Goal: Task Accomplishment & Management: Manage account settings

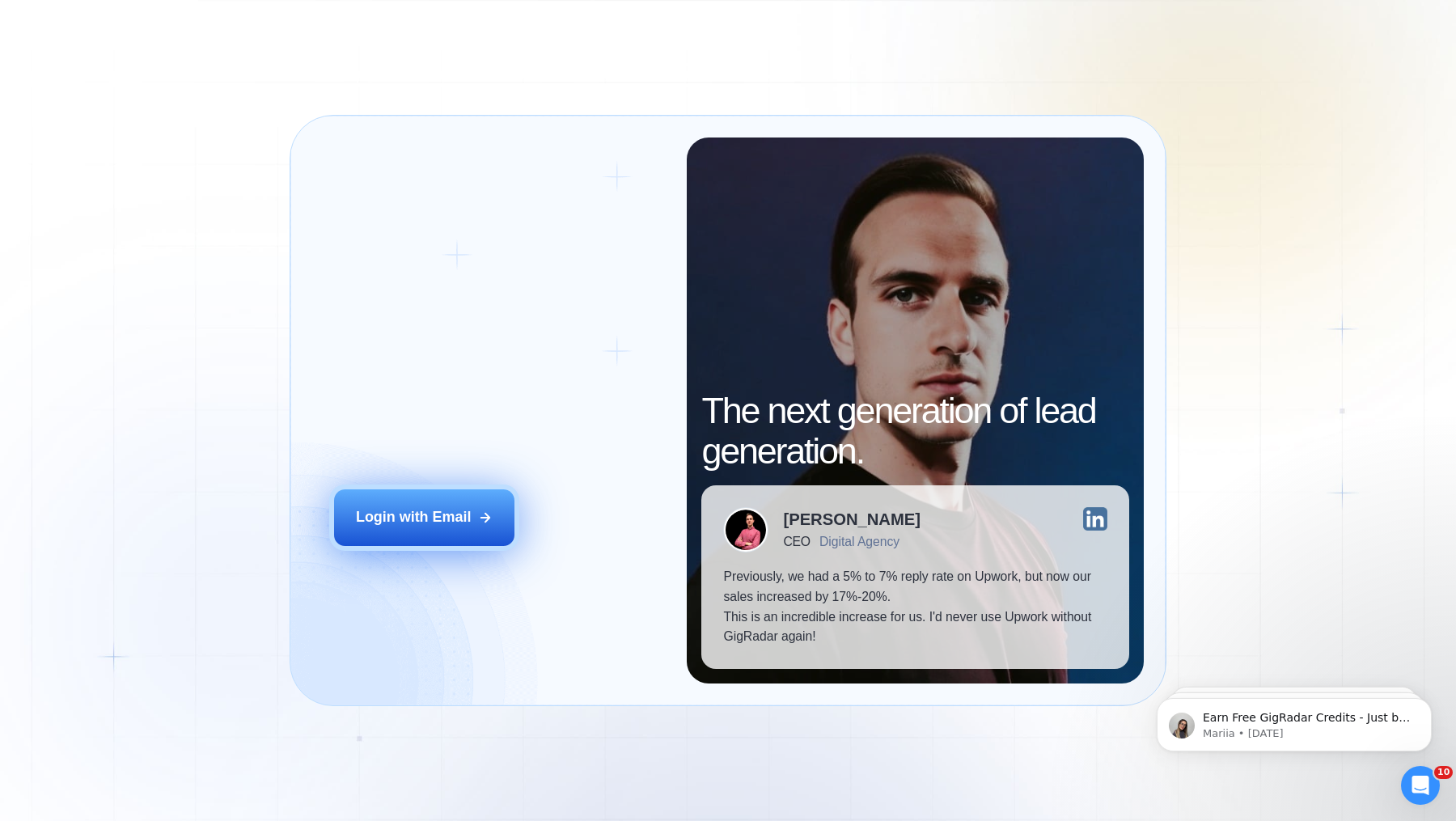
click at [428, 527] on div "Login with Email" at bounding box center [414, 517] width 115 height 20
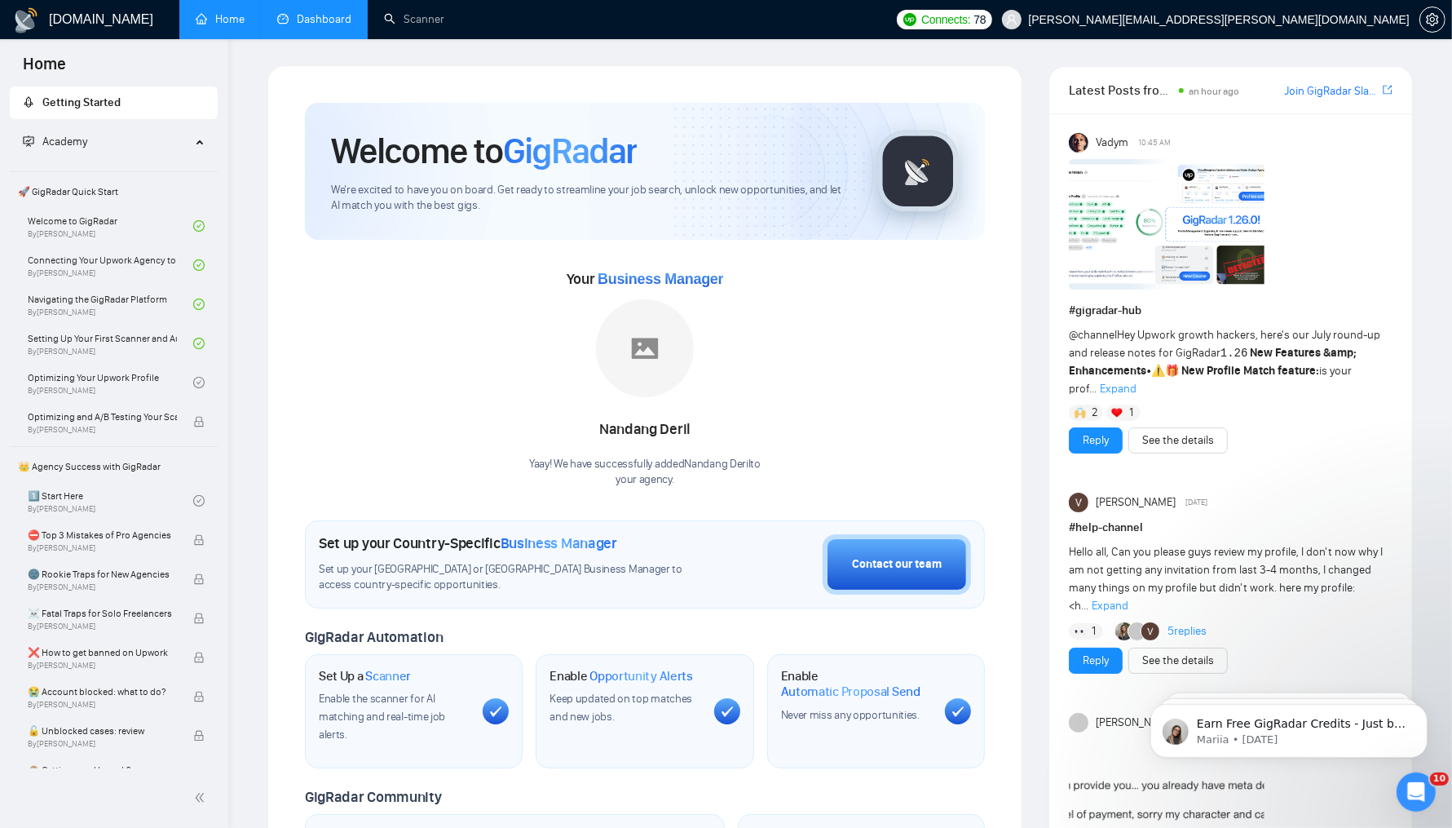
click at [306, 14] on link "Dashboard" at bounding box center [314, 19] width 74 height 14
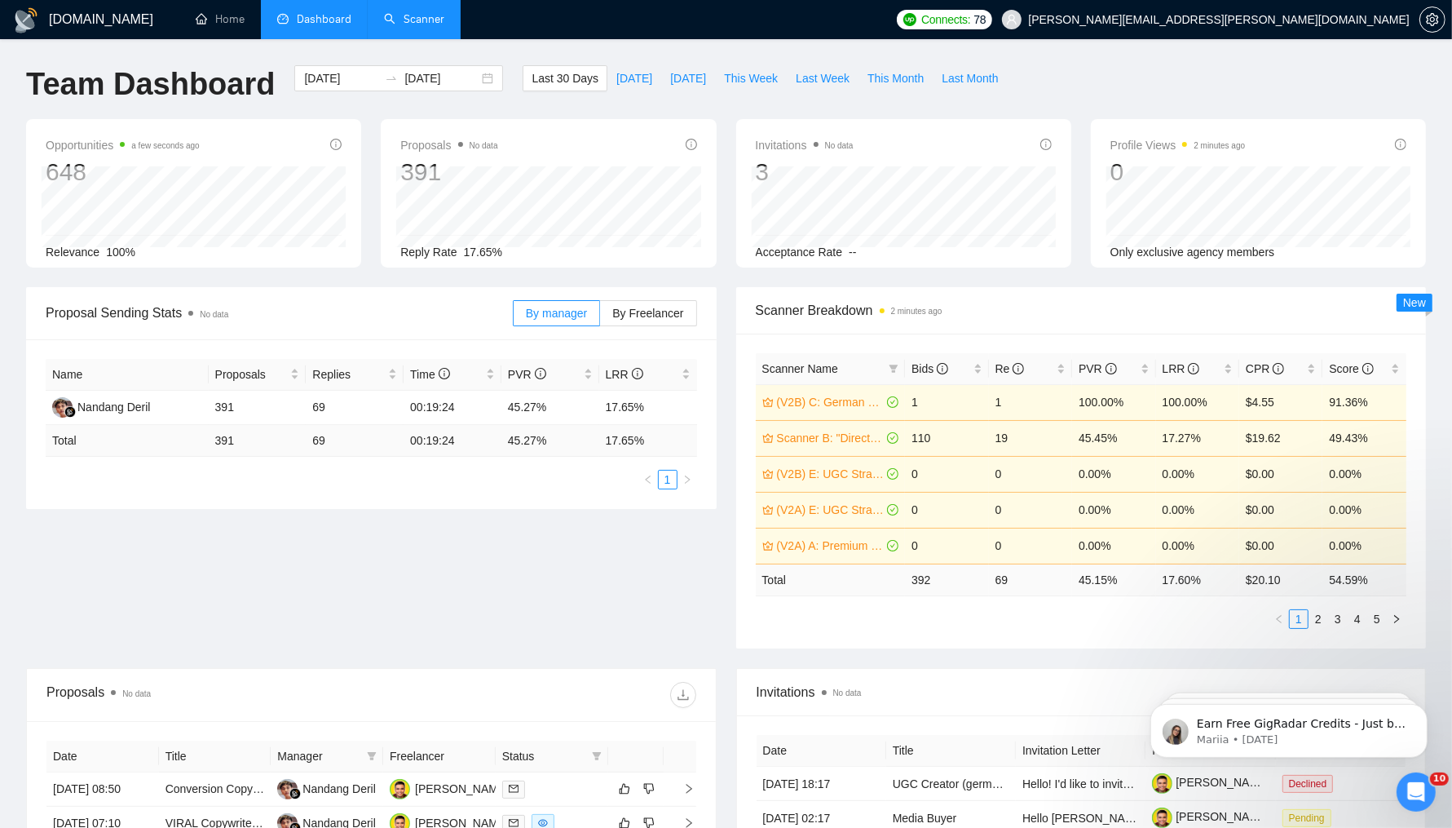
click at [430, 24] on link "Scanner" at bounding box center [414, 19] width 60 height 14
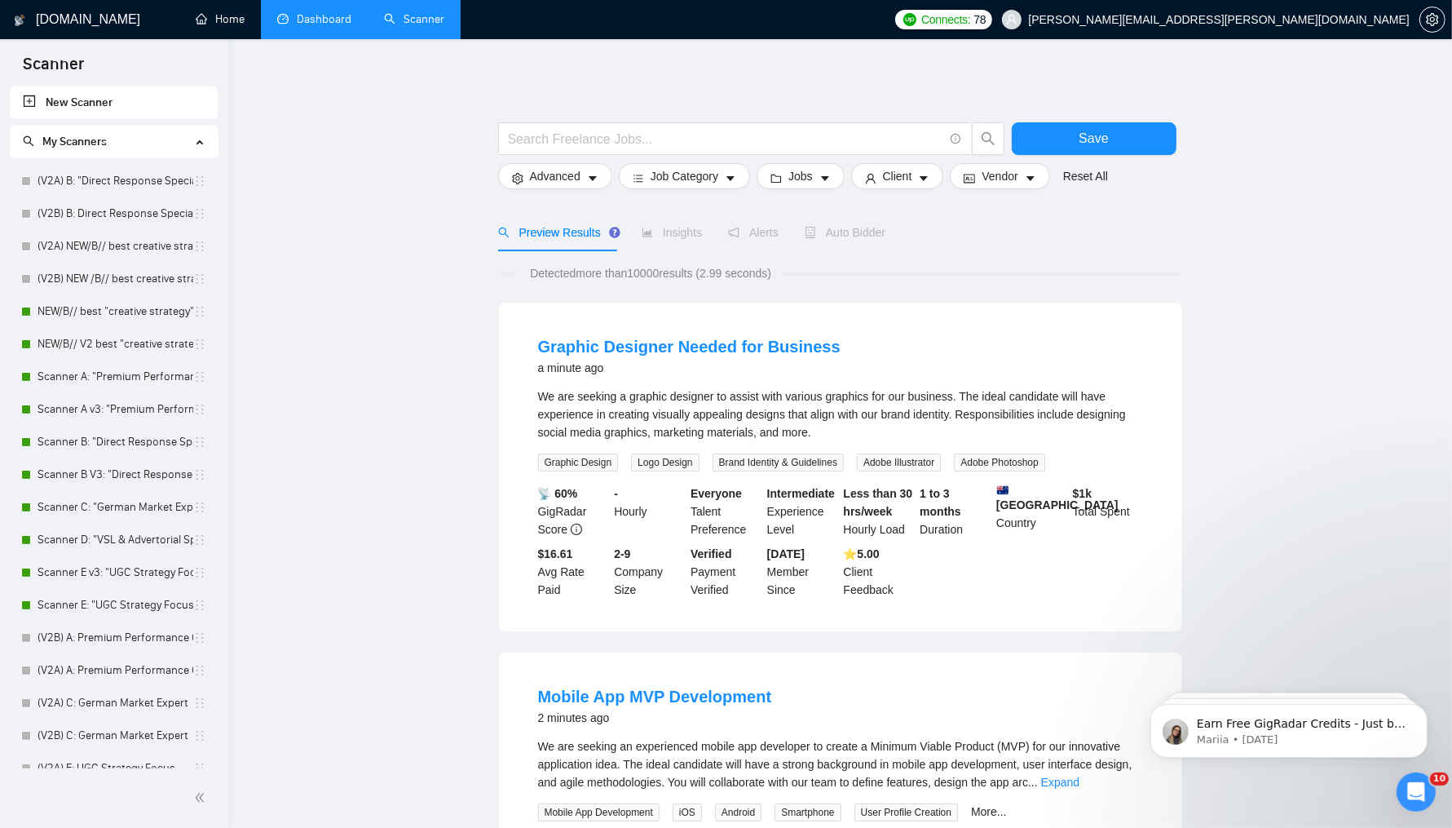
click at [289, 19] on link "Dashboard" at bounding box center [314, 19] width 74 height 14
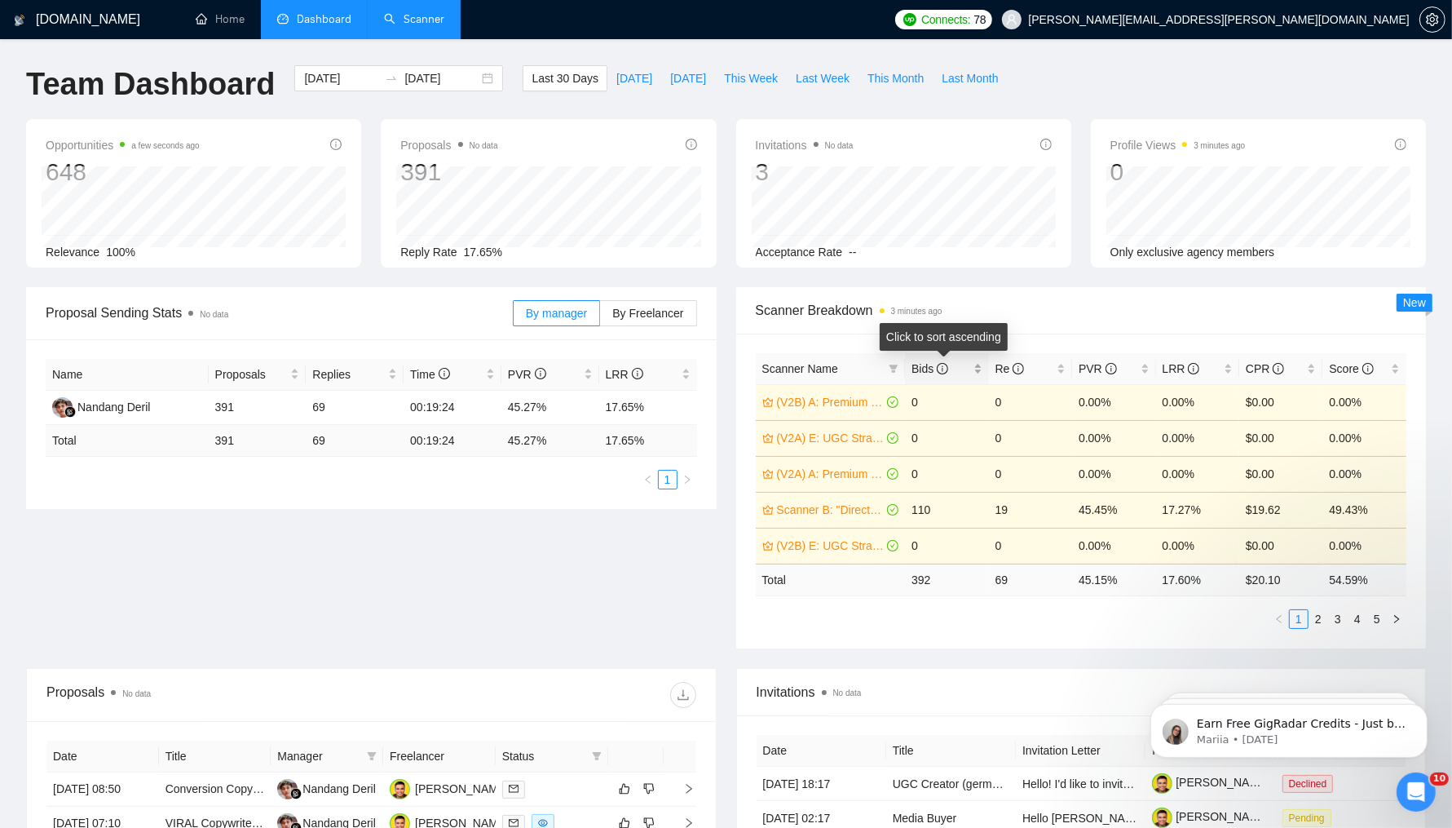
click at [977, 369] on div "Bids" at bounding box center [947, 369] width 70 height 18
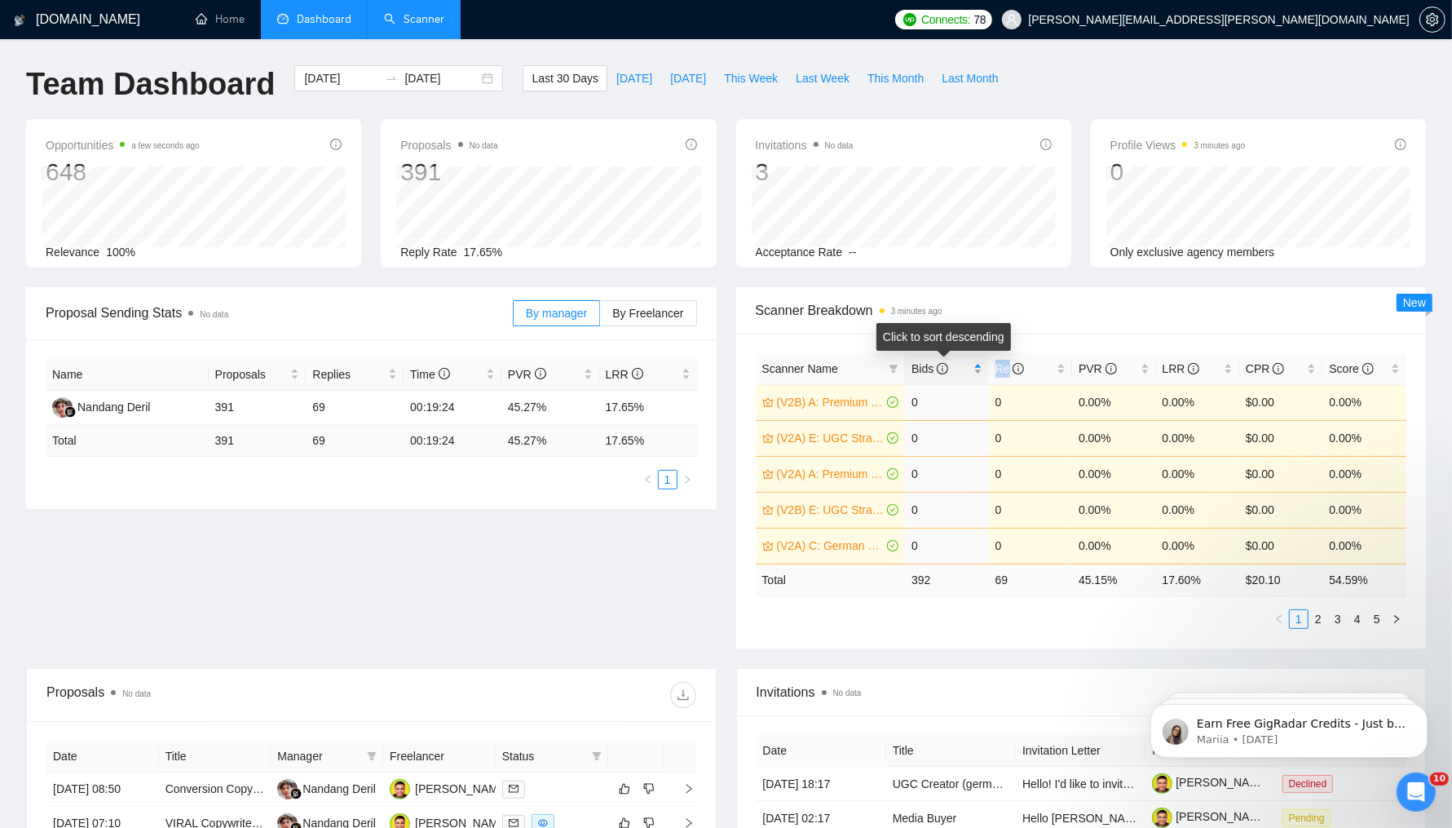
click at [977, 369] on div "Bids" at bounding box center [947, 369] width 70 height 18
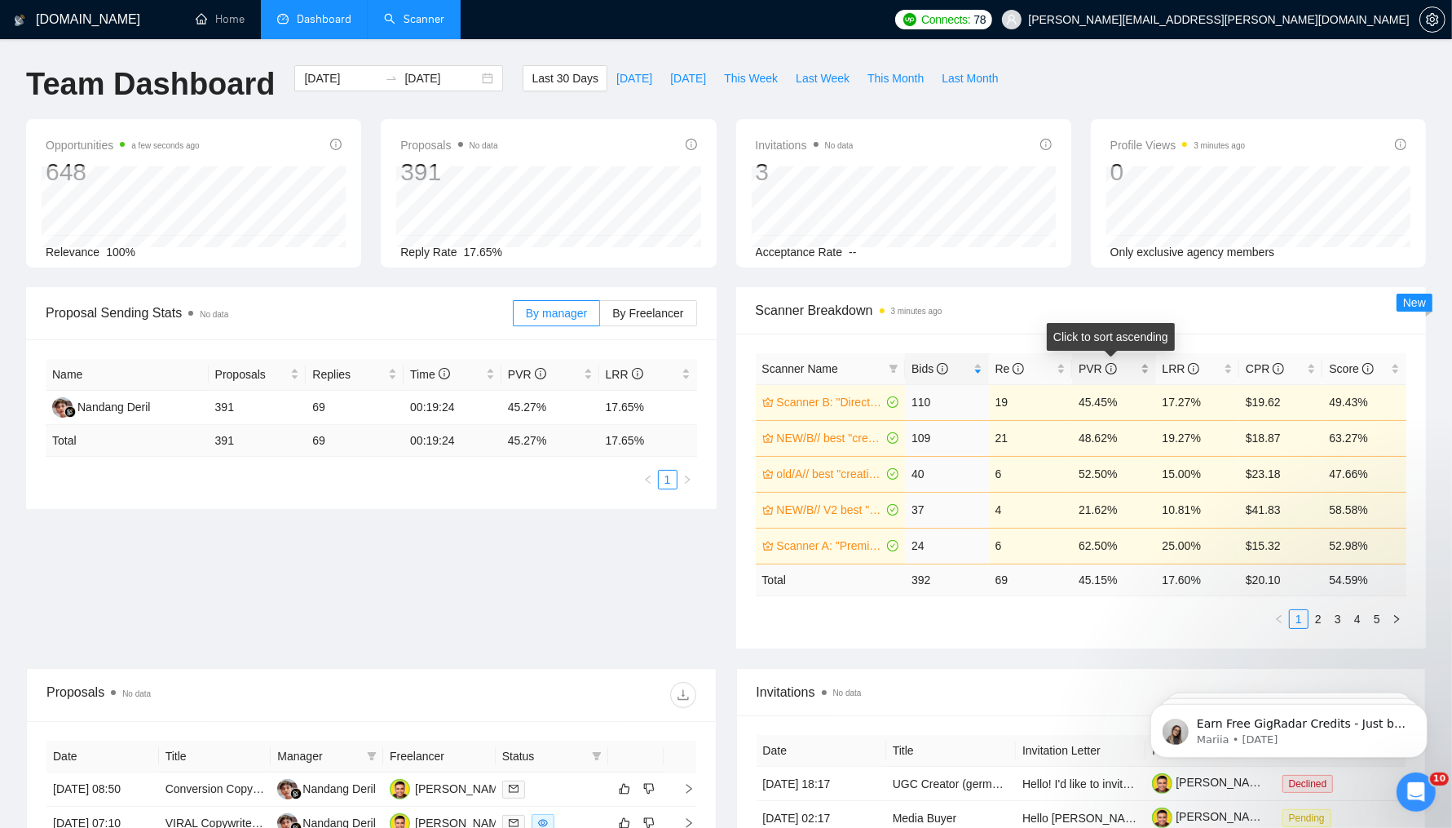
click at [1144, 372] on div "PVR" at bounding box center [1114, 369] width 70 height 18
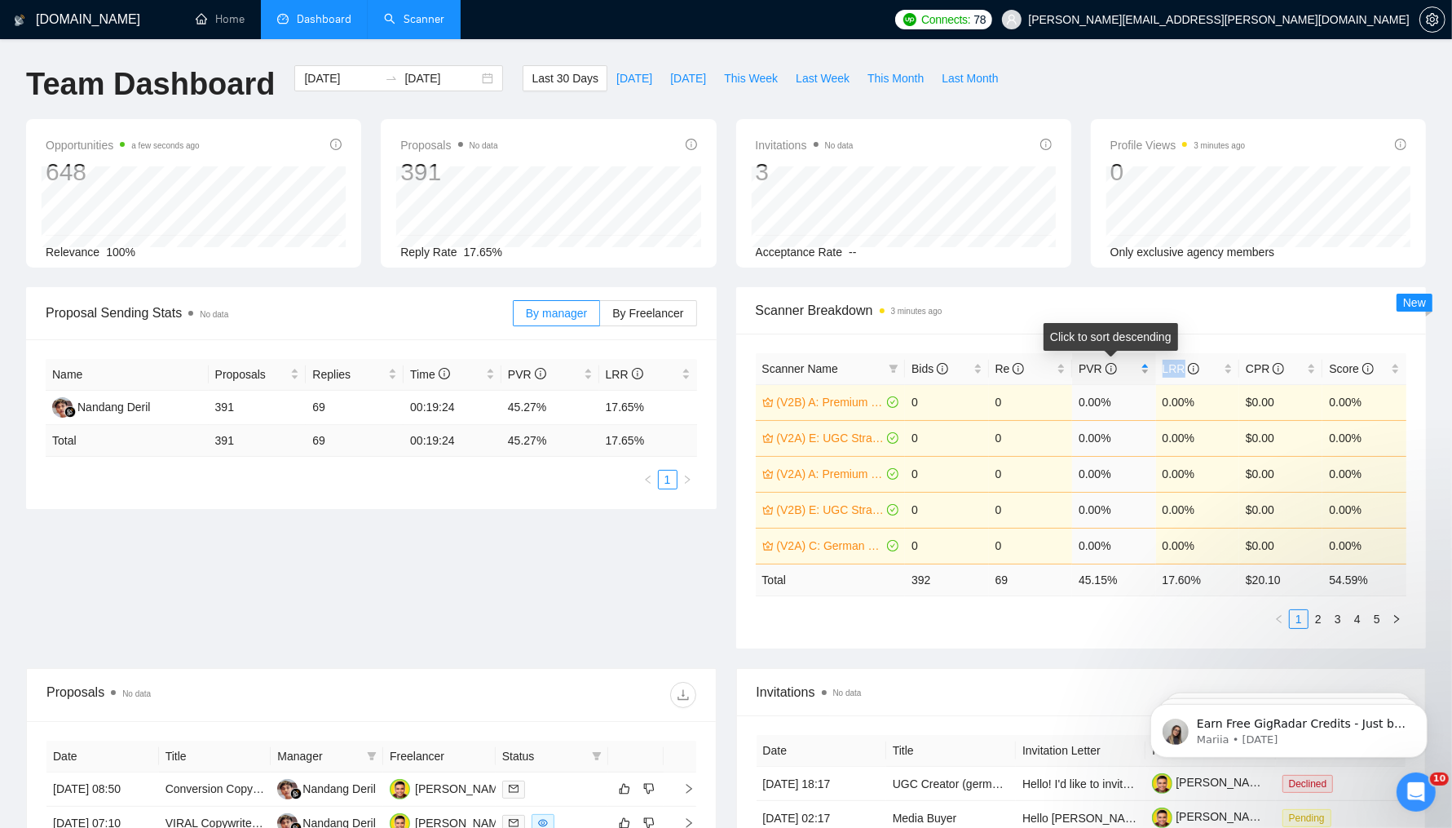
click at [1144, 372] on div "PVR" at bounding box center [1114, 369] width 70 height 18
click at [1173, 616] on link "2" at bounding box center [1318, 619] width 18 height 18
click at [1173, 616] on link "3" at bounding box center [1338, 619] width 18 height 18
click at [894, 365] on icon "filter" at bounding box center [894, 368] width 9 height 8
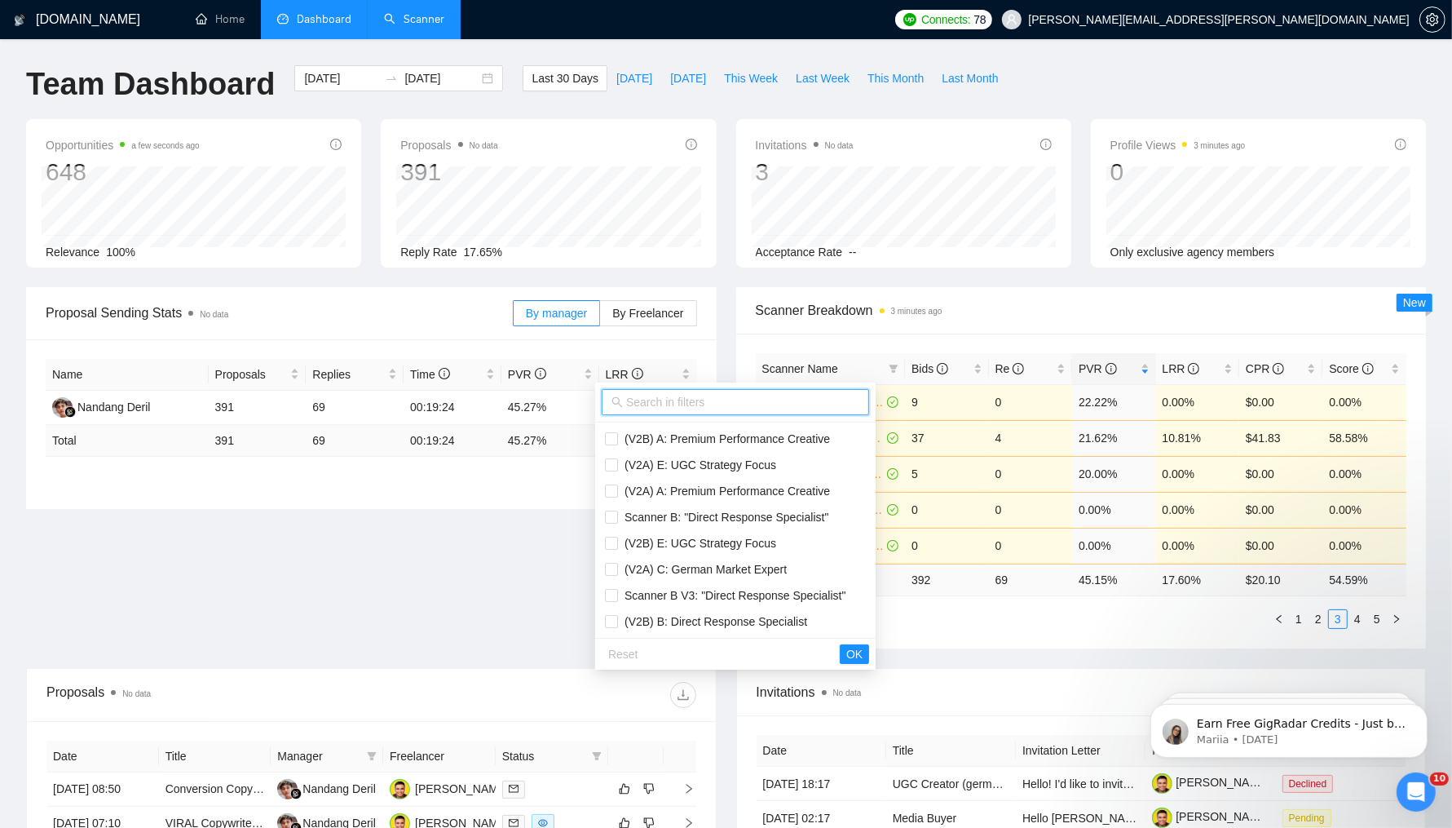
click at [749, 399] on input "text" at bounding box center [742, 402] width 233 height 18
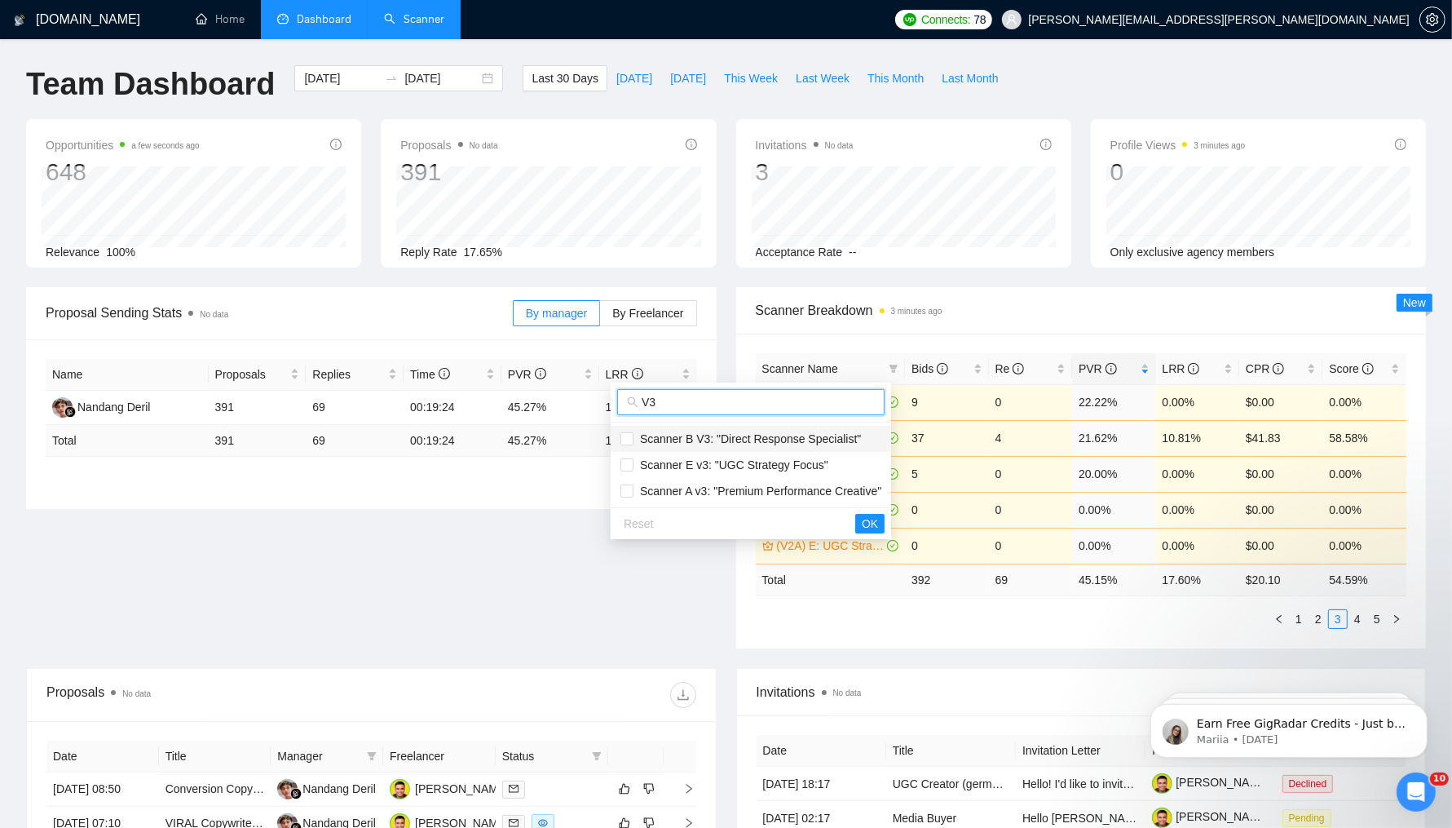
type input "V3"
click at [734, 430] on span "Scanner B V3: "Direct Response Specialist"" at bounding box center [750, 439] width 261 height 18
checkbox input "true"
click at [730, 452] on li "Scanner E v3: "UGC Strategy Focus"" at bounding box center [751, 465] width 280 height 26
checkbox input "true"
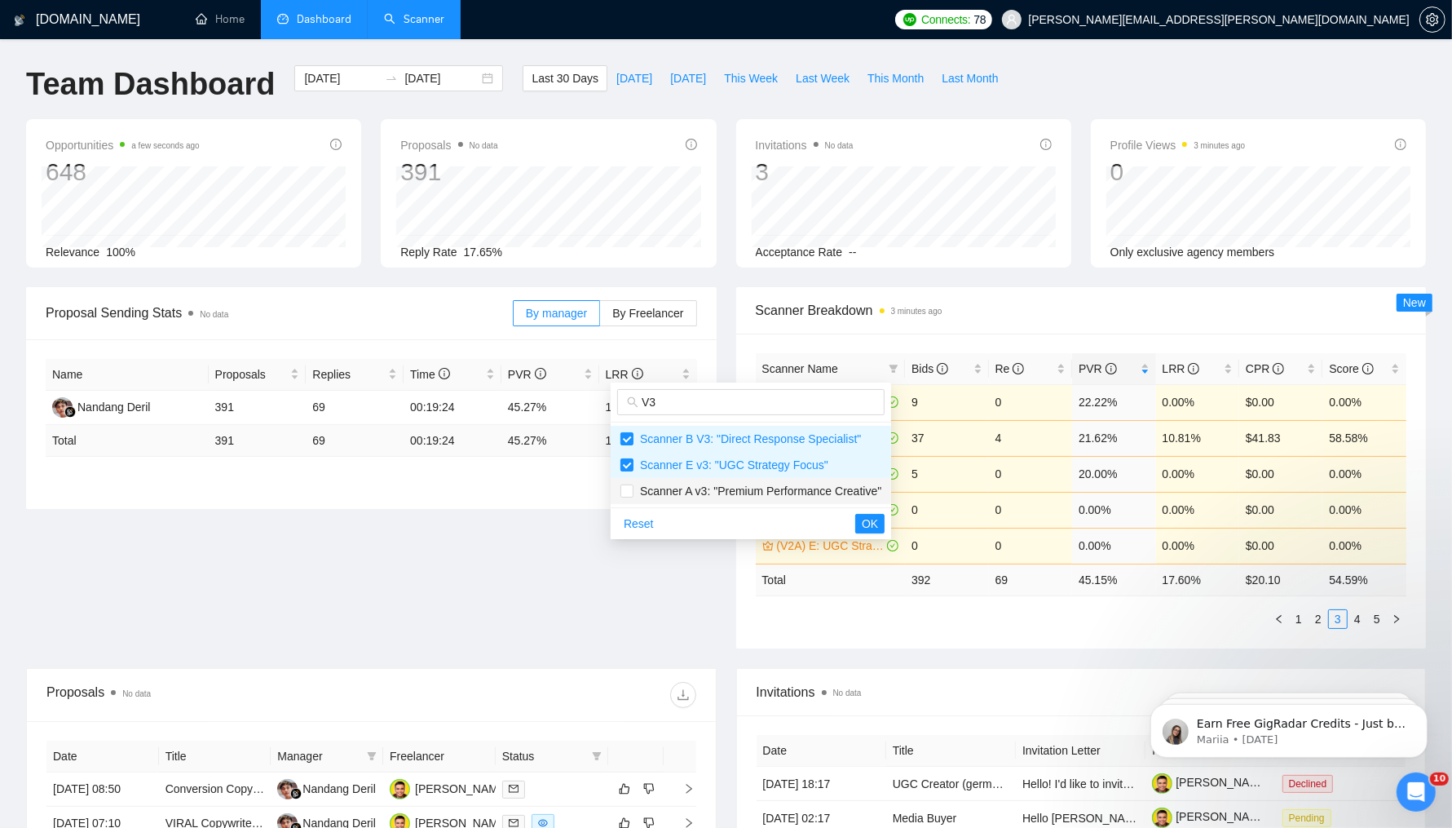
click at [742, 492] on span "Scanner A v3: "Premium Performance Creative"" at bounding box center [758, 490] width 248 height 13
checkbox input "true"
click at [878, 521] on span "OK" at bounding box center [870, 523] width 16 height 18
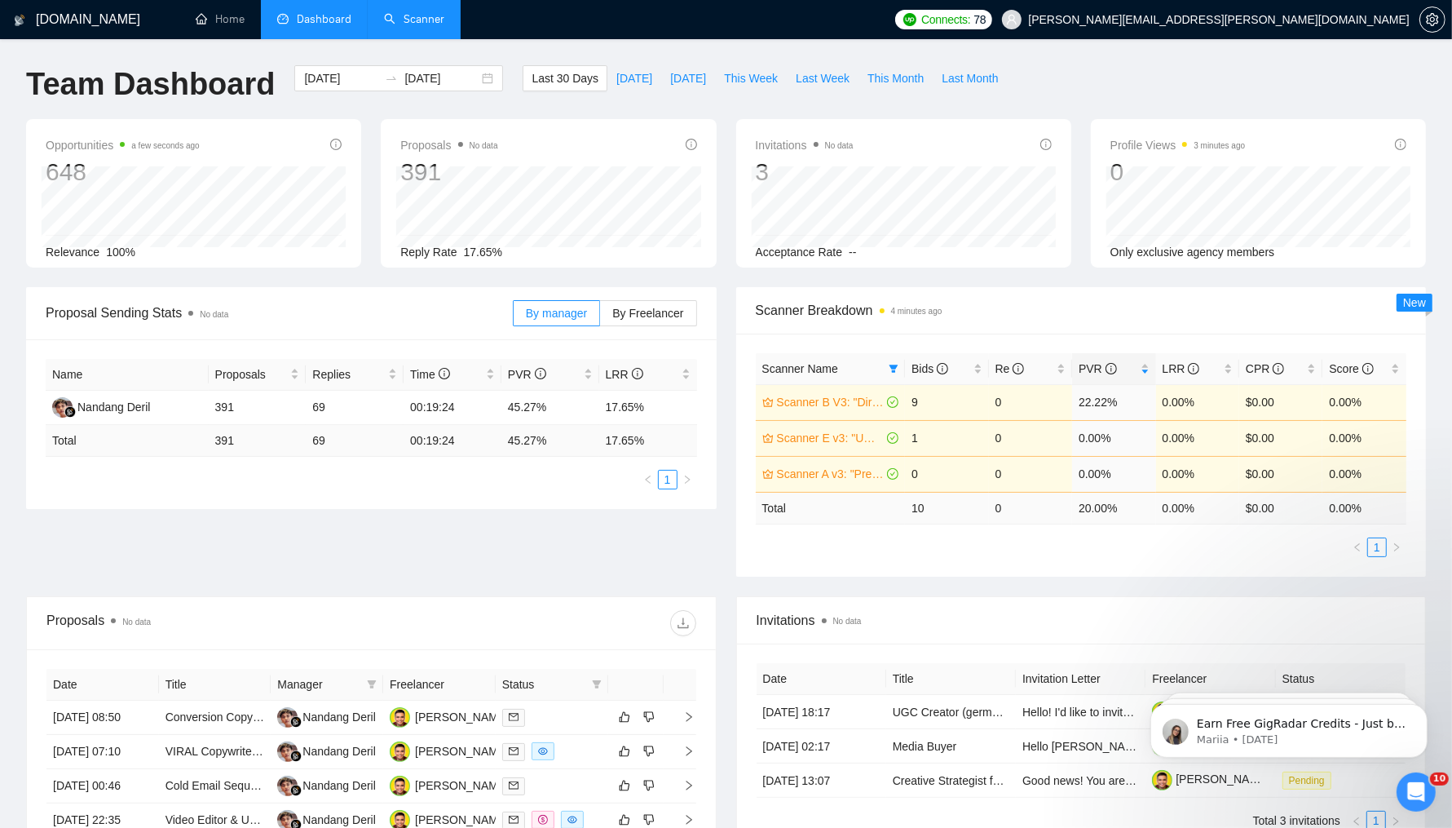
click at [422, 12] on link "Scanner" at bounding box center [414, 19] width 60 height 14
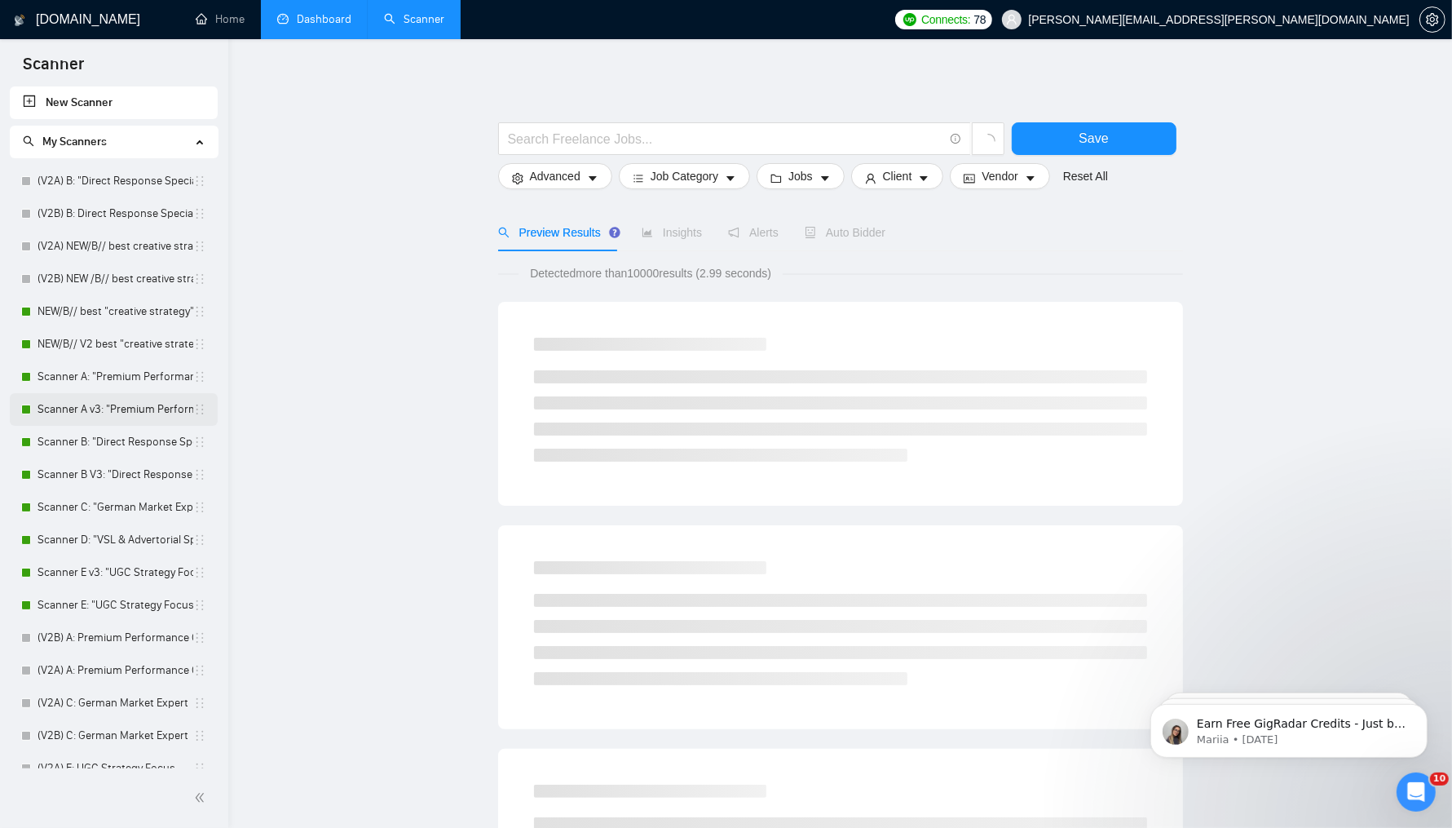
click at [107, 395] on link "Scanner A v3: "Premium Performance Creative"" at bounding box center [116, 409] width 156 height 33
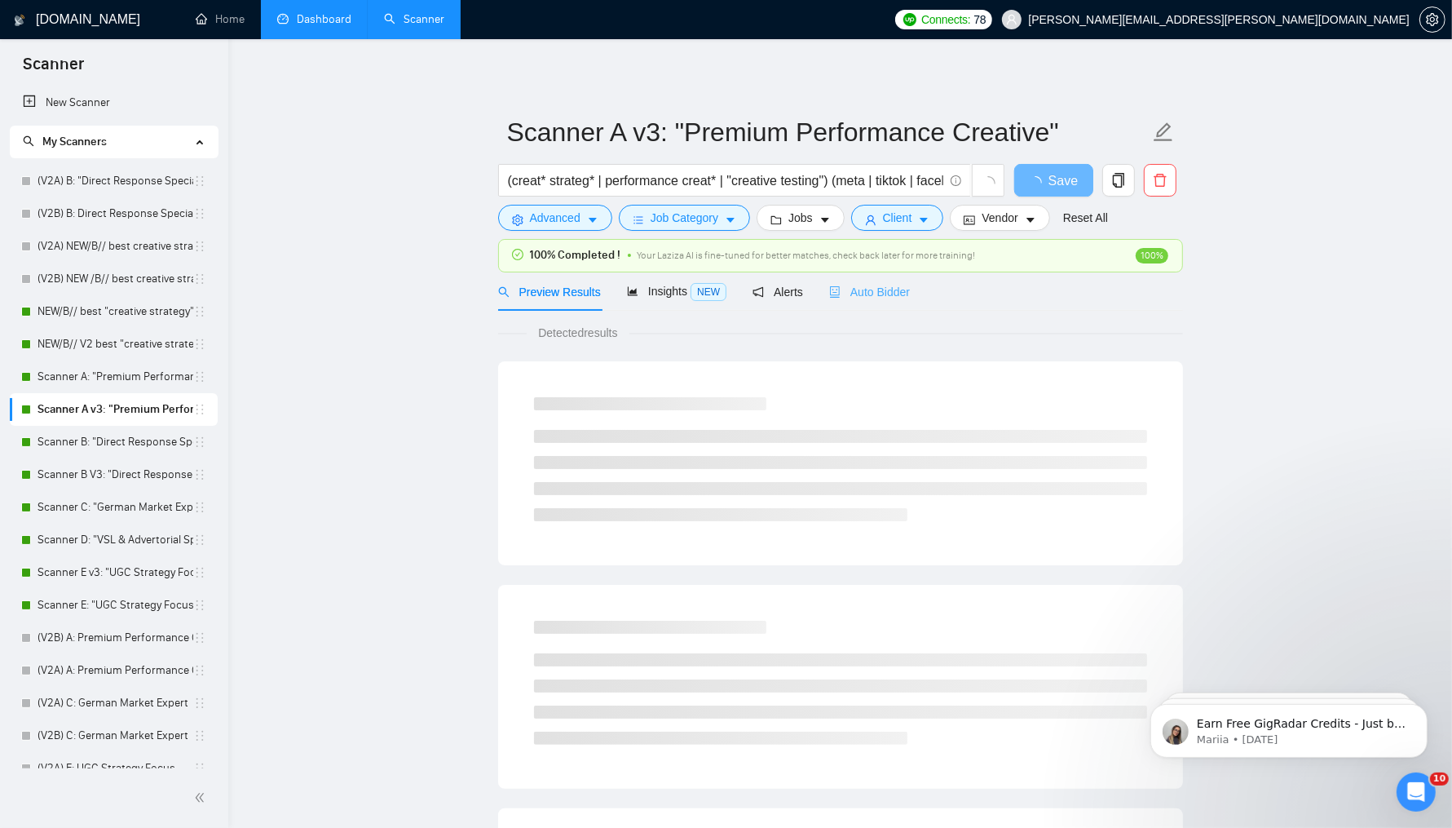
click at [881, 279] on div "Auto Bidder" at bounding box center [869, 291] width 81 height 38
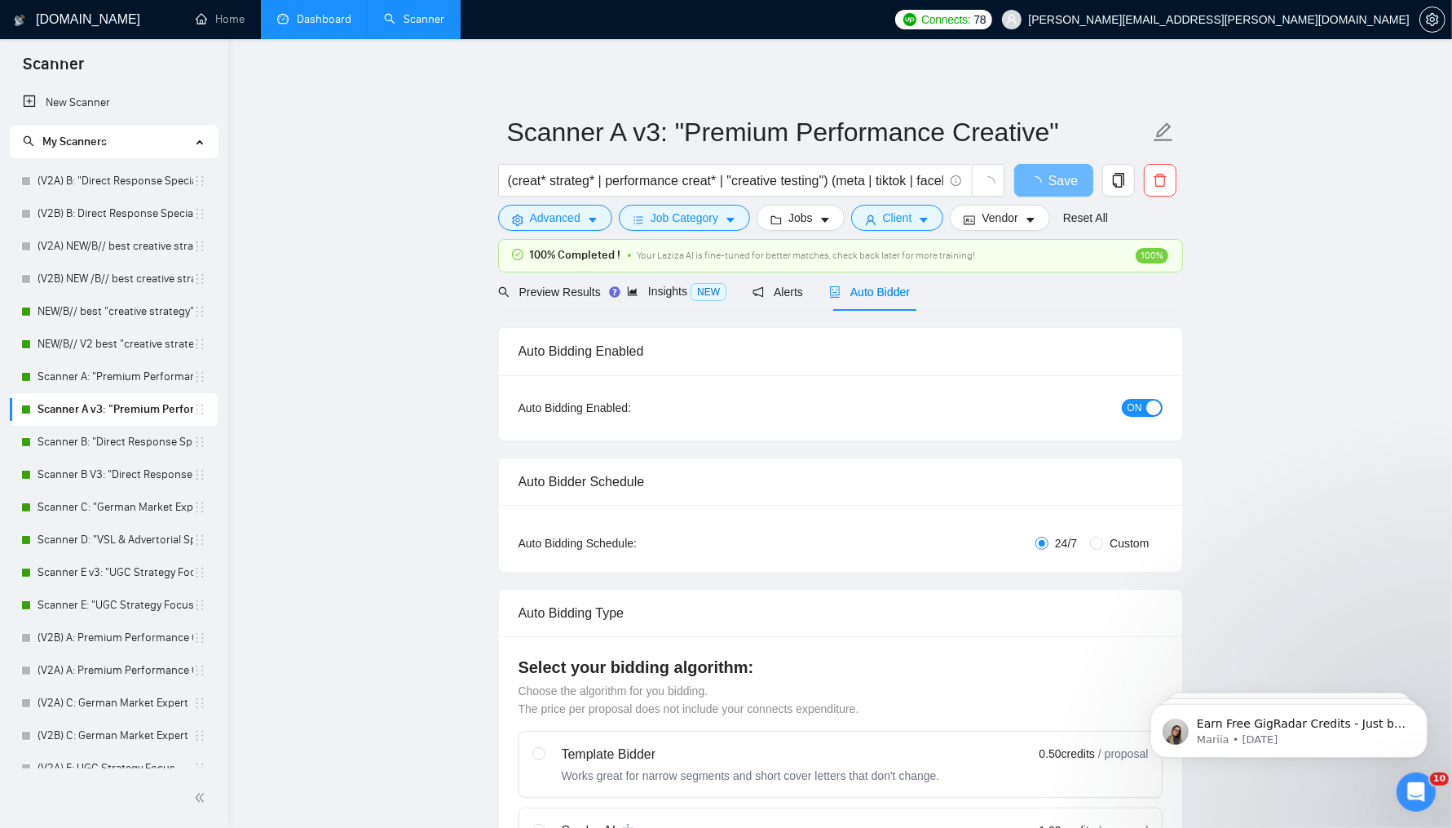
radio input "false"
radio input "true"
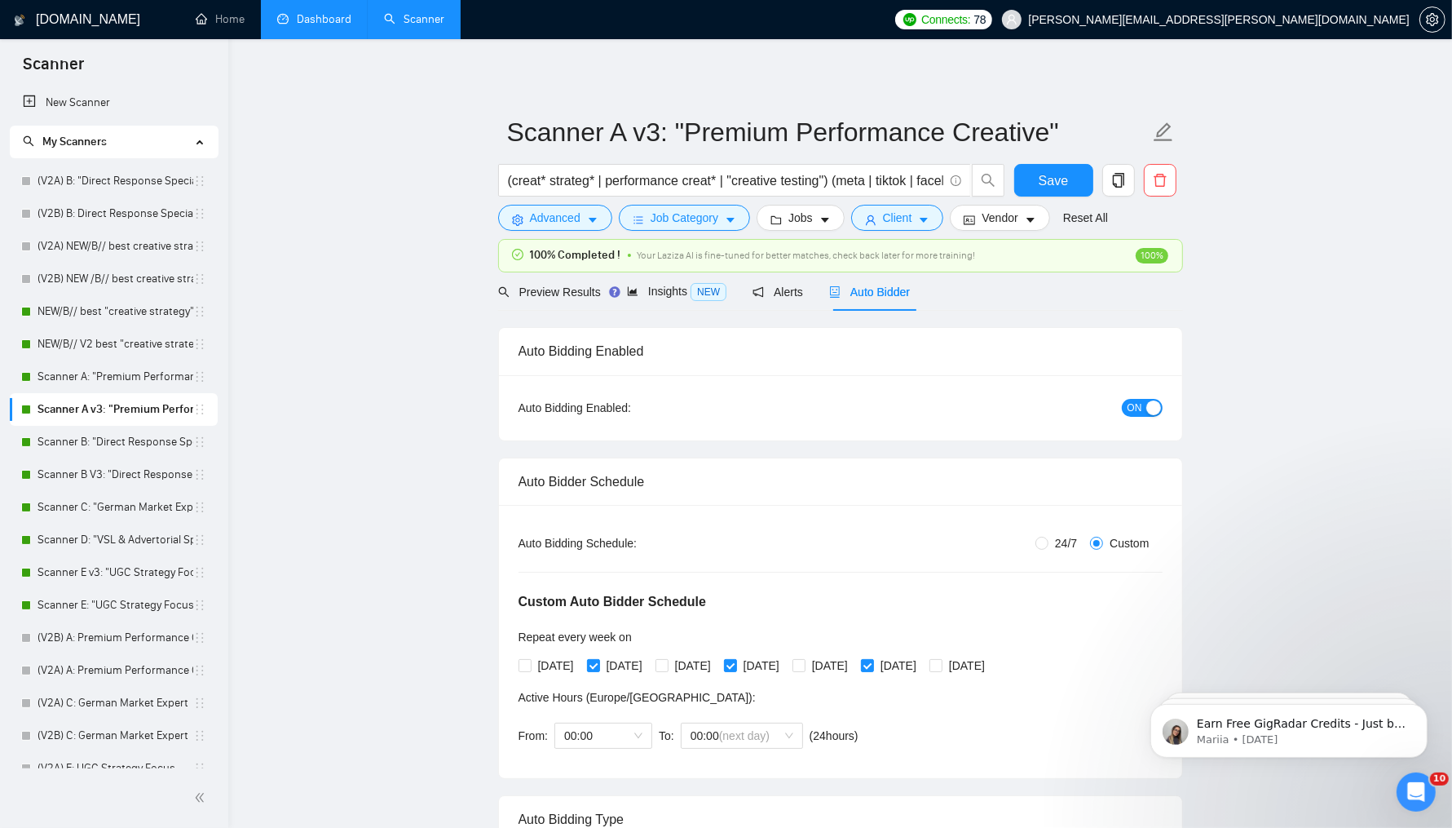
click at [1133, 406] on span "ON" at bounding box center [1135, 408] width 15 height 18
click at [1068, 181] on button "Save" at bounding box center [1053, 180] width 79 height 33
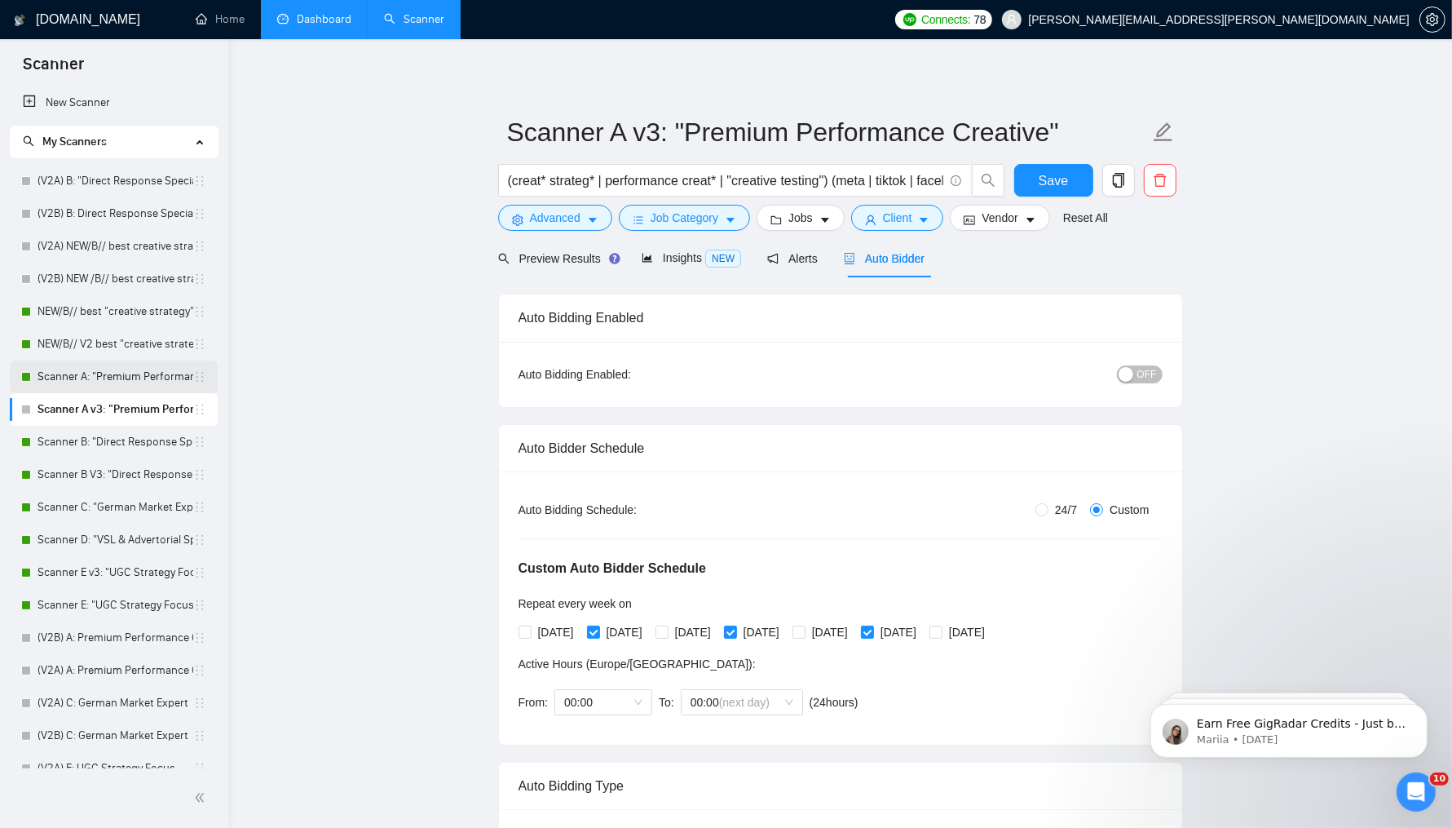
click at [103, 373] on link "Scanner A: "Premium Performance Creative"" at bounding box center [116, 376] width 156 height 33
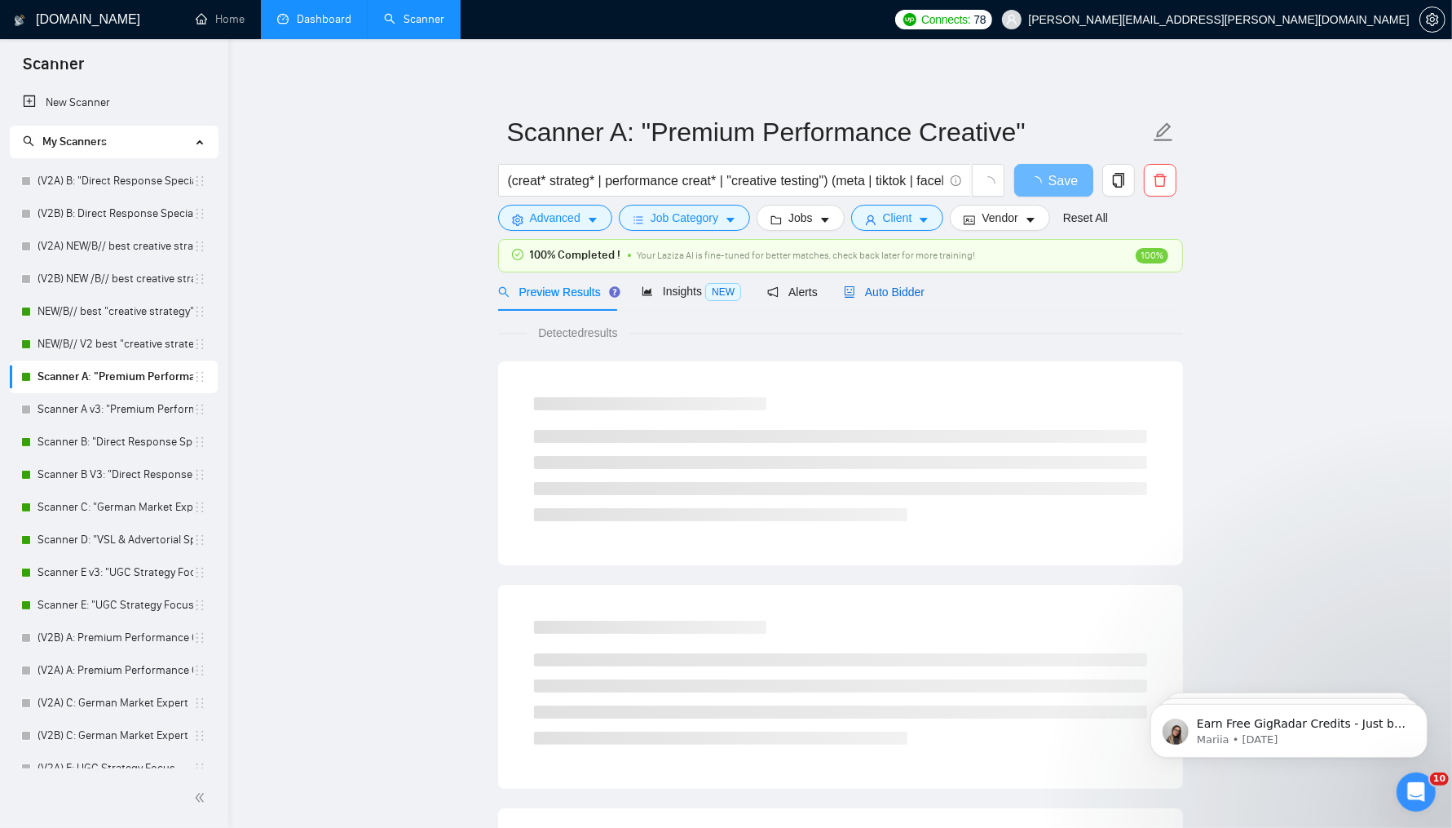
click at [925, 283] on div "Auto Bidder" at bounding box center [884, 292] width 81 height 18
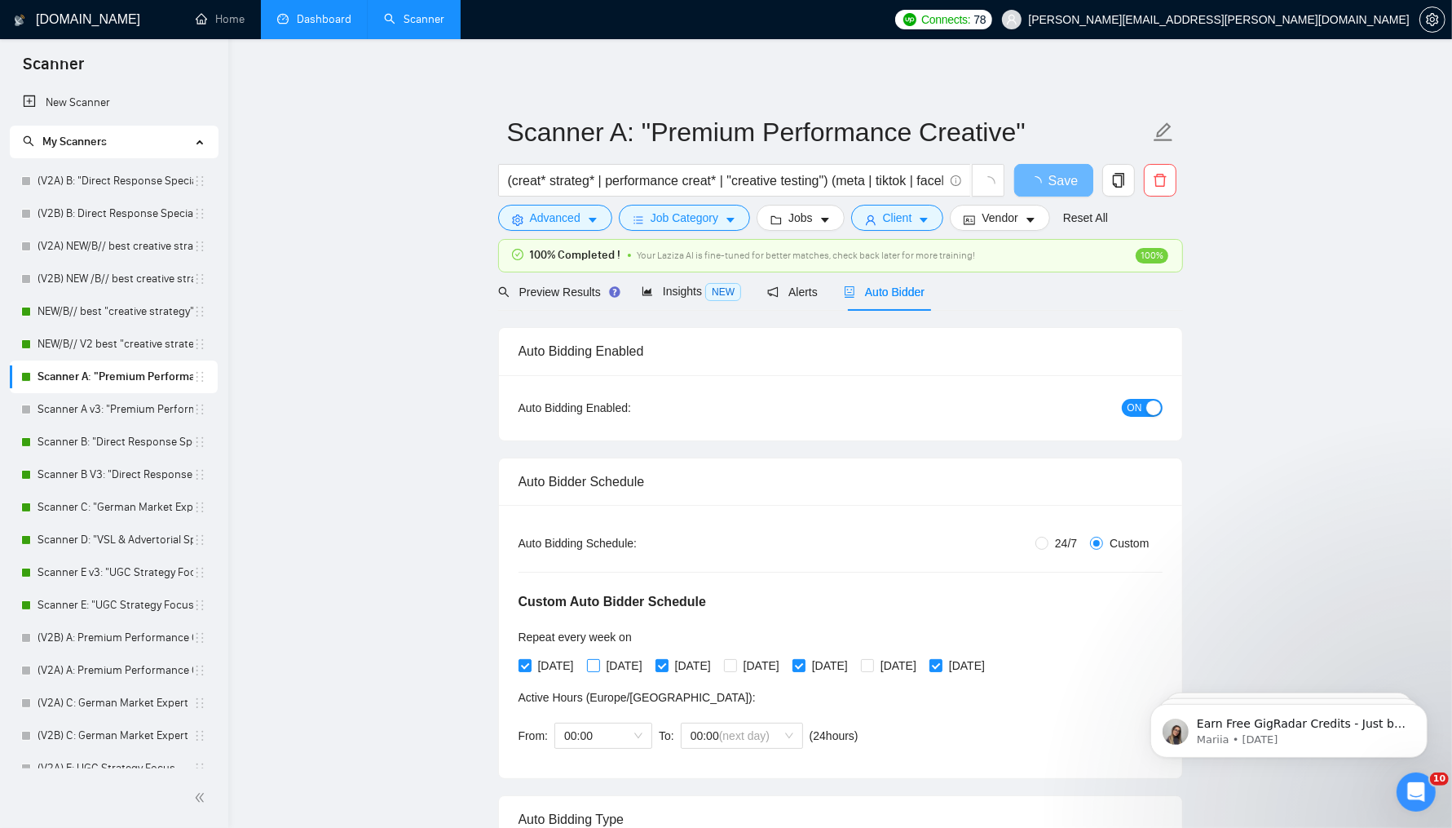
click at [627, 658] on span "[DATE]" at bounding box center [624, 665] width 49 height 18
click at [598, 659] on input "[DATE]" at bounding box center [592, 664] width 11 height 11
checkbox input "true"
click at [786, 660] on span "[DATE]" at bounding box center [761, 665] width 49 height 18
click at [735, 660] on input "[DATE]" at bounding box center [729, 664] width 11 height 11
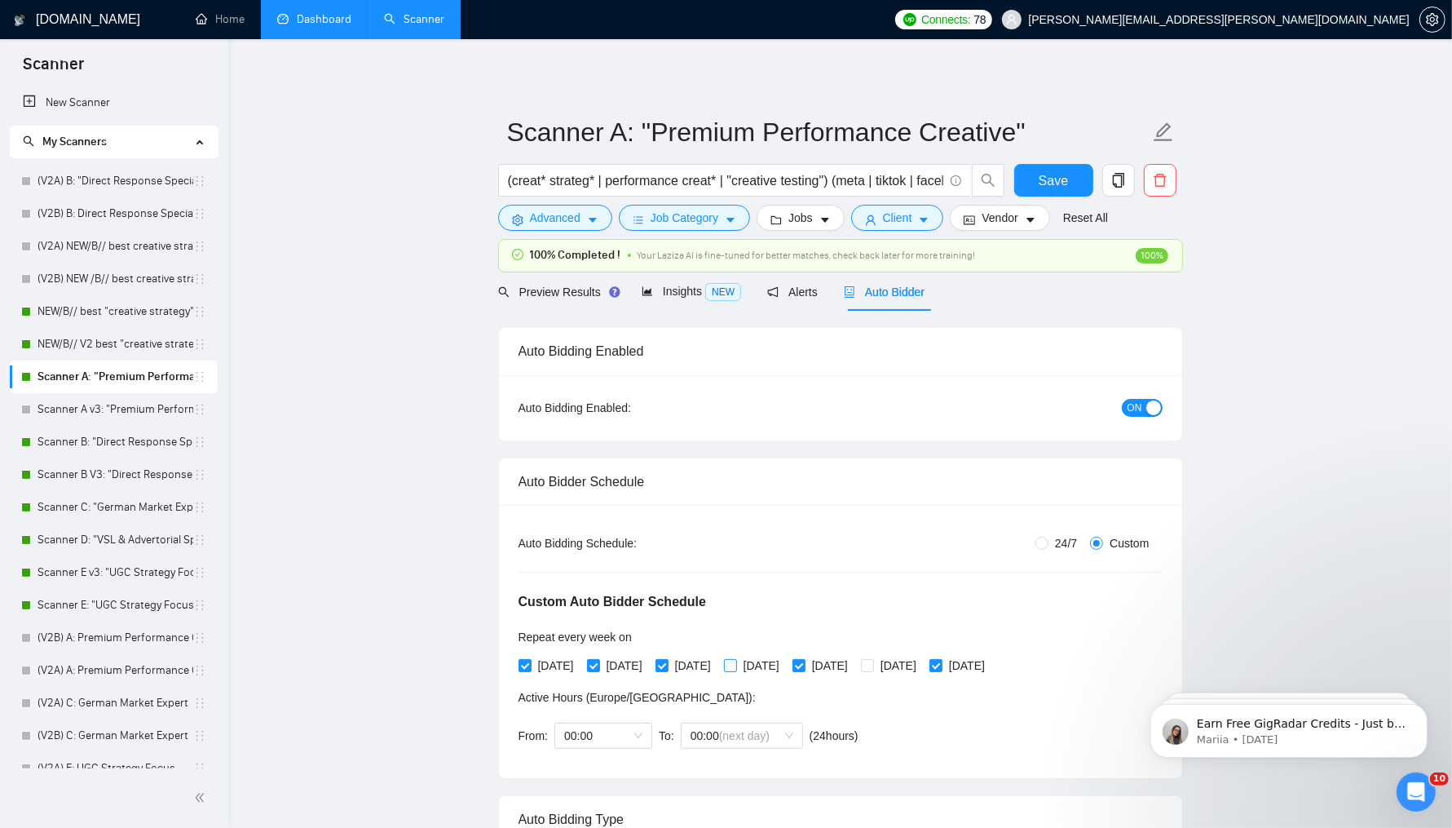
checkbox input "true"
click at [874, 660] on span at bounding box center [867, 665] width 13 height 13
click at [872, 660] on input "[DATE]" at bounding box center [866, 664] width 11 height 11
checkbox input "true"
click at [1058, 180] on span "Save" at bounding box center [1053, 180] width 29 height 20
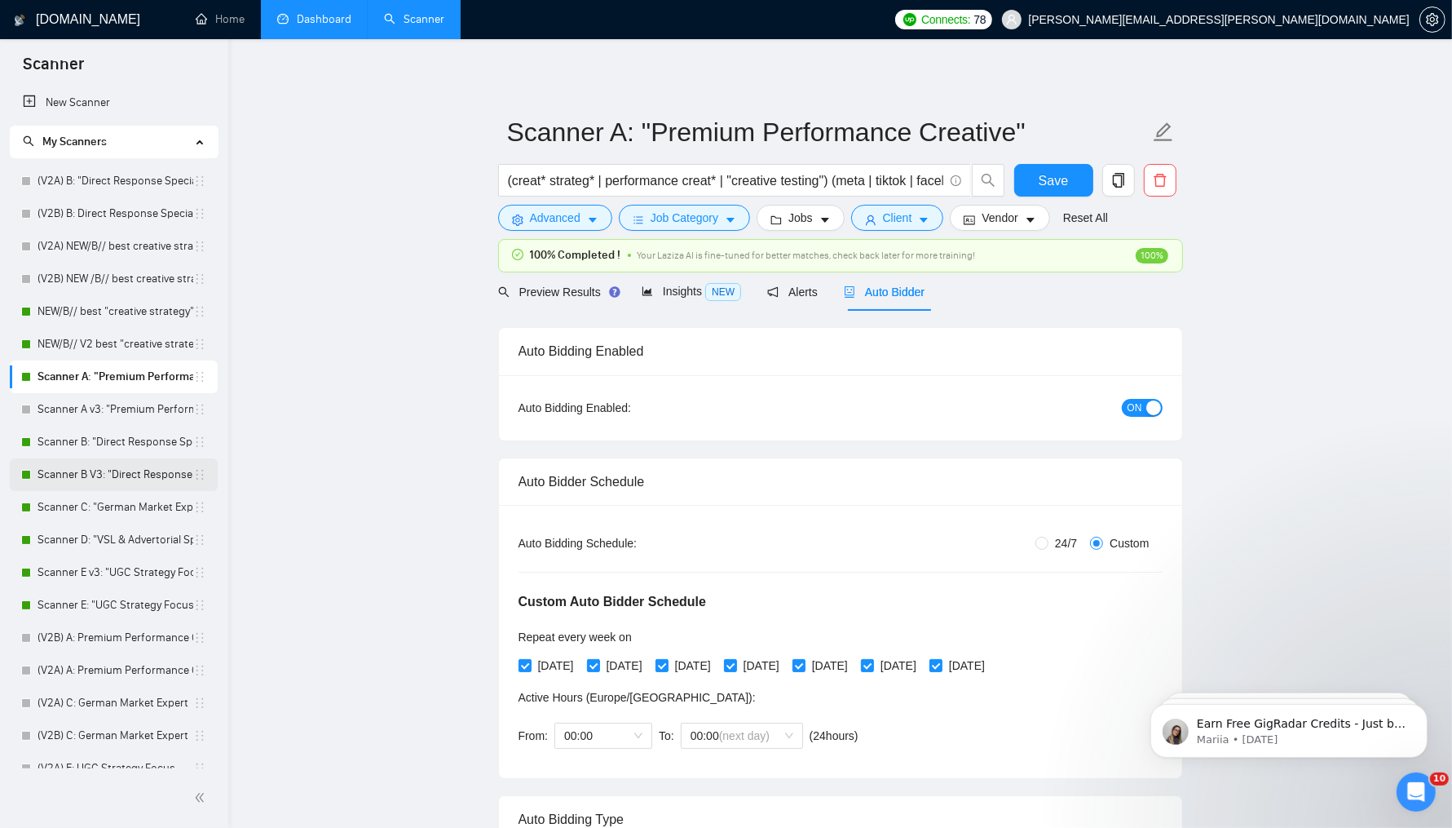
click at [109, 473] on link "Scanner B V3: "Direct Response Specialist"" at bounding box center [116, 474] width 156 height 33
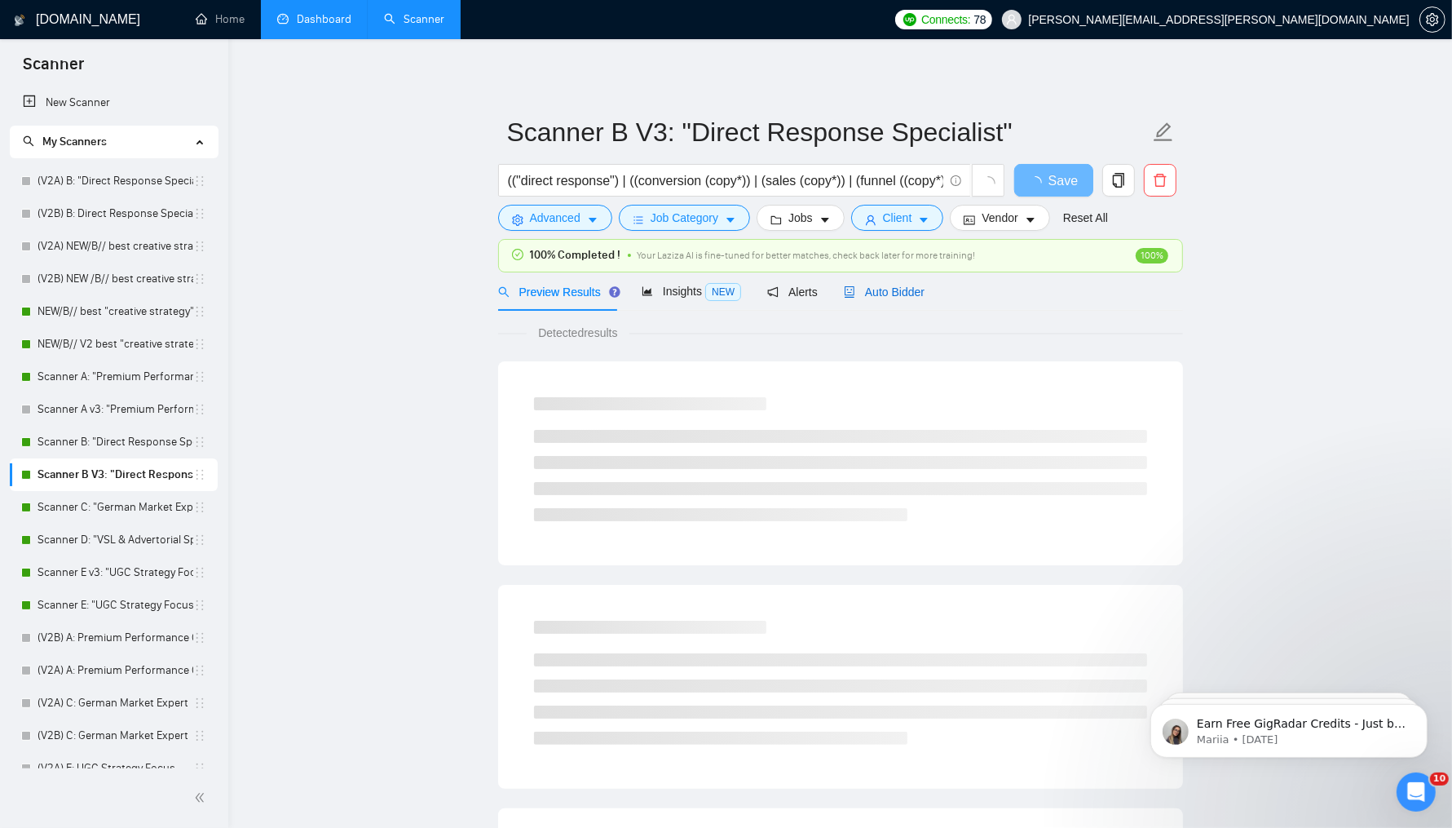
click at [885, 286] on span "Auto Bidder" at bounding box center [884, 291] width 81 height 13
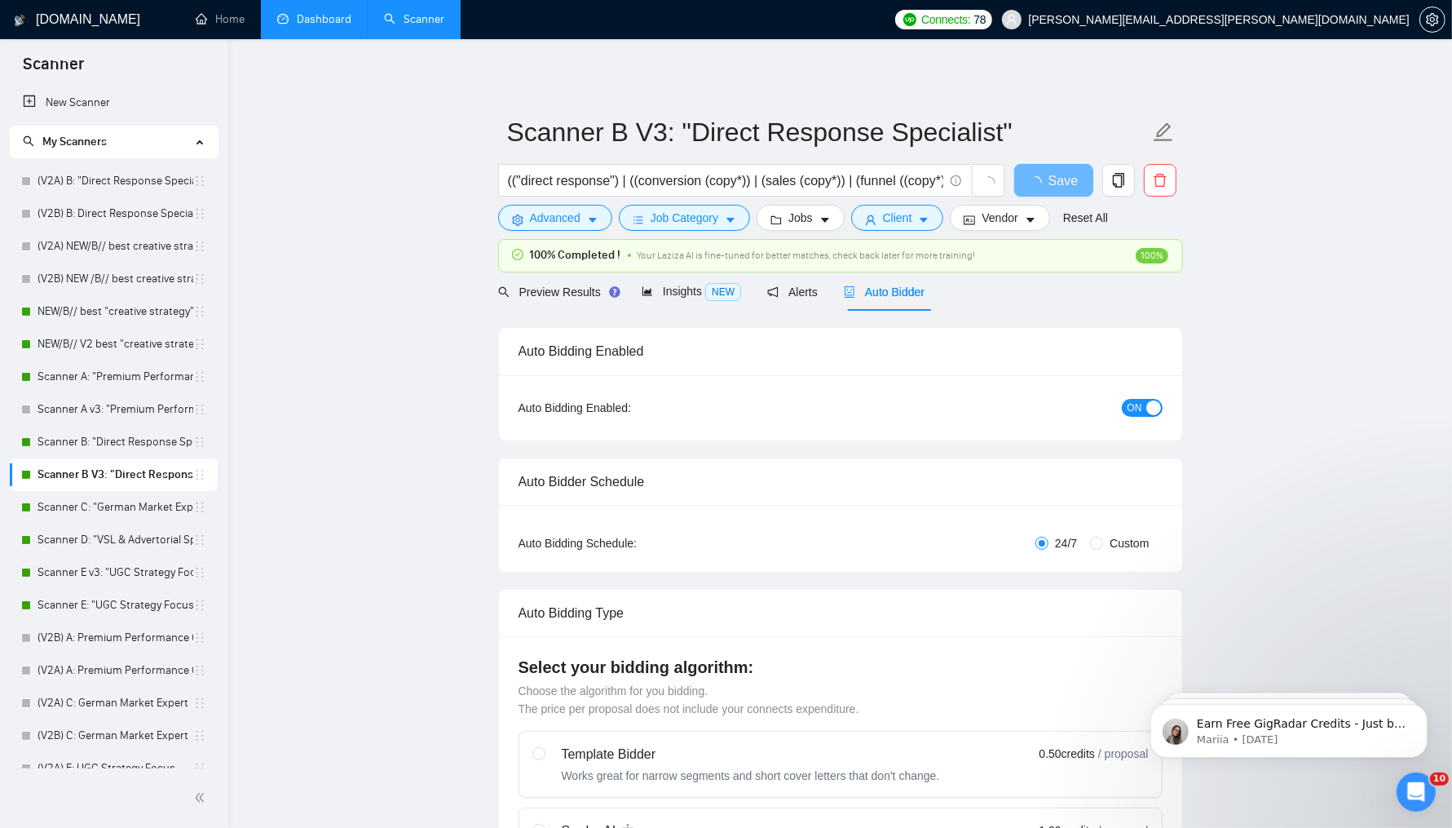
radio input "false"
radio input "true"
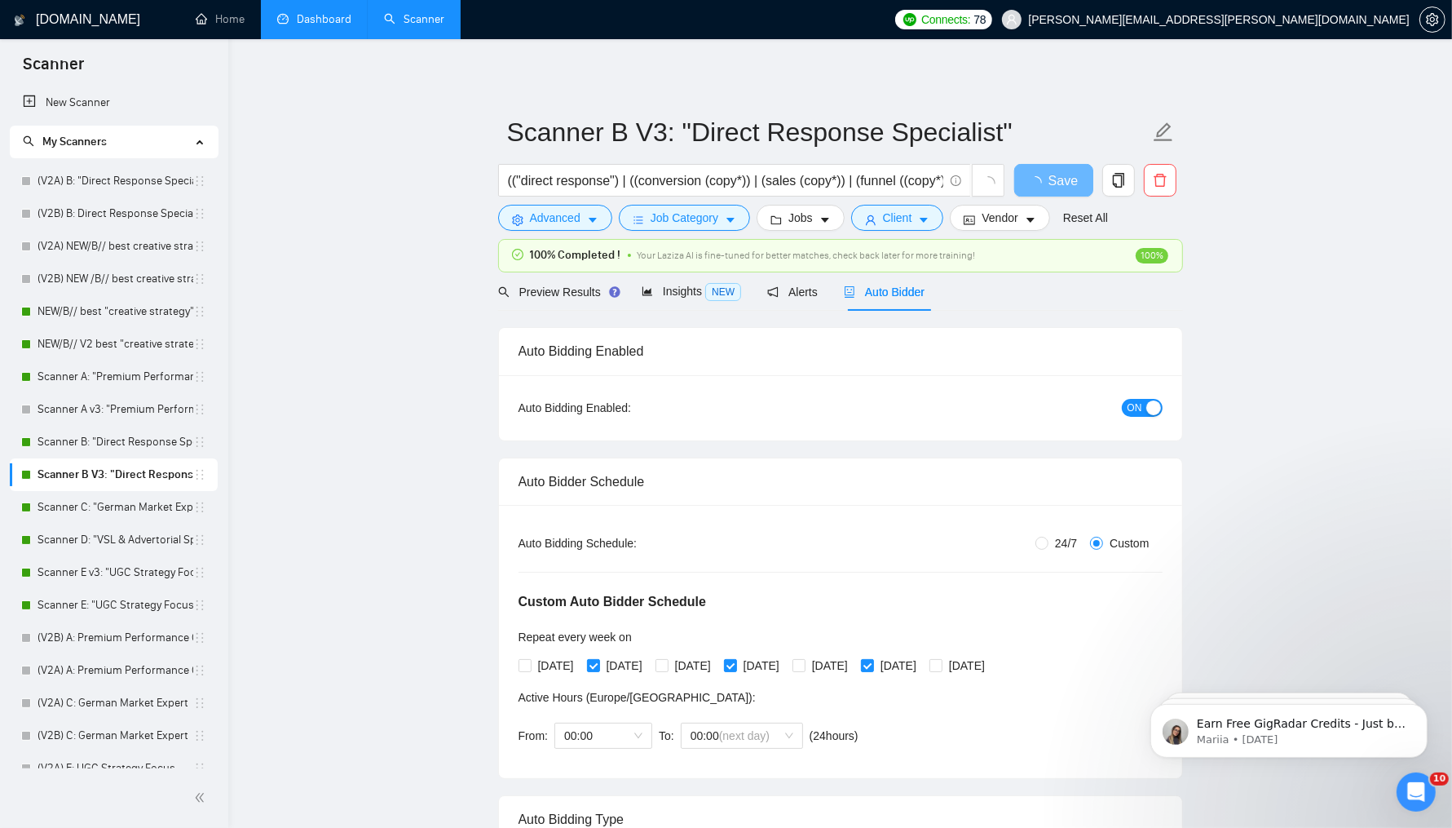
click at [1139, 399] on span "ON" at bounding box center [1135, 408] width 15 height 18
click at [1047, 177] on span "Save" at bounding box center [1053, 180] width 29 height 20
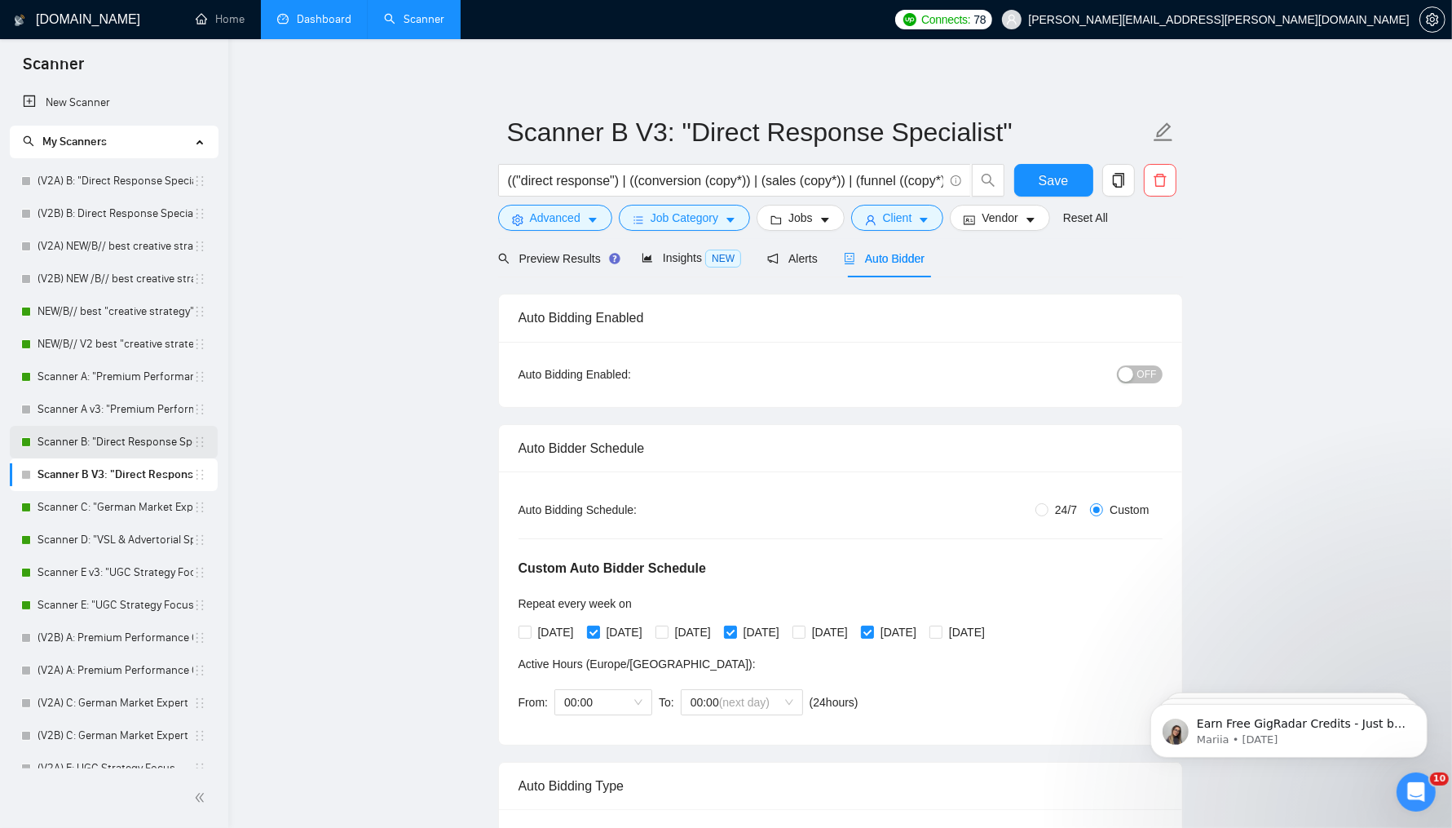
click at [122, 444] on link "Scanner B: "Direct Response Specialist"" at bounding box center [116, 442] width 156 height 33
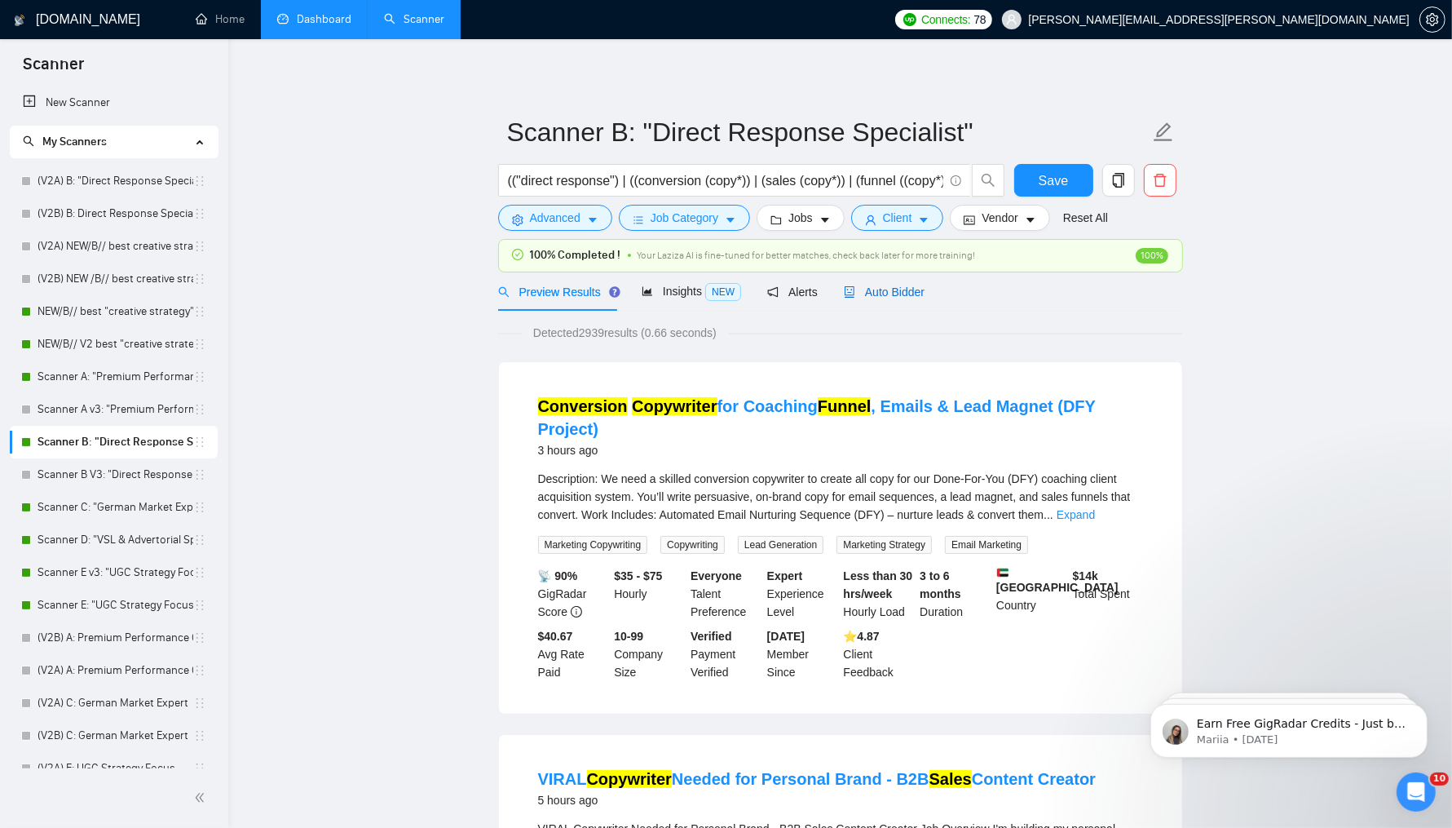
click at [881, 298] on div "Auto Bidder" at bounding box center [884, 292] width 81 height 18
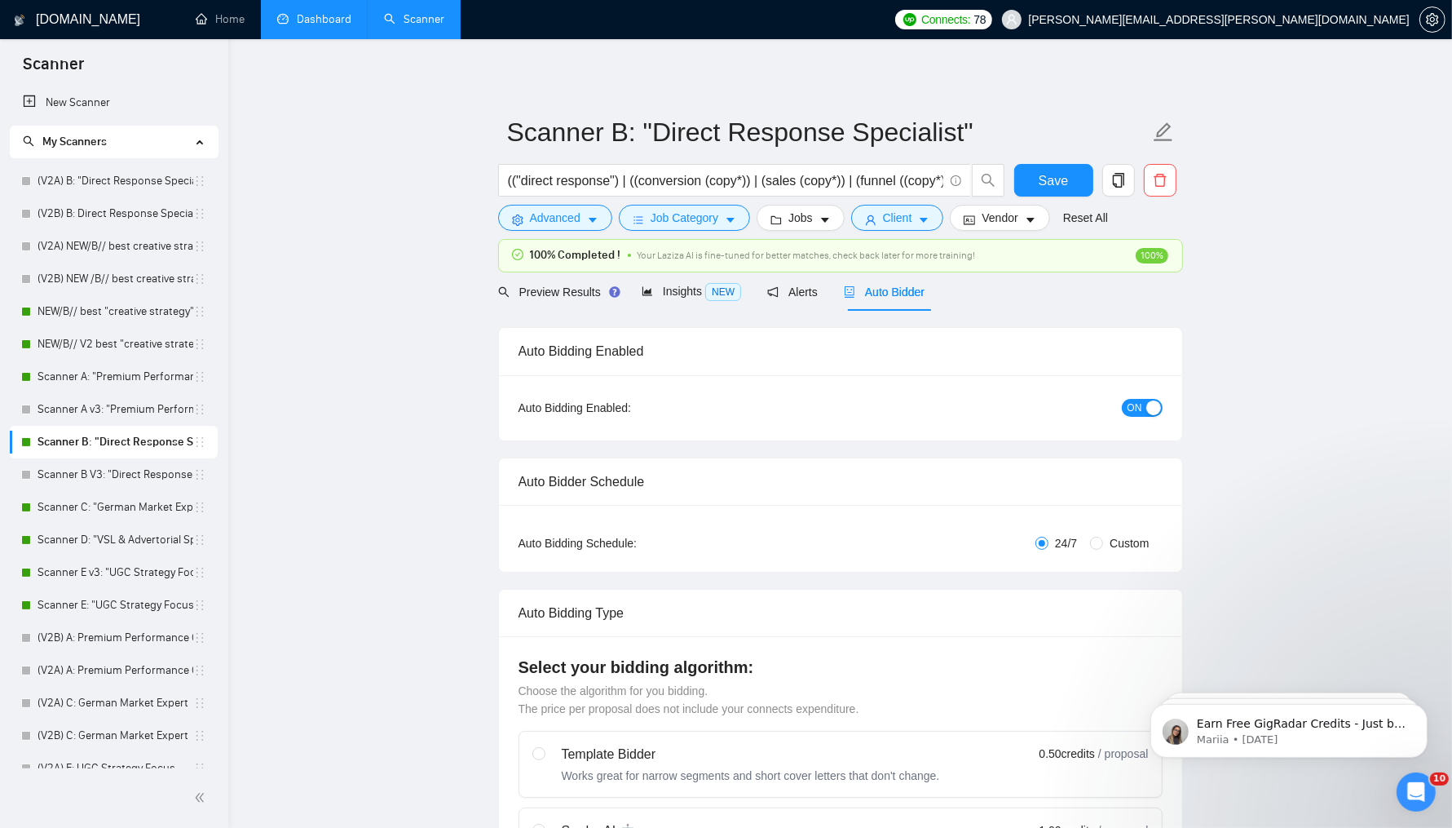
radio input "false"
radio input "true"
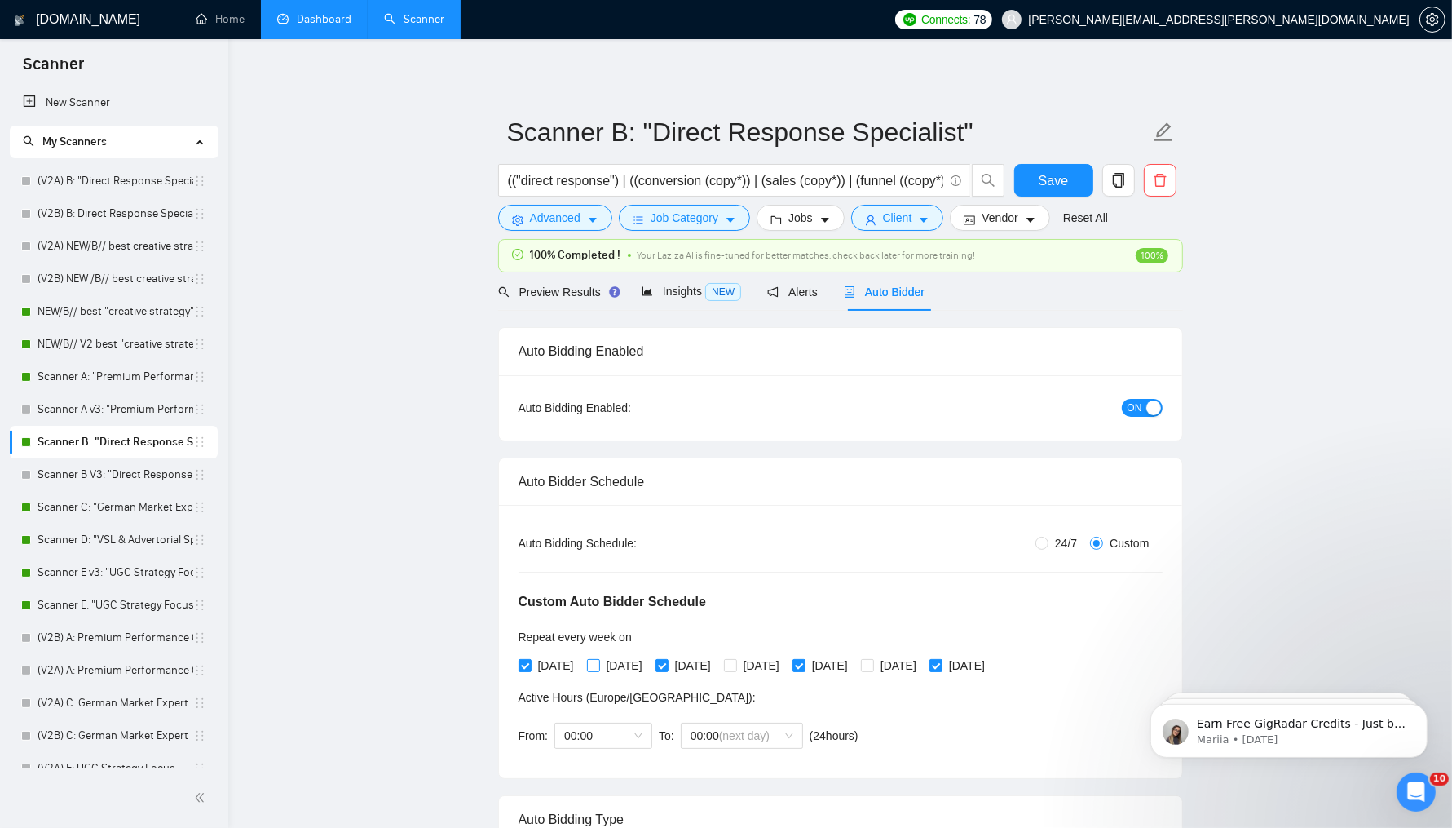
click at [608, 659] on span "[DATE]" at bounding box center [624, 665] width 49 height 18
click at [598, 659] on input "[DATE]" at bounding box center [592, 664] width 11 height 11
checkbox input "true"
click at [783, 661] on span "[DATE]" at bounding box center [761, 665] width 49 height 18
click at [735, 661] on input "[DATE]" at bounding box center [729, 664] width 11 height 11
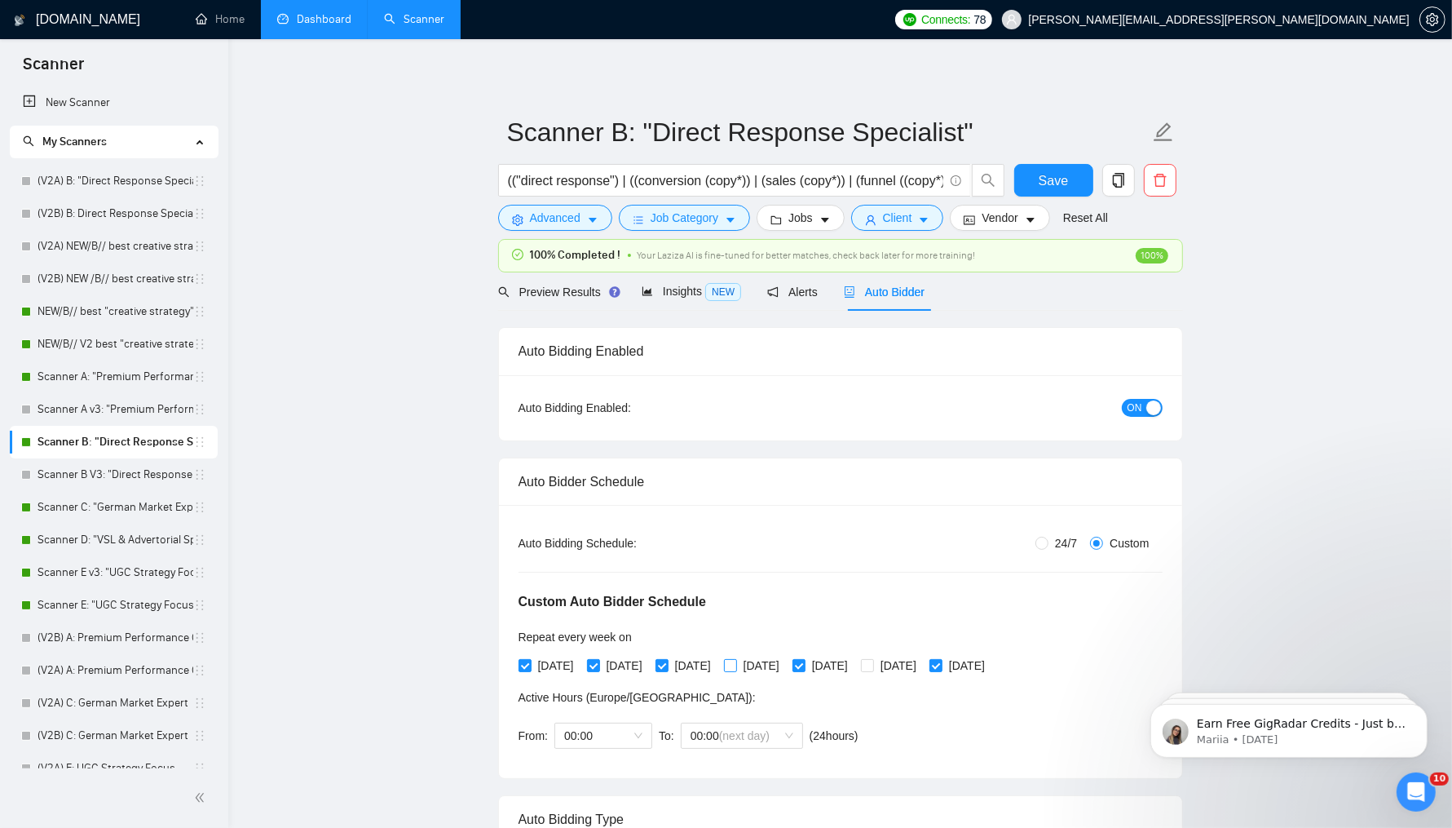
checkbox input "true"
click at [923, 661] on span "[DATE]" at bounding box center [898, 665] width 49 height 18
click at [872, 661] on input "[DATE]" at bounding box center [866, 664] width 11 height 11
checkbox input "true"
click at [1052, 182] on span "Save" at bounding box center [1053, 180] width 29 height 20
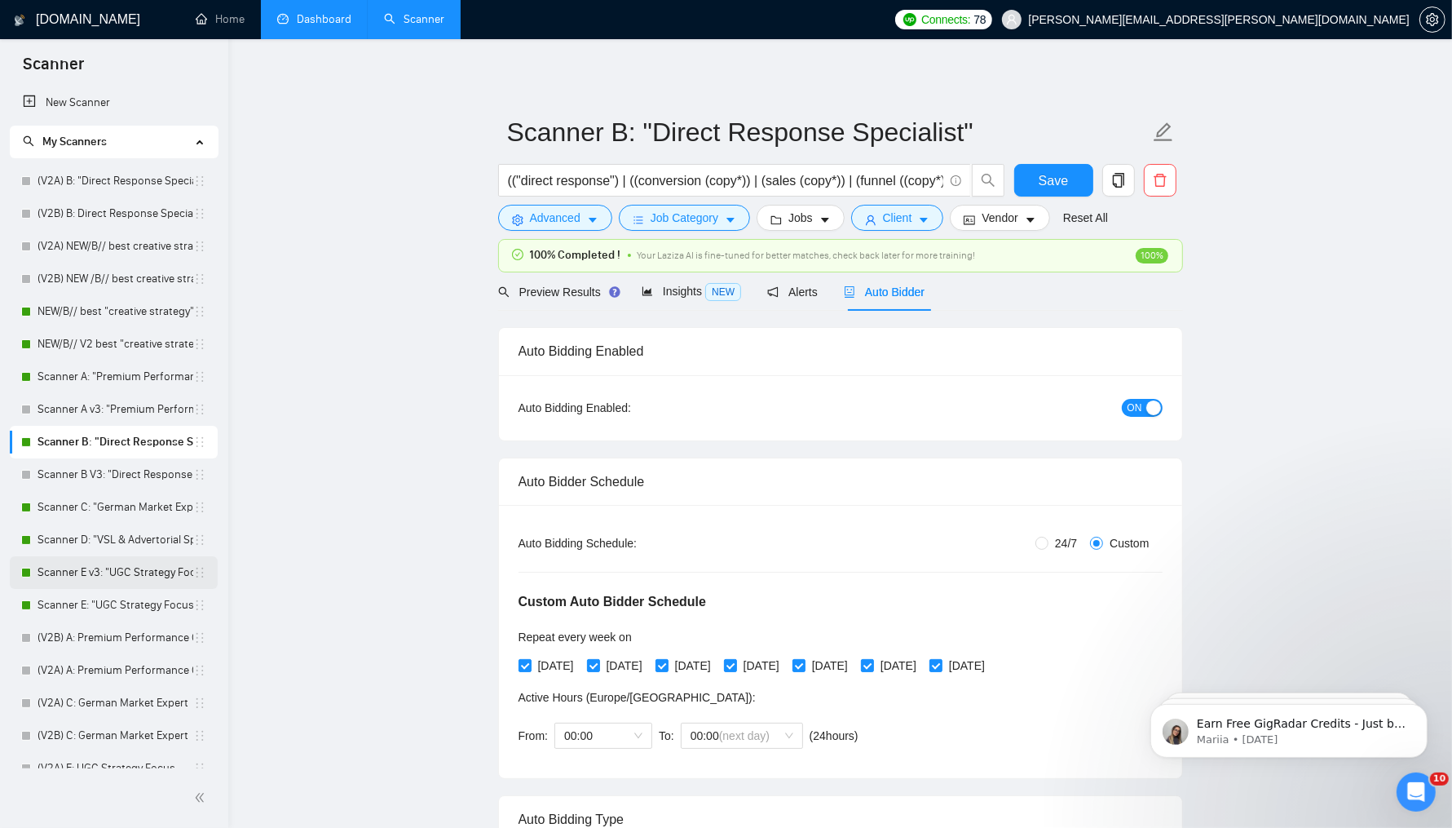
click at [121, 576] on link "Scanner E v3: "UGC Strategy Focus"" at bounding box center [116, 572] width 156 height 33
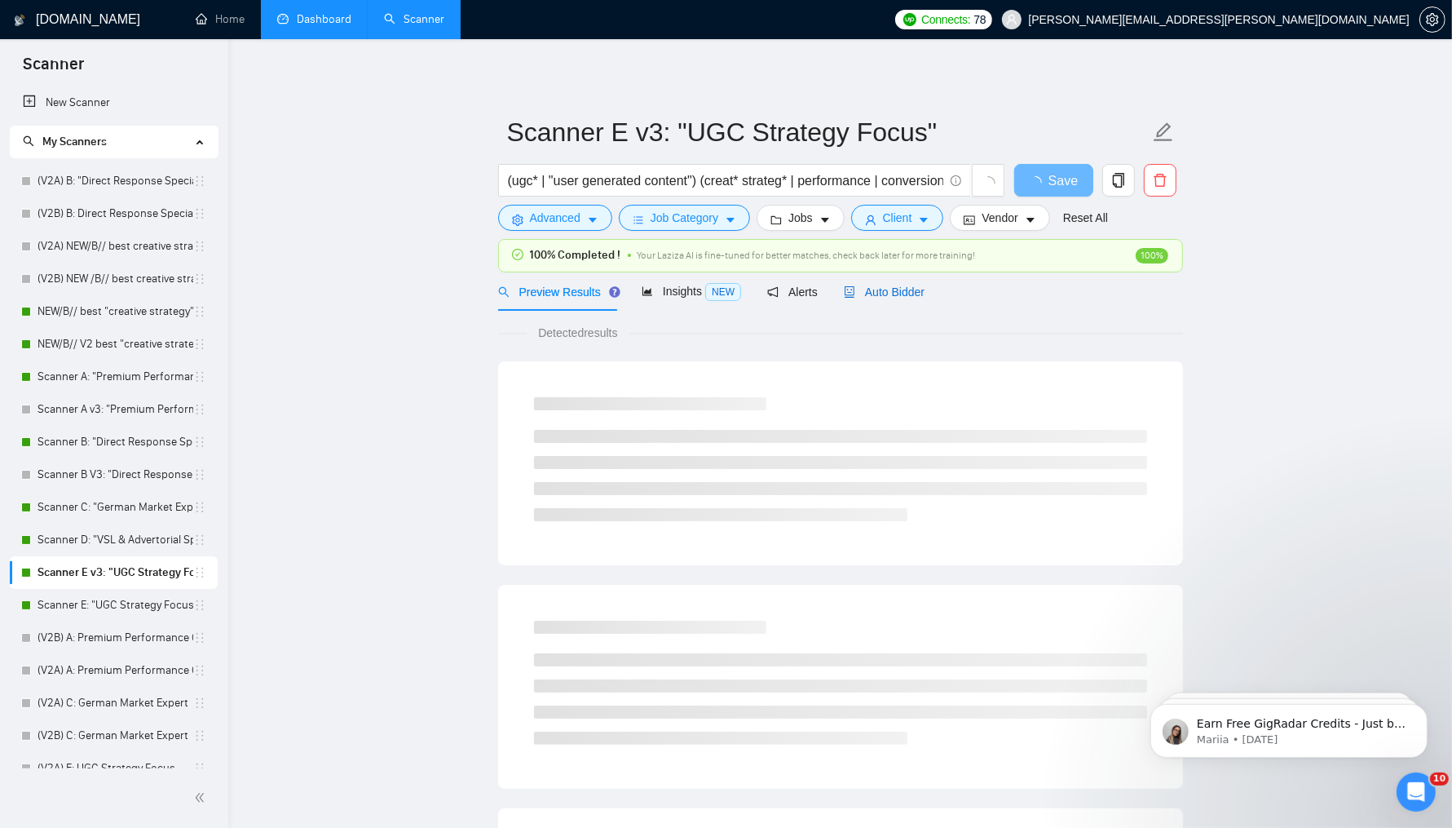
click at [904, 285] on span "Auto Bidder" at bounding box center [884, 291] width 81 height 13
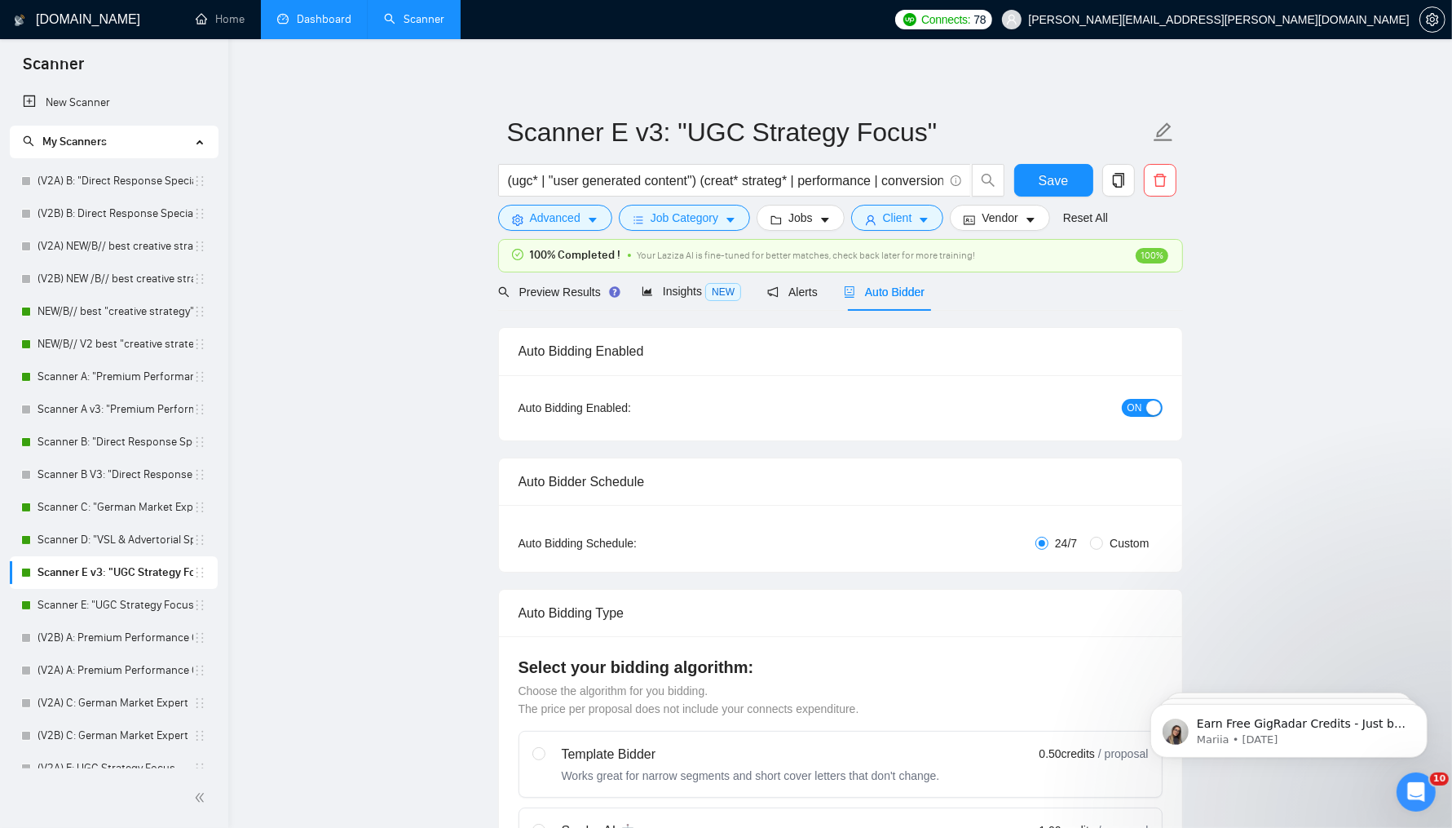
click at [1159, 407] on div "button" at bounding box center [1153, 407] width 15 height 15
click at [1057, 175] on span "Save" at bounding box center [1053, 180] width 29 height 20
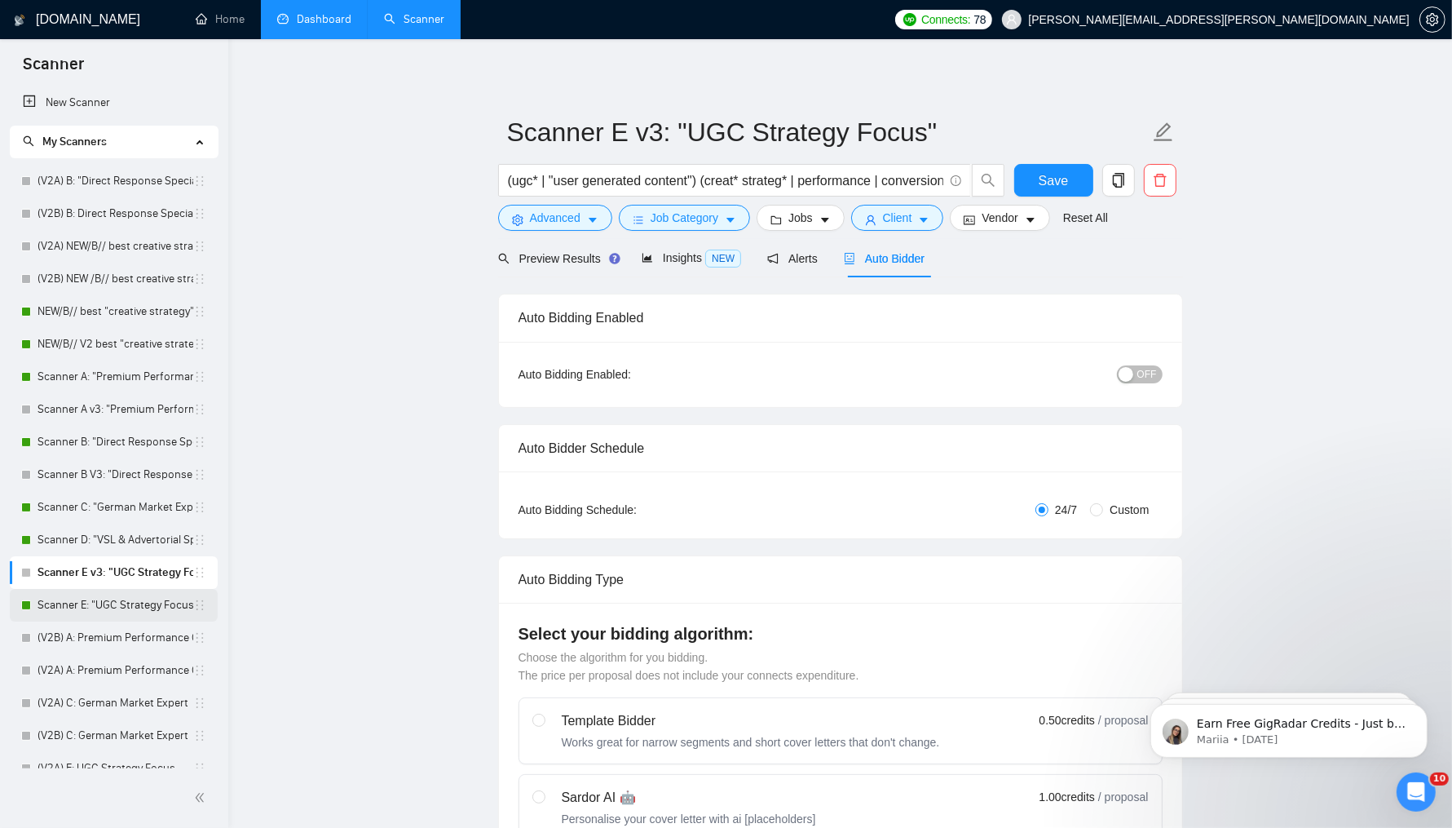
click at [101, 607] on link "Scanner E: "UGC Strategy Focus"" at bounding box center [116, 605] width 156 height 33
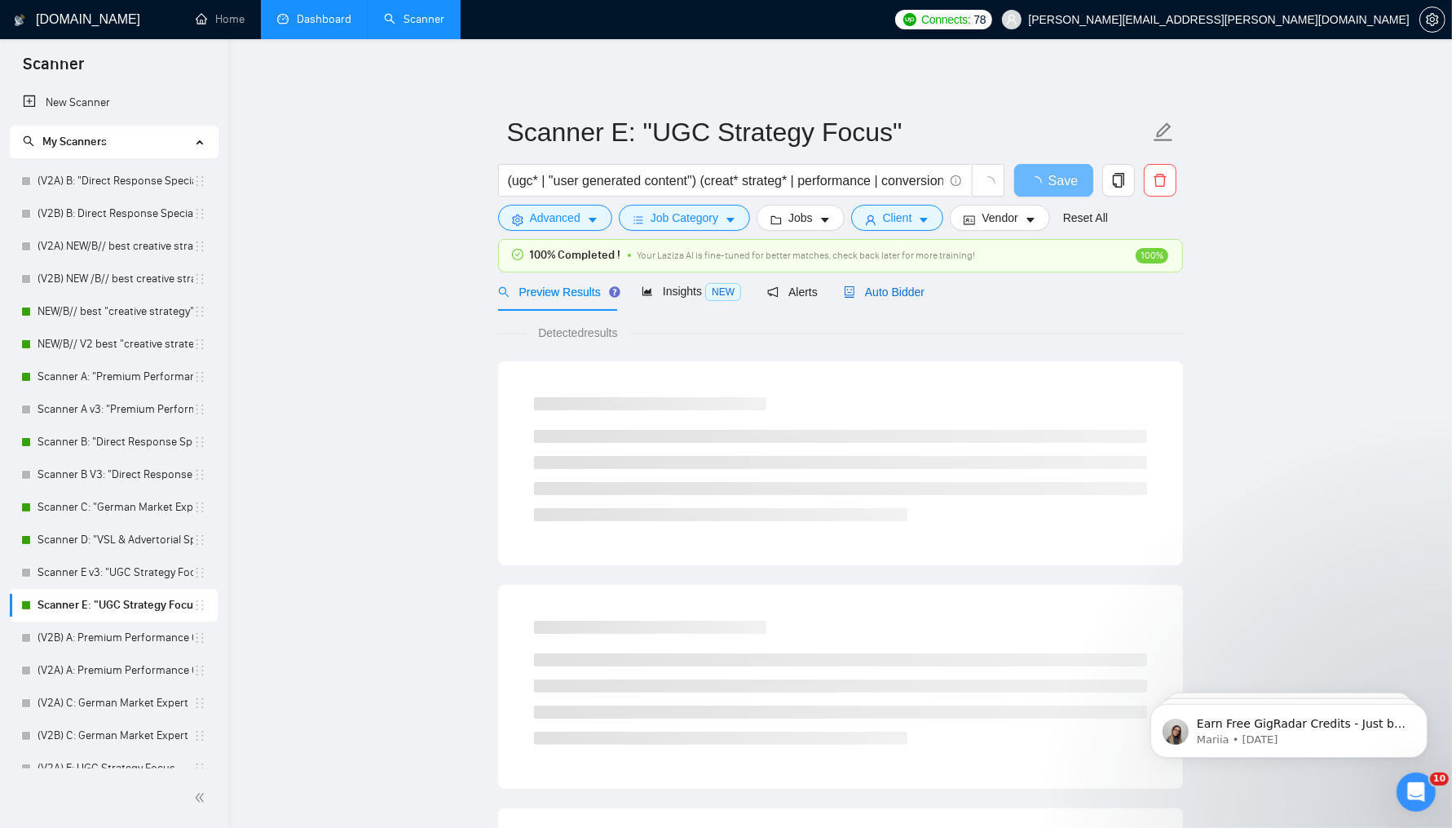
click at [885, 295] on span "Auto Bidder" at bounding box center [884, 291] width 81 height 13
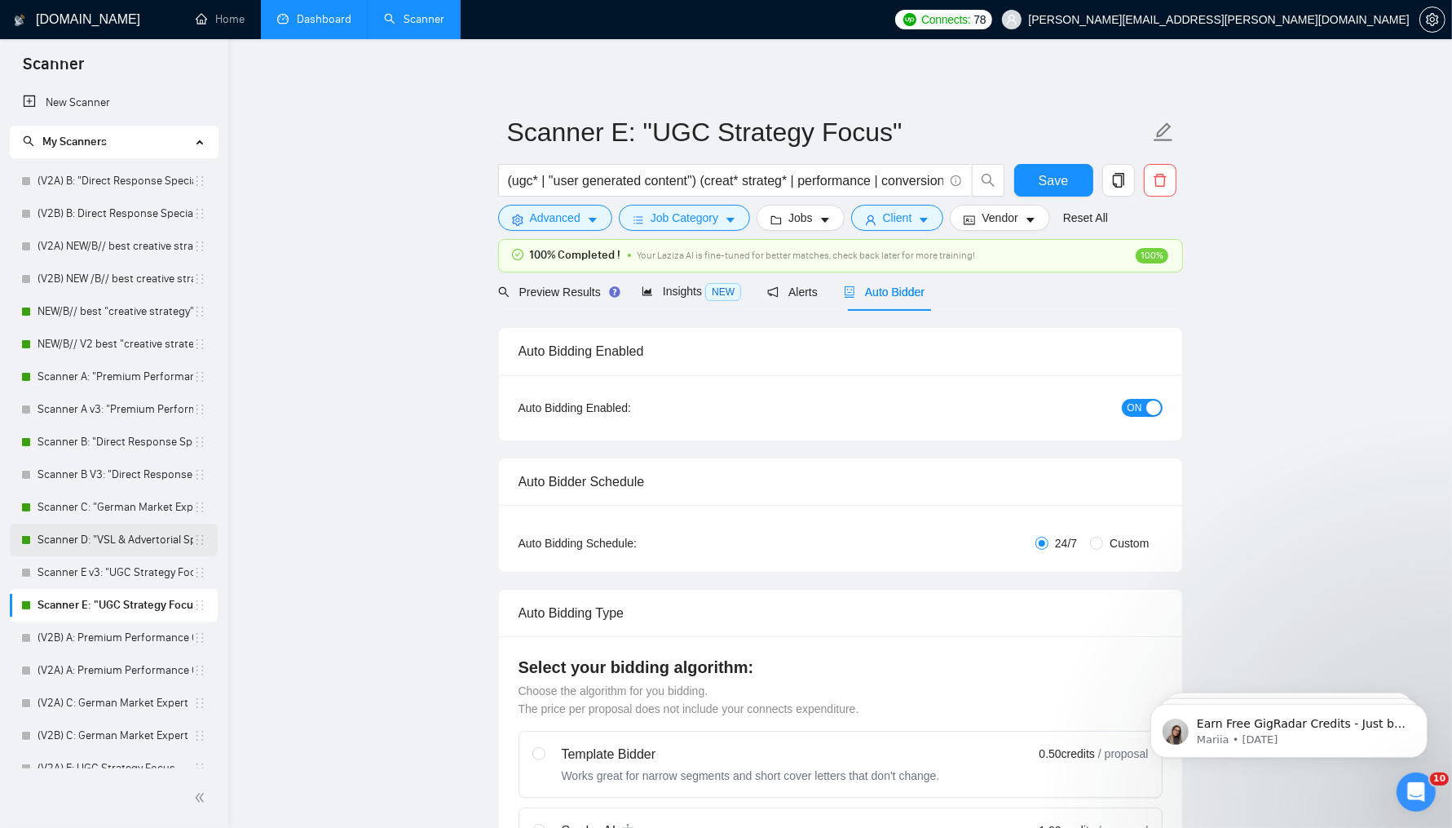
click at [115, 545] on link "Scanner D: "VSL & Advertorial Specialist"" at bounding box center [116, 539] width 156 height 33
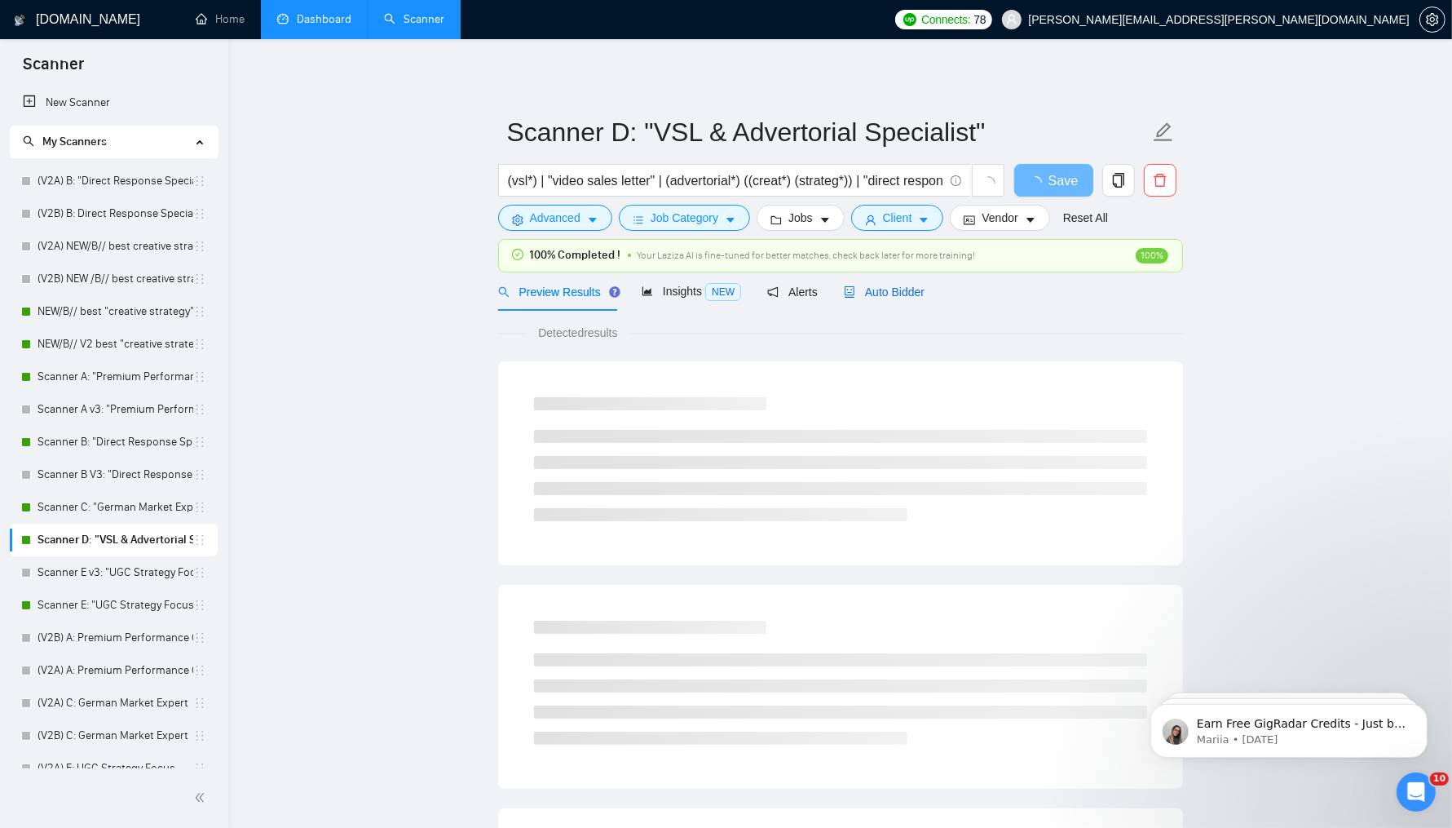
click at [898, 294] on span "Auto Bidder" at bounding box center [884, 291] width 81 height 13
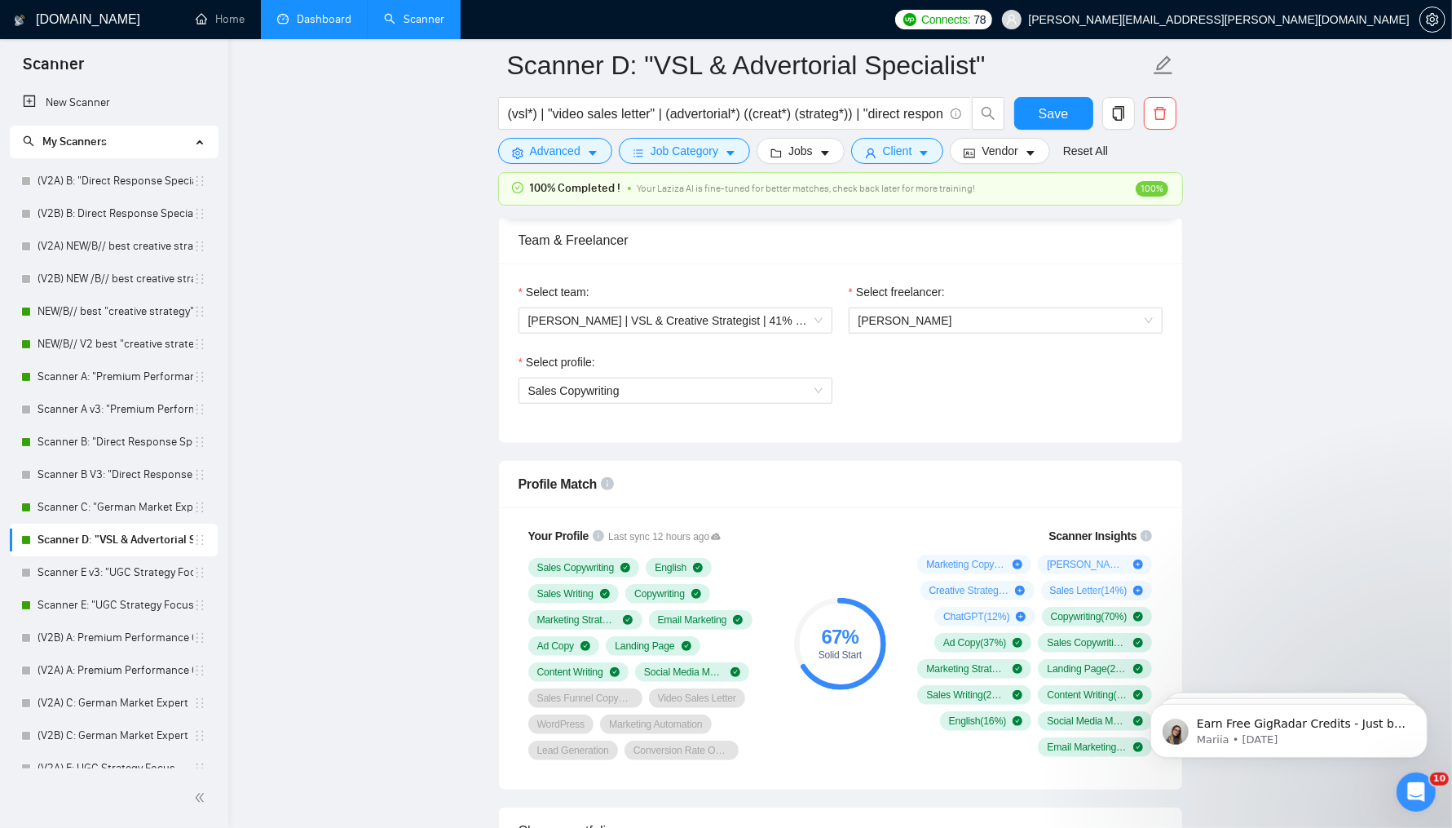
scroll to position [814, 0]
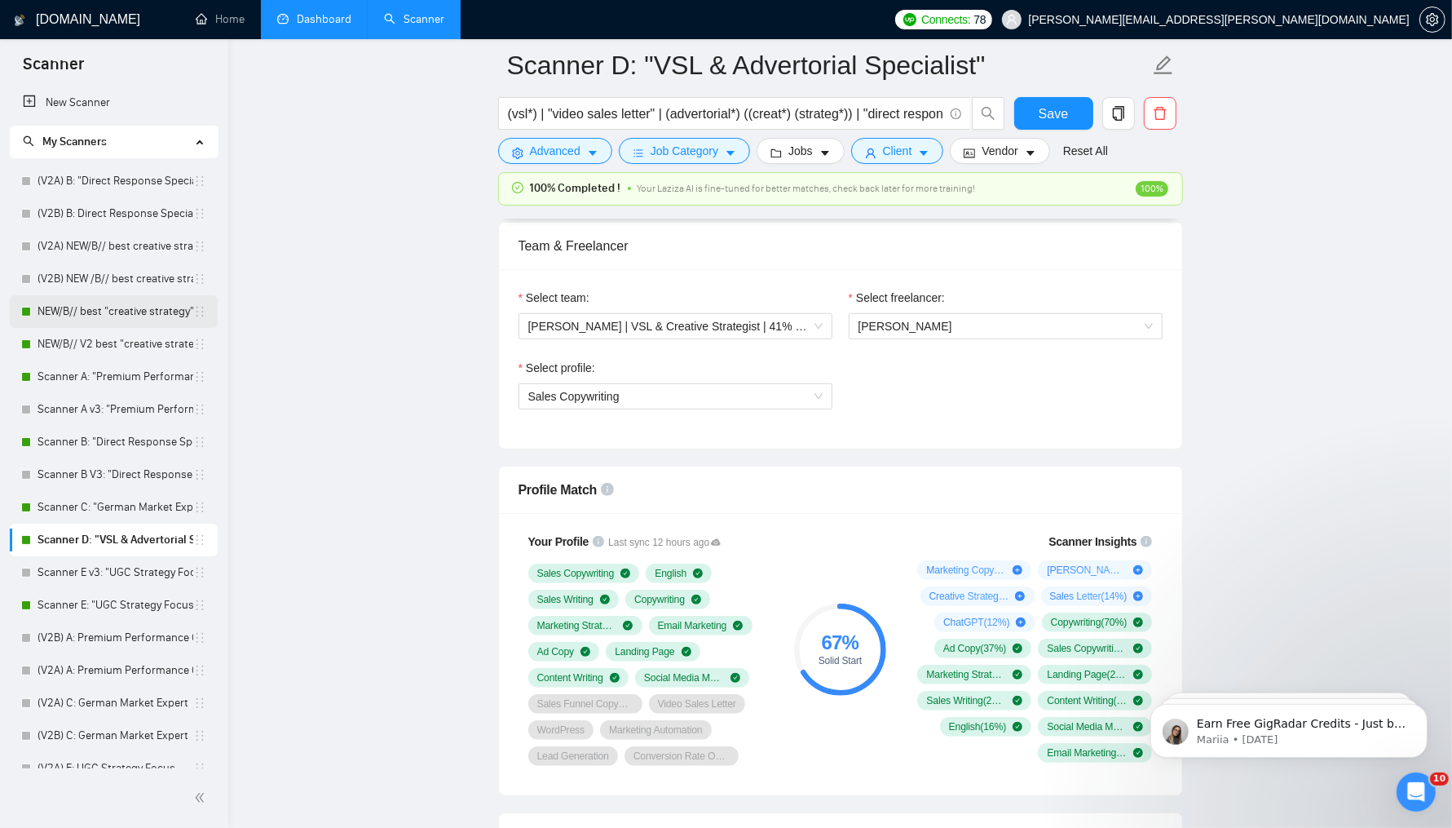
click at [104, 311] on link "NEW/B// best "creative strategy" cover letter" at bounding box center [116, 311] width 156 height 33
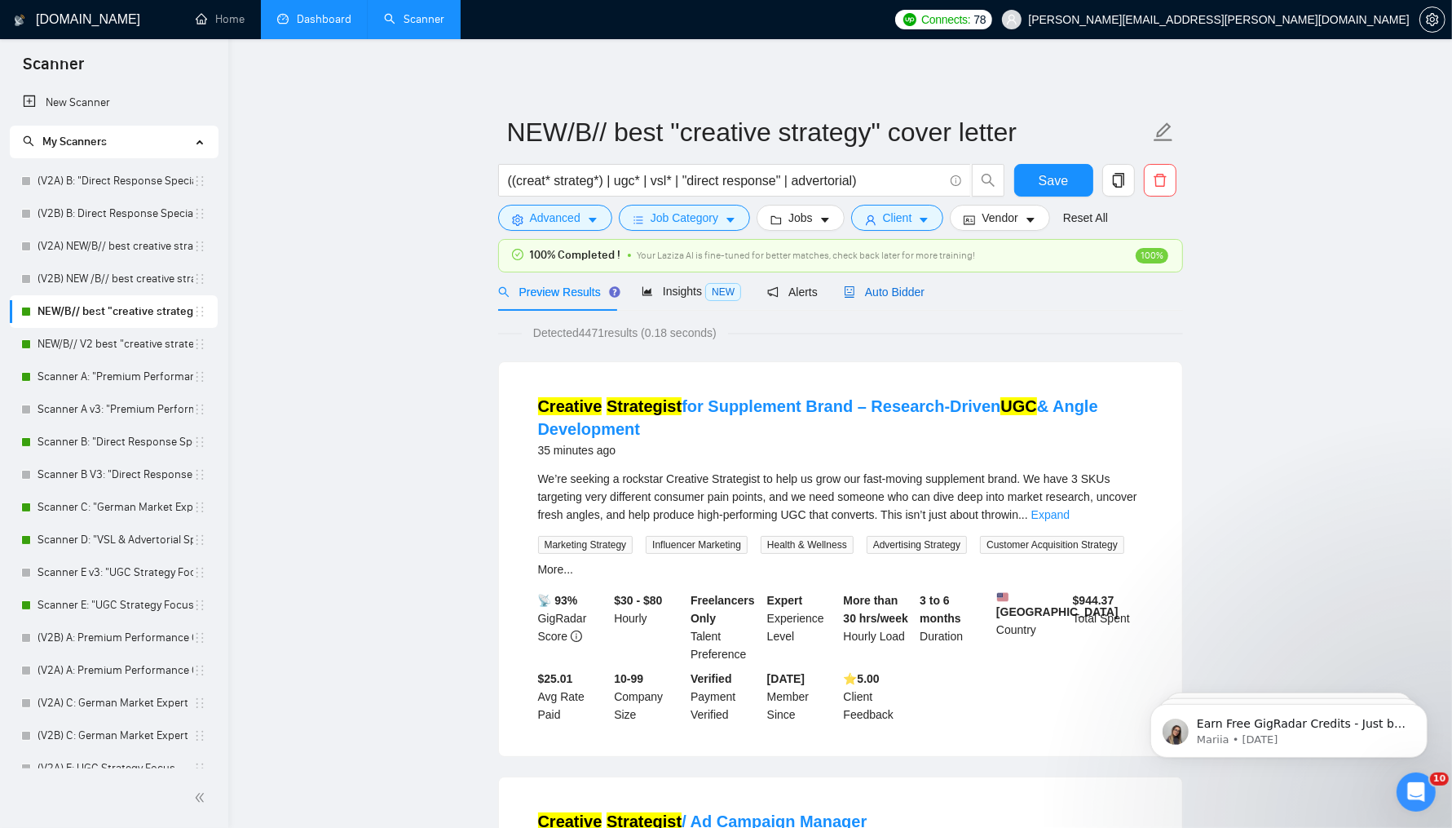
click at [872, 289] on span "Auto Bidder" at bounding box center [884, 291] width 81 height 13
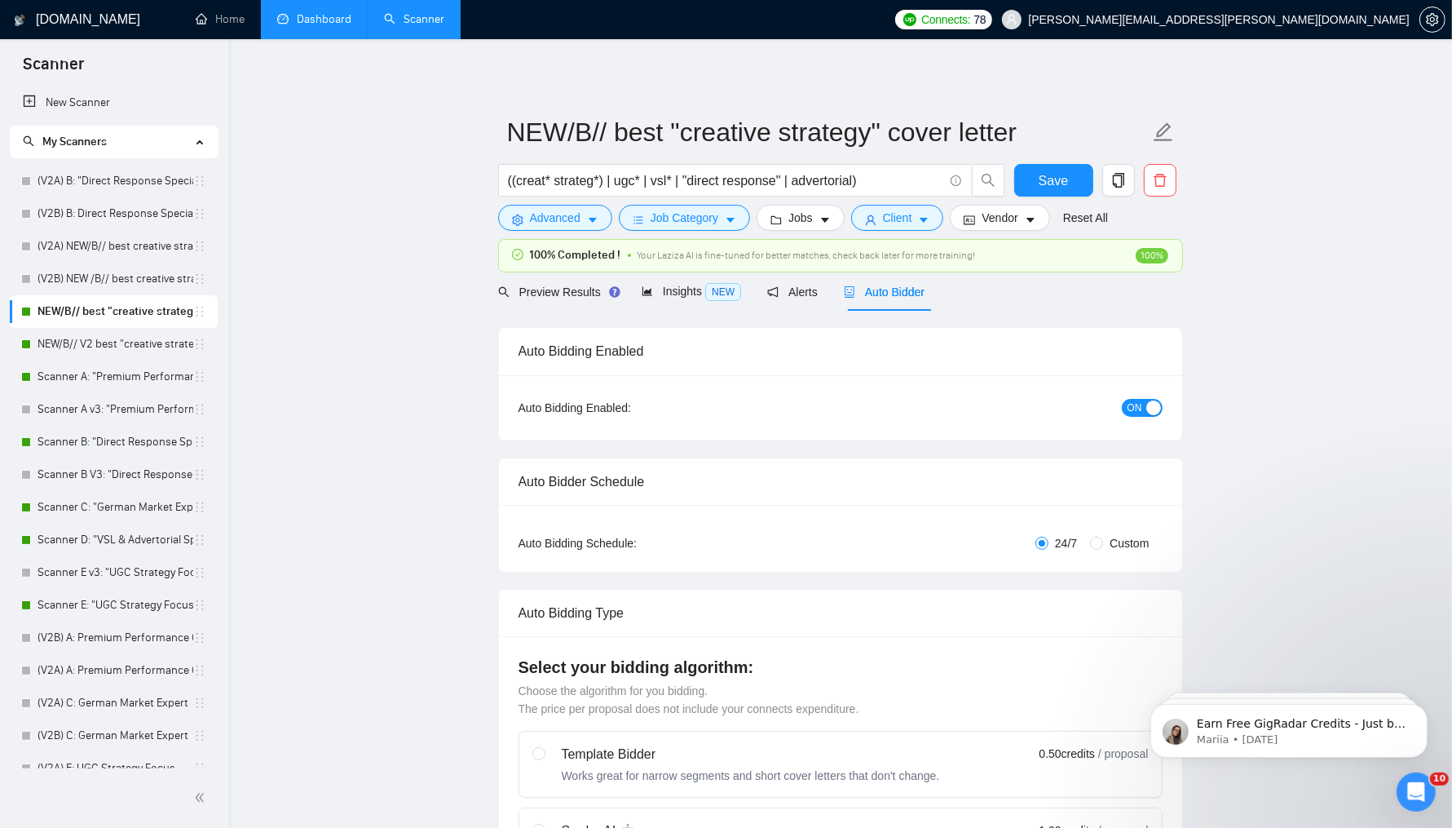
radio input "false"
radio input "true"
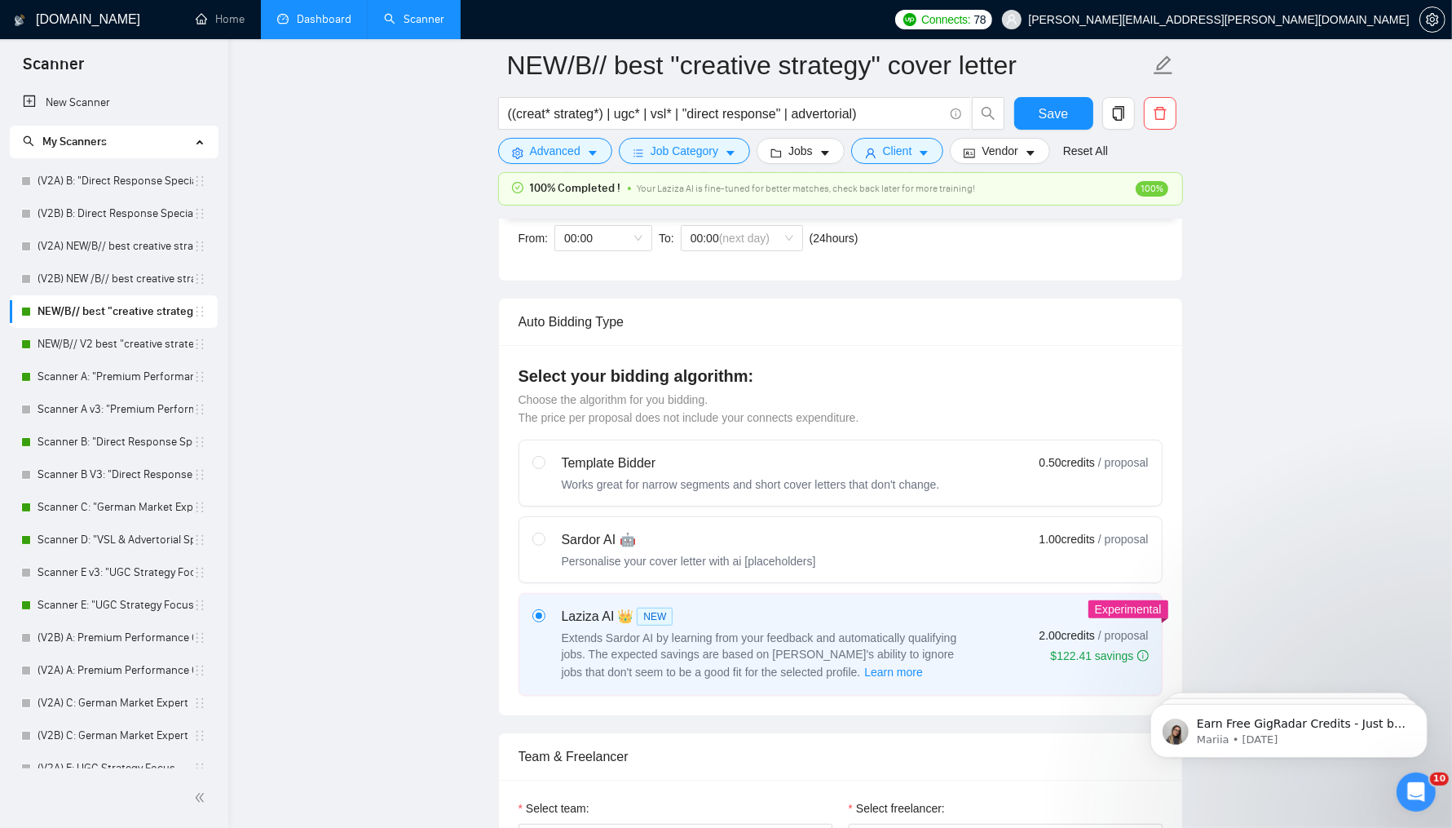
scroll to position [643, 0]
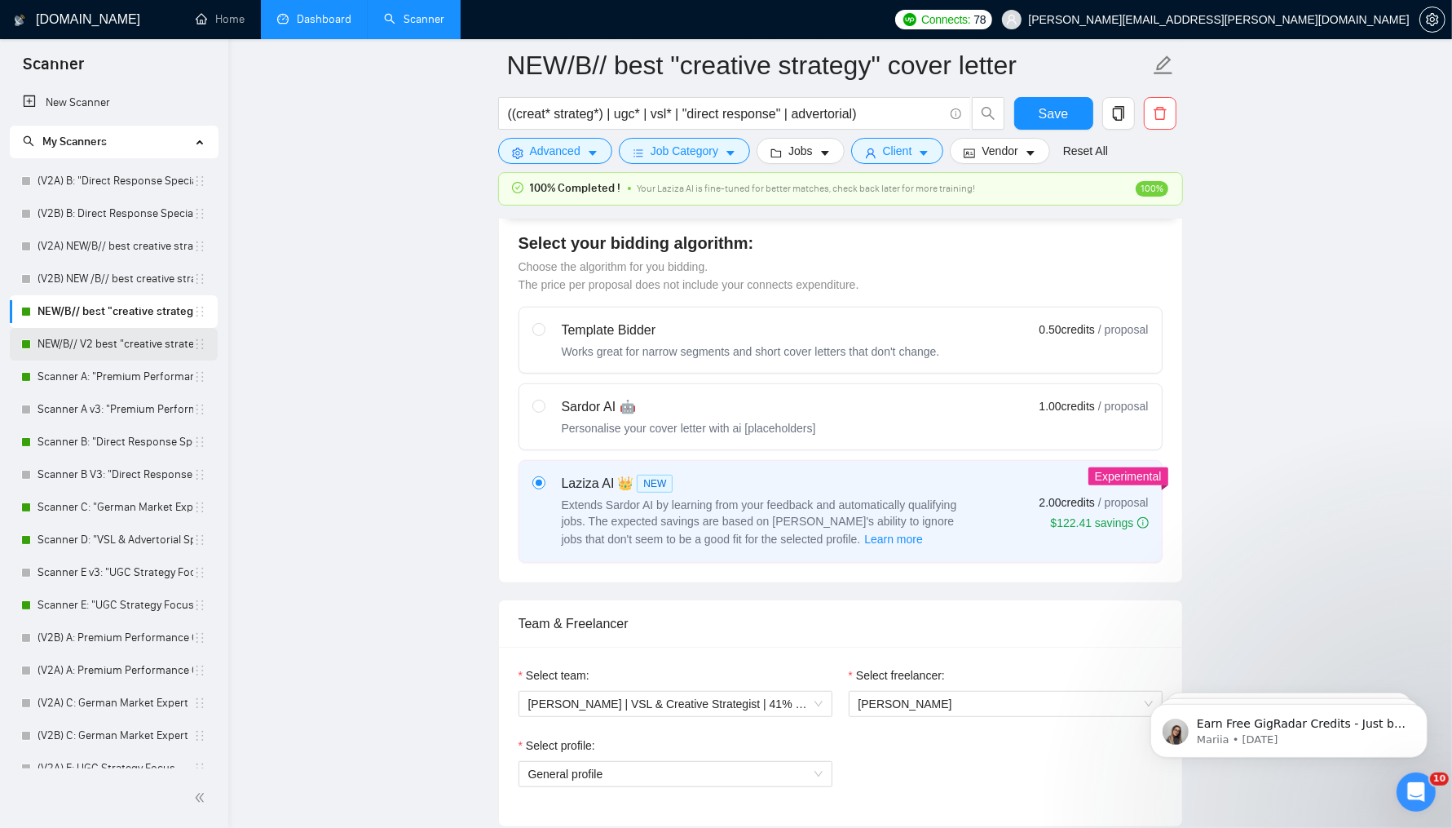
click at [138, 346] on link "NEW/B// V2 best "creative strategy" cover letter" at bounding box center [116, 344] width 156 height 33
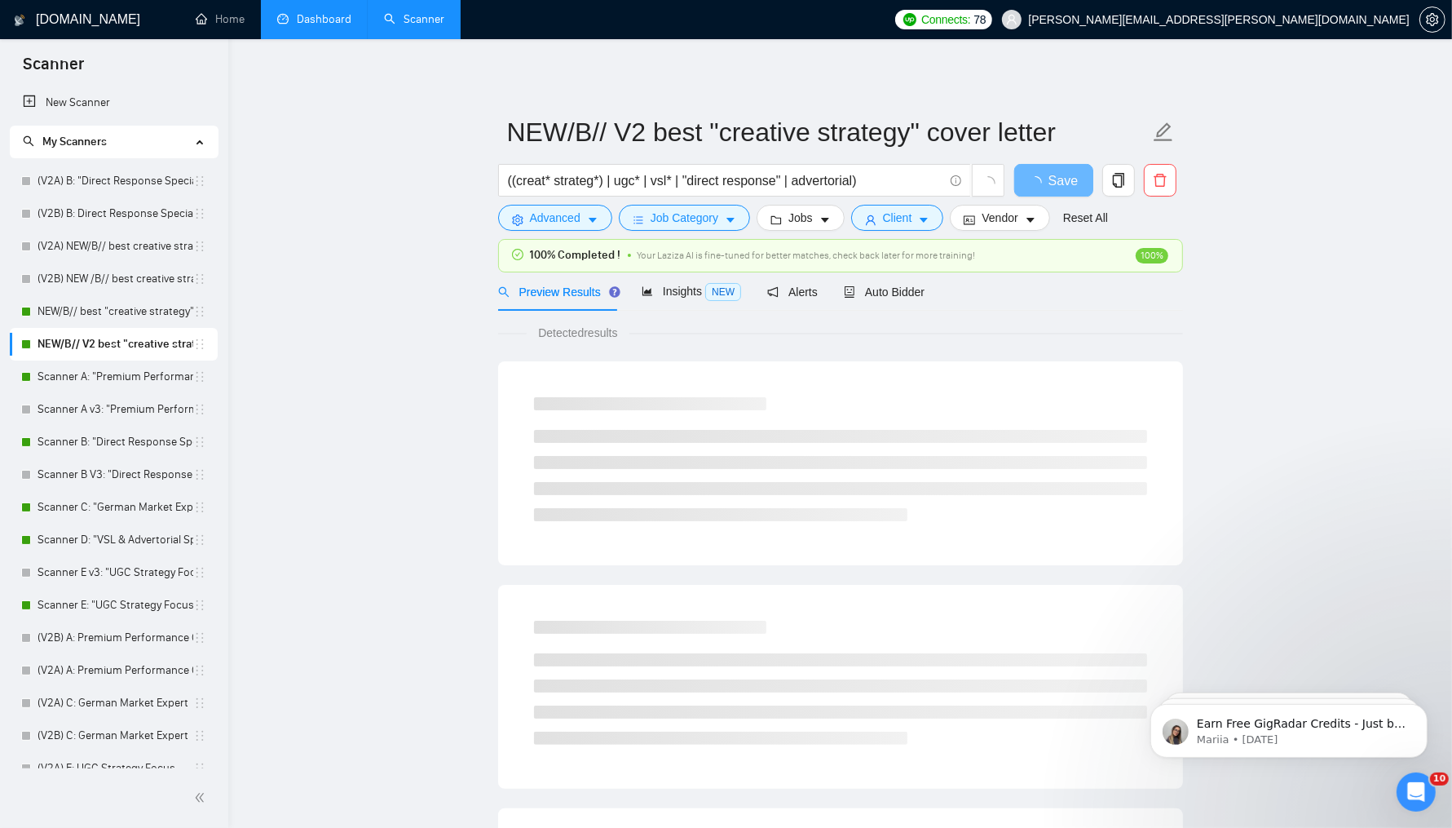
click at [312, 18] on link "Dashboard" at bounding box center [314, 19] width 74 height 14
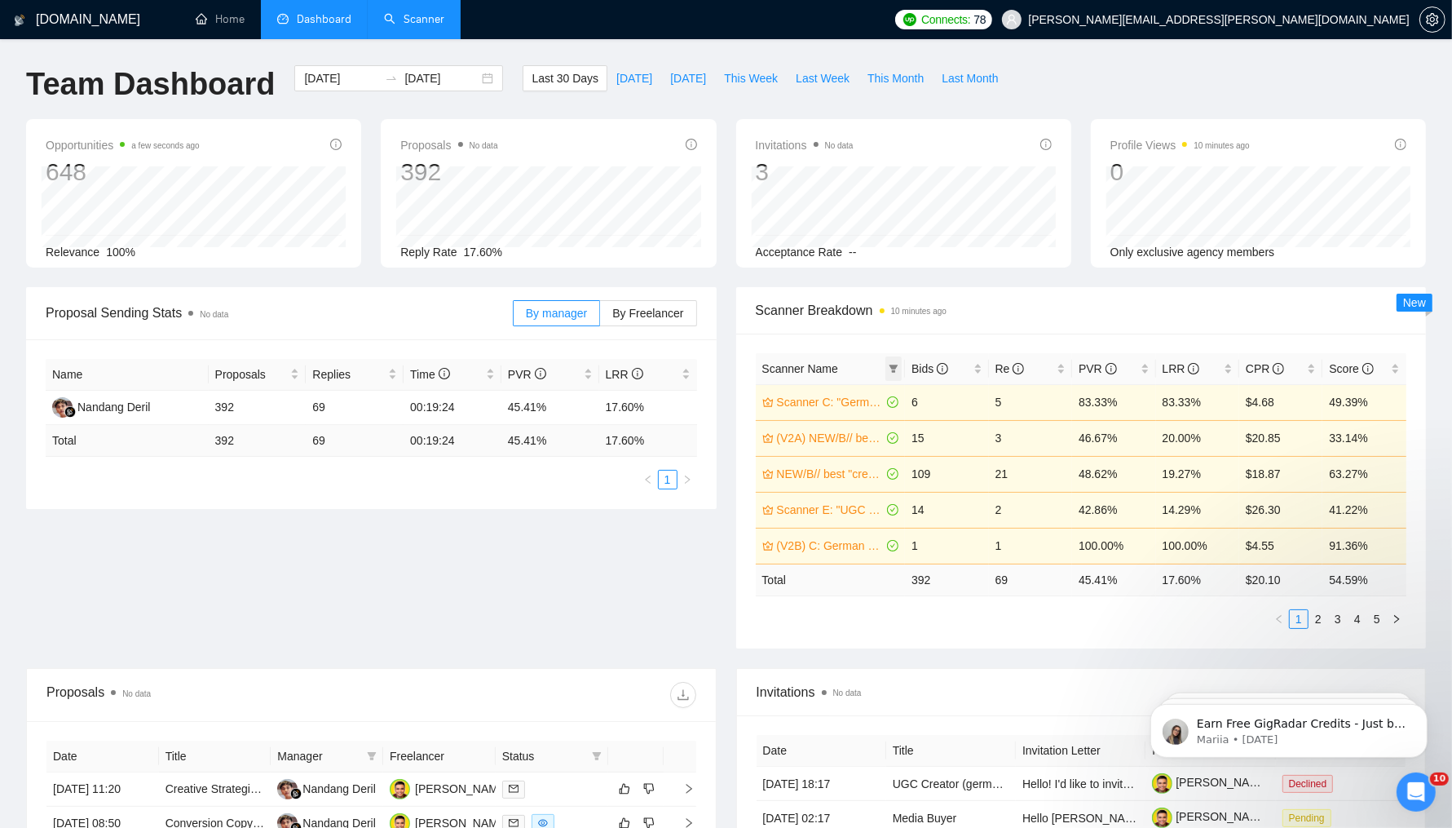
click at [897, 365] on icon "filter" at bounding box center [894, 368] width 9 height 8
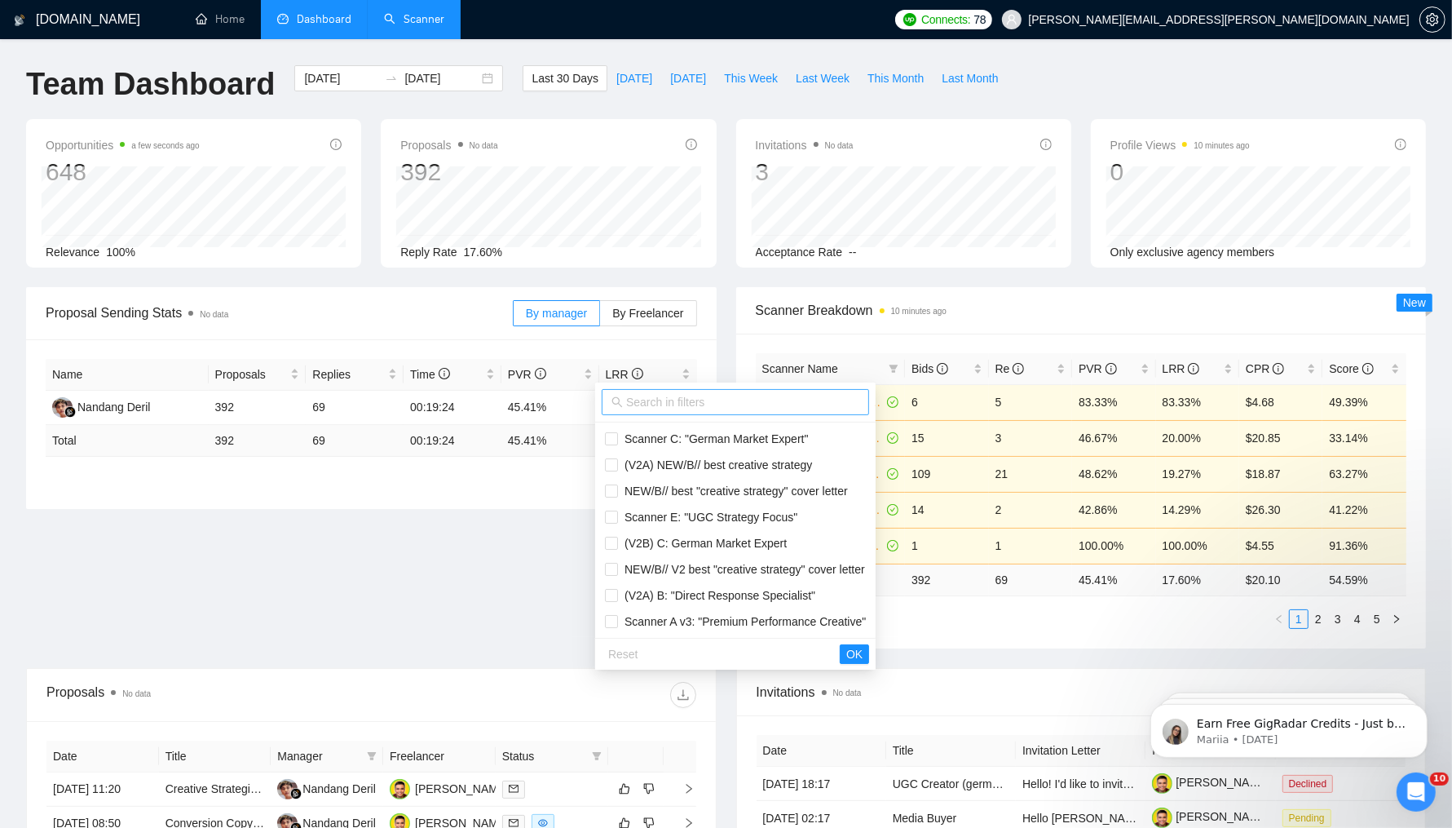
click at [771, 406] on input "text" at bounding box center [742, 402] width 233 height 18
type input "v2"
click at [1173, 300] on span "Scanner Breakdown 10 minutes ago" at bounding box center [1081, 310] width 651 height 20
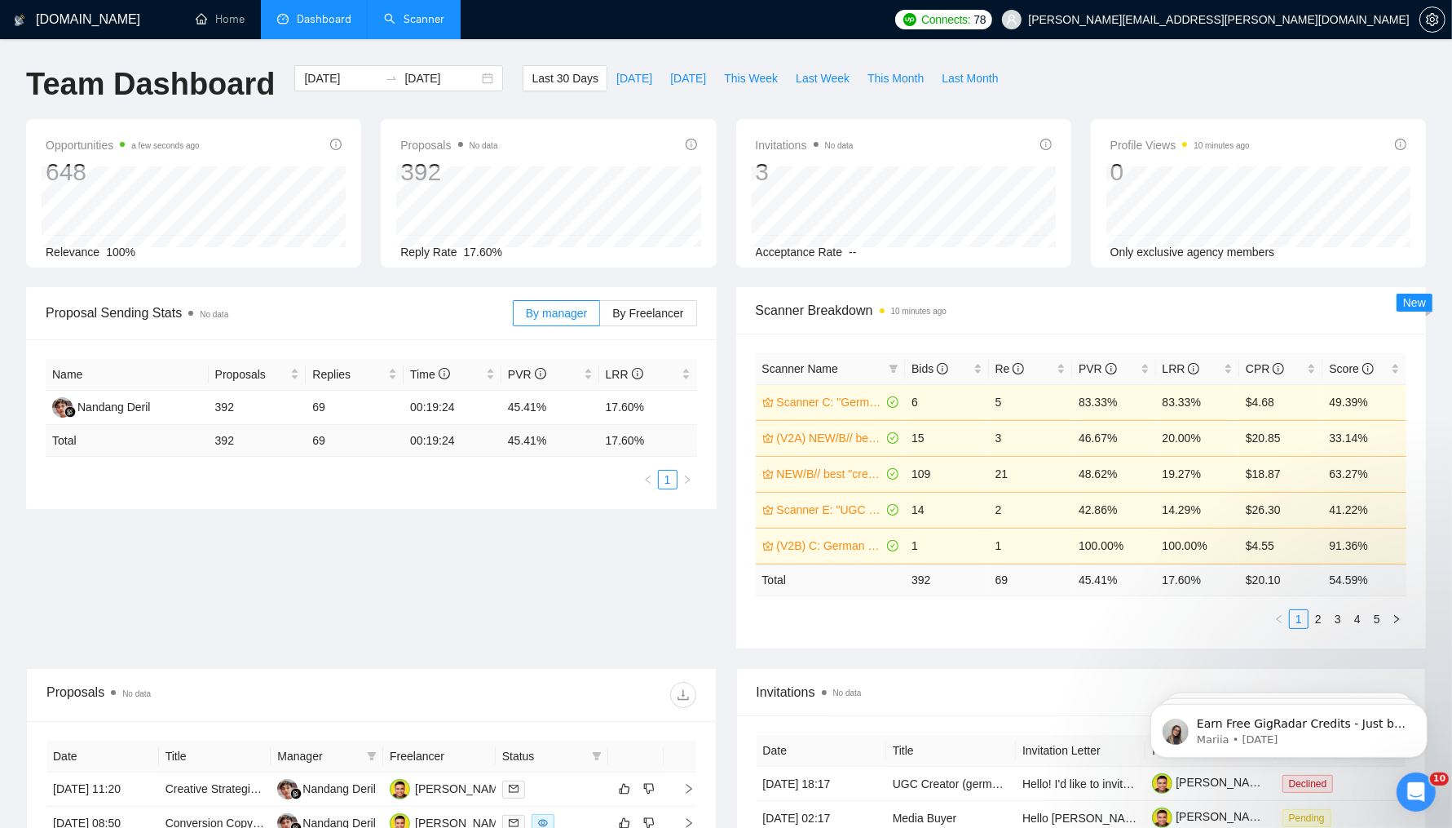
click at [440, 26] on link "Scanner" at bounding box center [414, 19] width 60 height 14
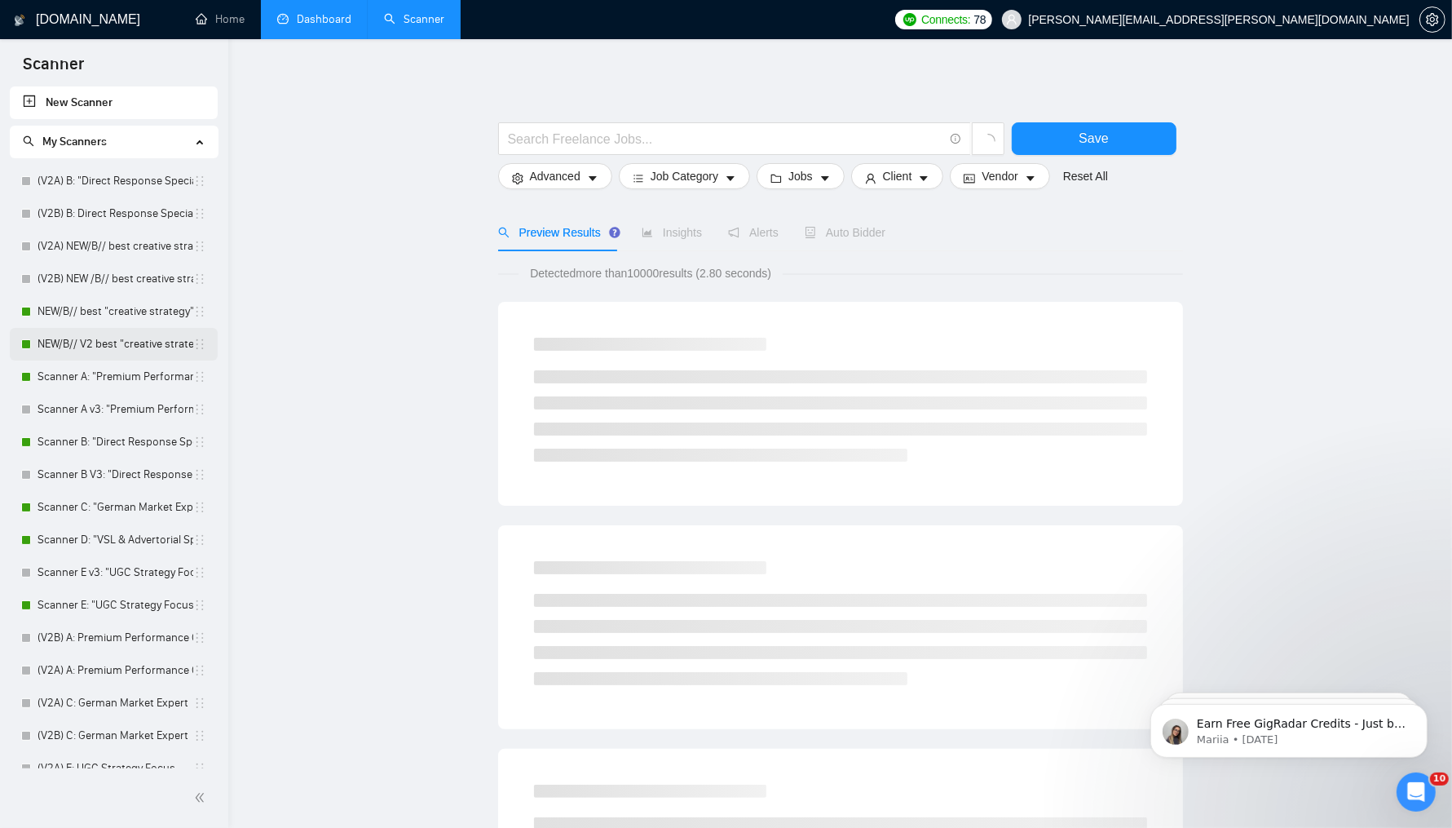
click at [95, 343] on link "NEW/B// V2 best "creative strategy" cover letter" at bounding box center [116, 344] width 156 height 33
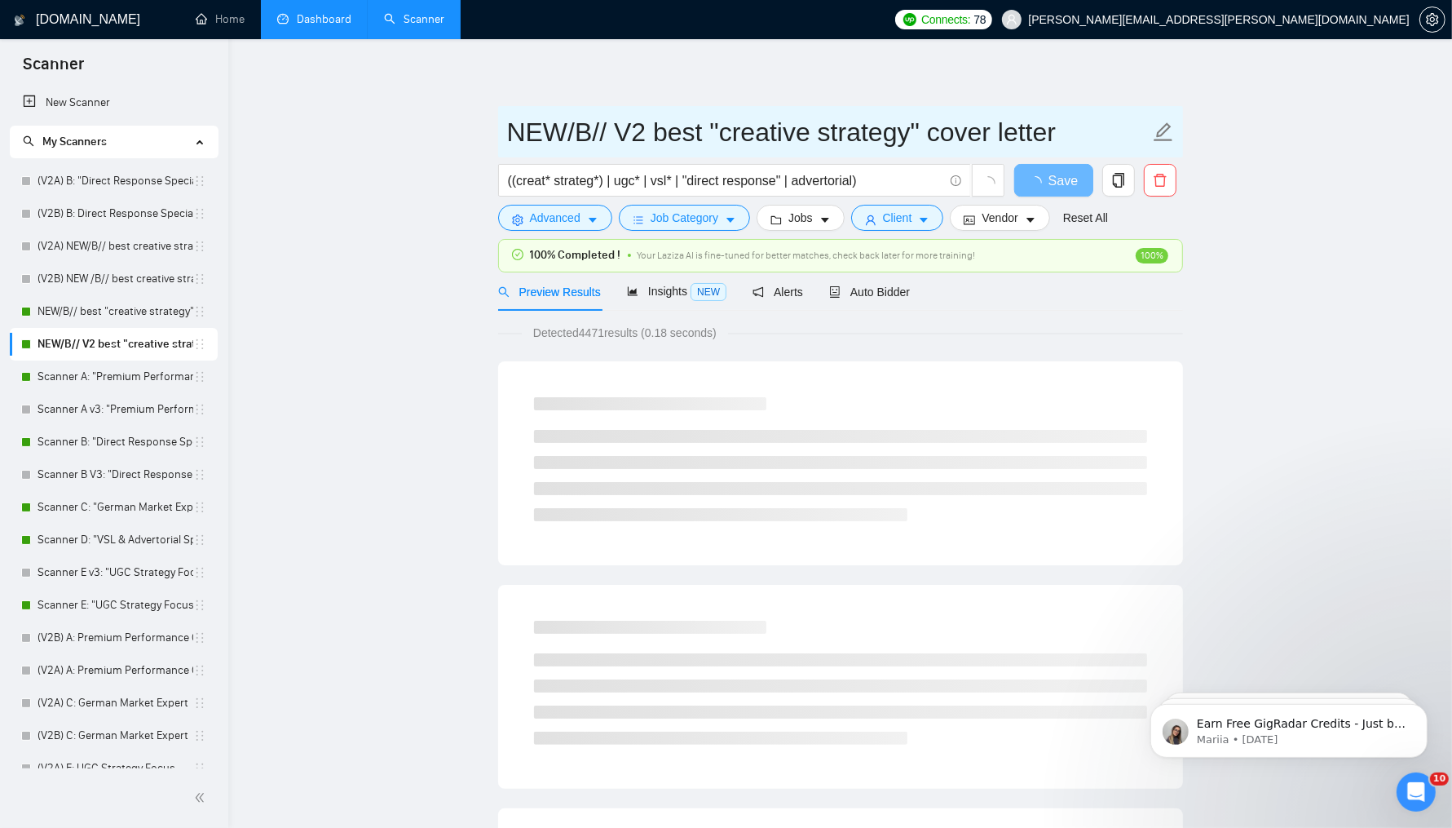
click at [748, 125] on input "NEW/B// V2 best "creative strategy" cover letter" at bounding box center [828, 132] width 643 height 41
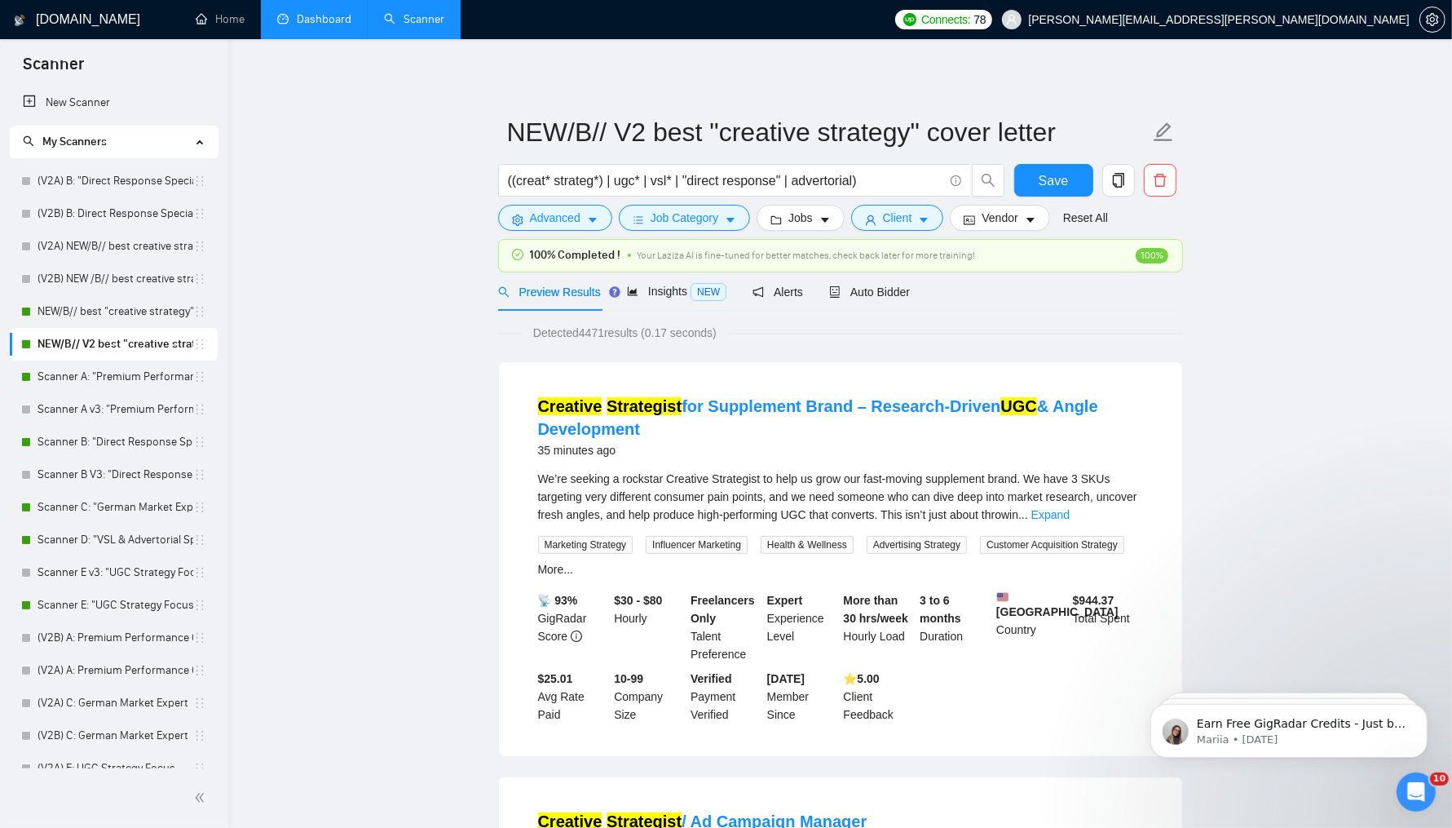
click at [287, 18] on link "Dashboard" at bounding box center [314, 19] width 74 height 14
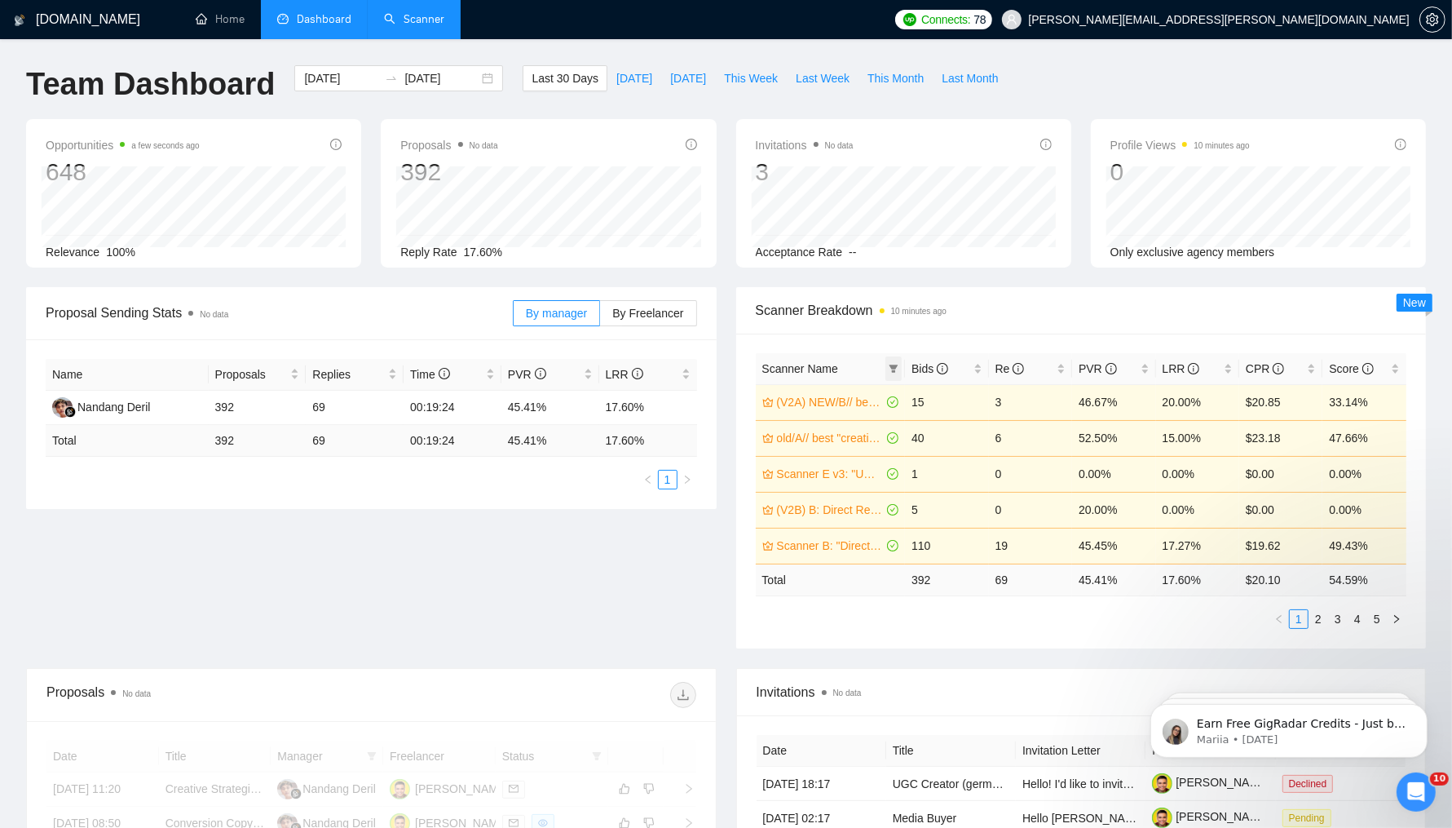
click at [891, 364] on icon "filter" at bounding box center [894, 368] width 9 height 8
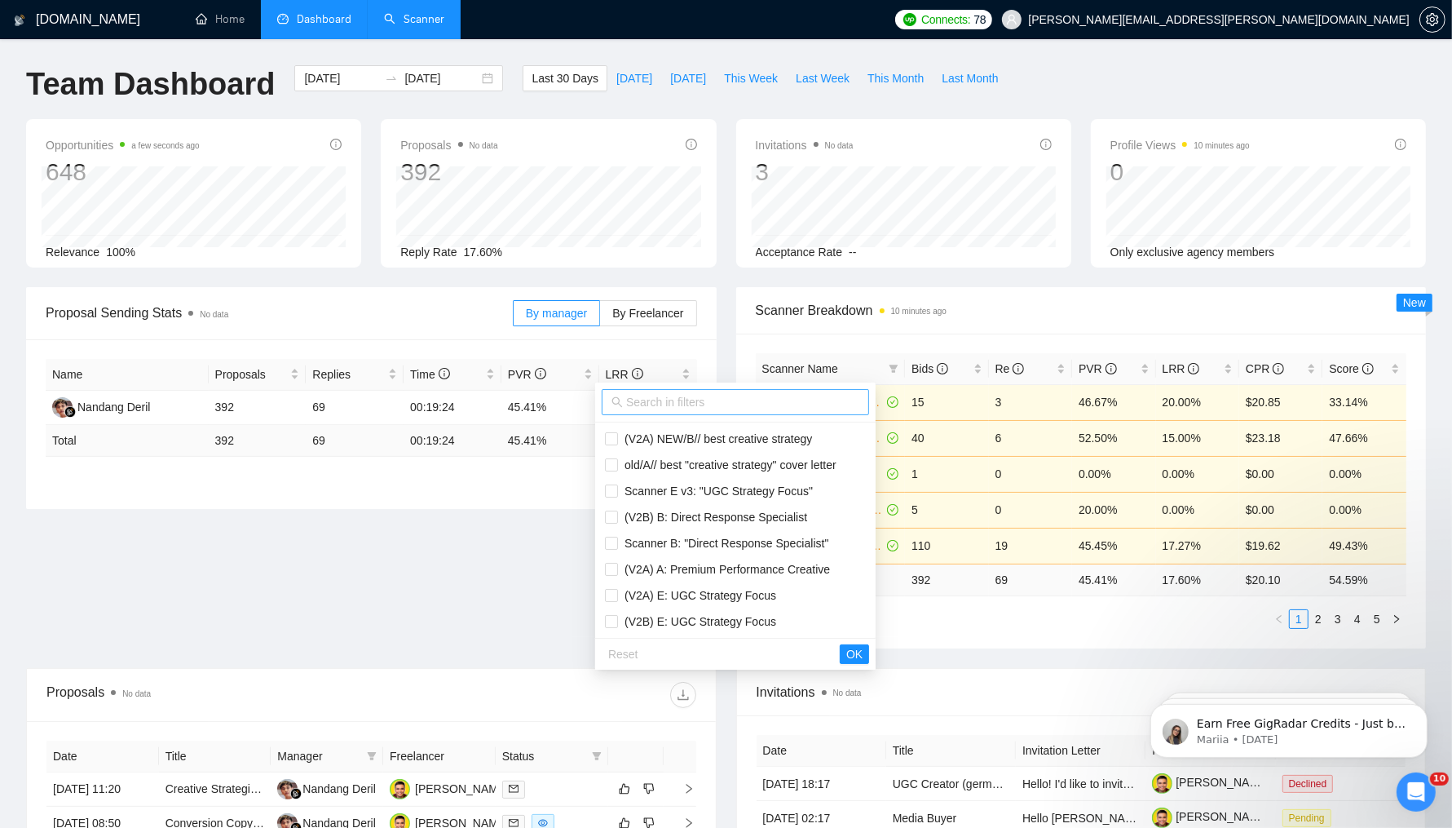
click at [775, 399] on input "text" at bounding box center [742, 402] width 233 height 18
paste input "NEW/B// V2 best "creative strategy" cover letter"
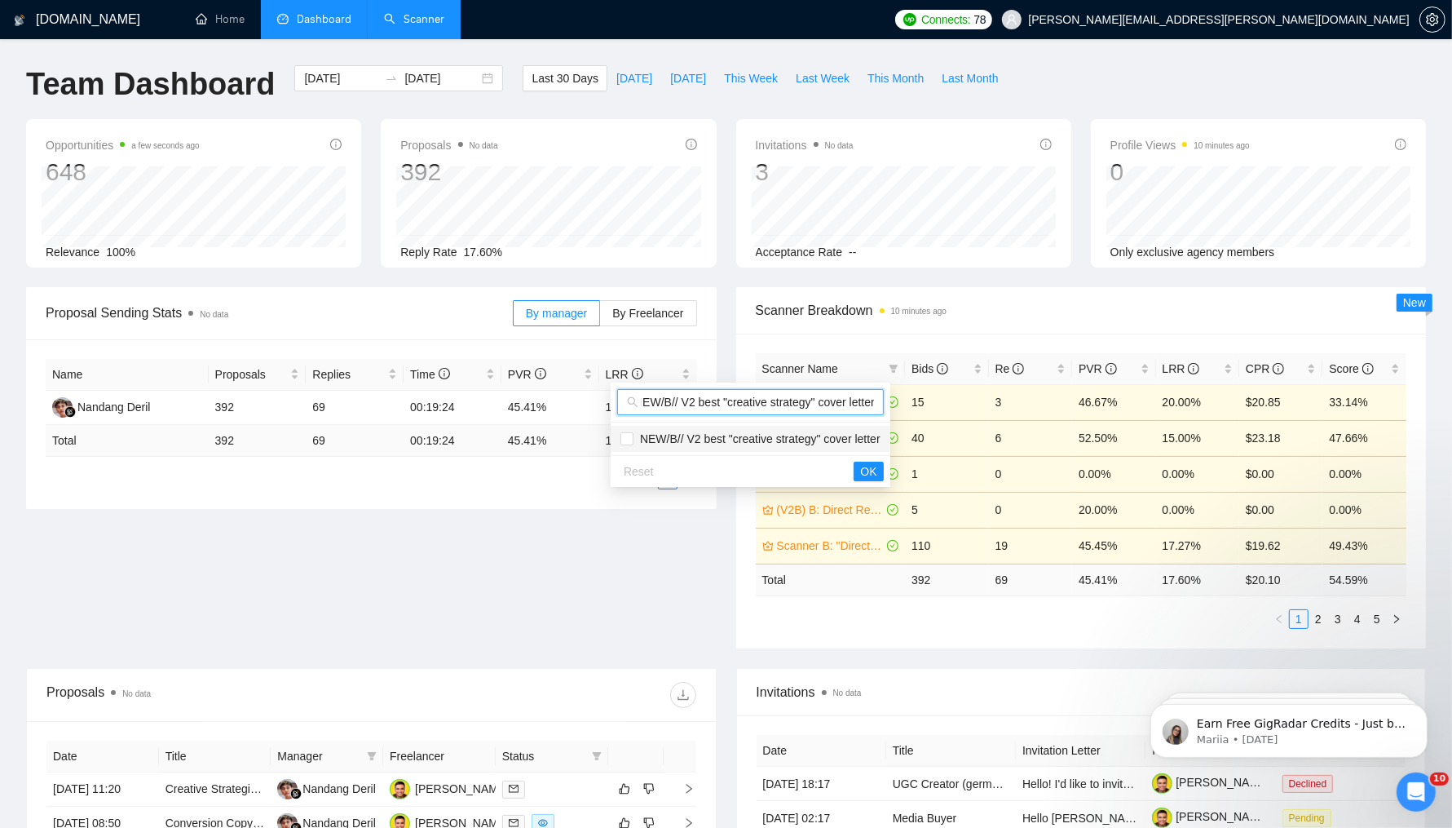
type input "NEW/B// V2 best "creative strategy" cover letter"
click at [730, 438] on span "NEW/B// V2 best "creative strategy" cover letter" at bounding box center [757, 438] width 247 height 13
checkbox input "true"
click at [877, 469] on span "OK" at bounding box center [868, 471] width 16 height 18
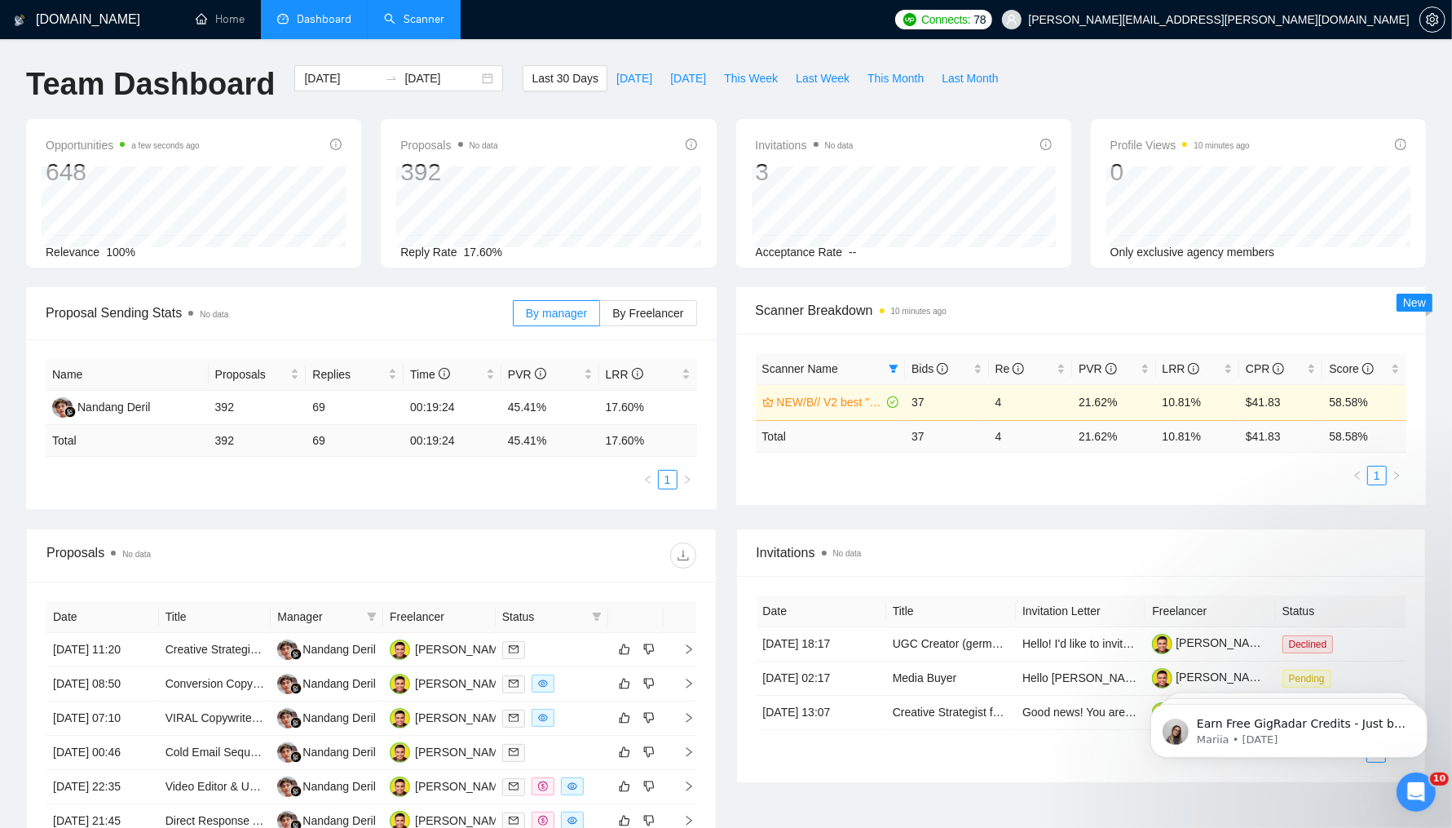
click at [435, 20] on link "Scanner" at bounding box center [414, 19] width 60 height 14
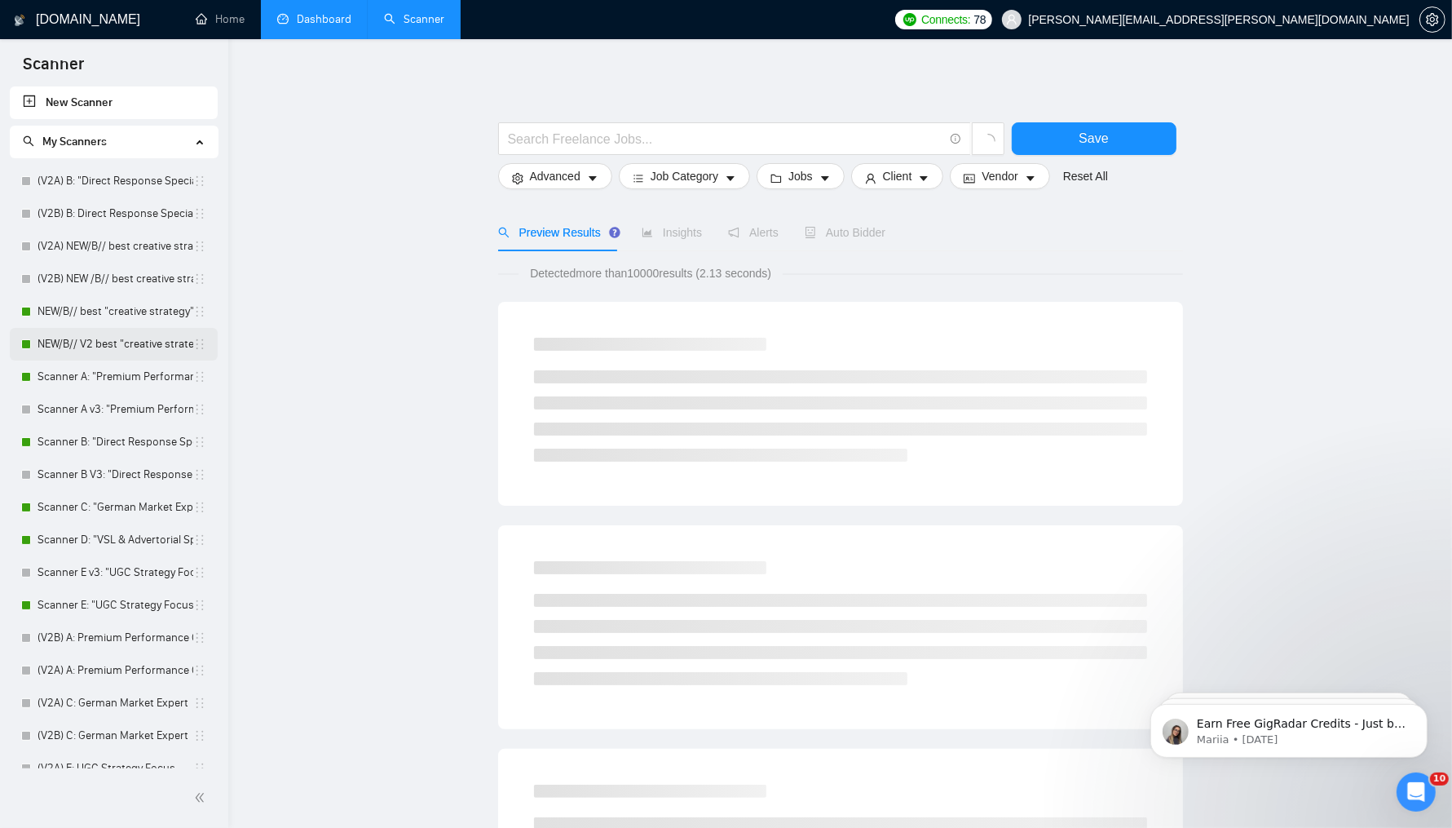
click at [115, 345] on link "NEW/B// V2 best "creative strategy" cover letter" at bounding box center [116, 344] width 156 height 33
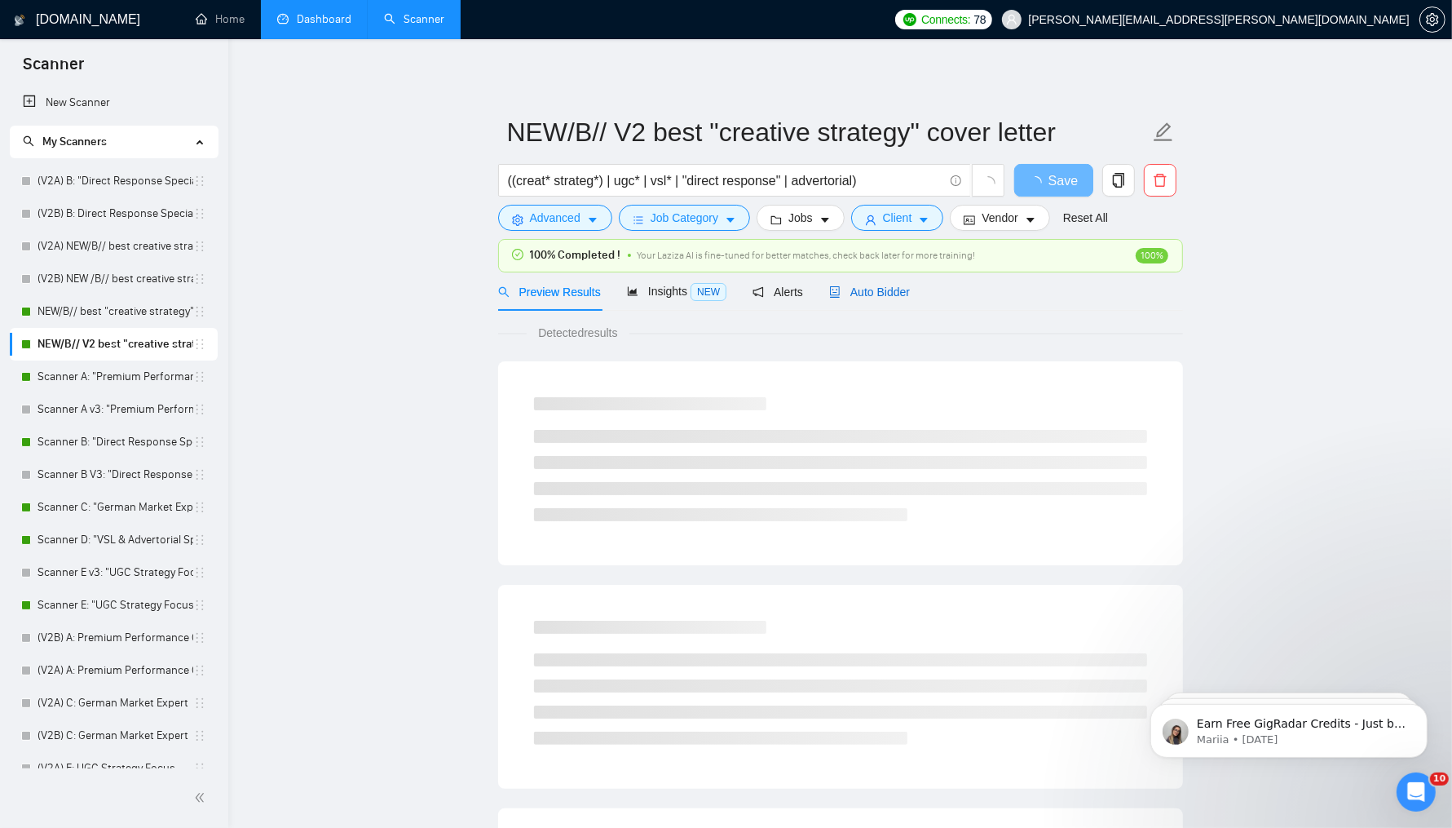
click at [891, 291] on span "Auto Bidder" at bounding box center [869, 291] width 81 height 13
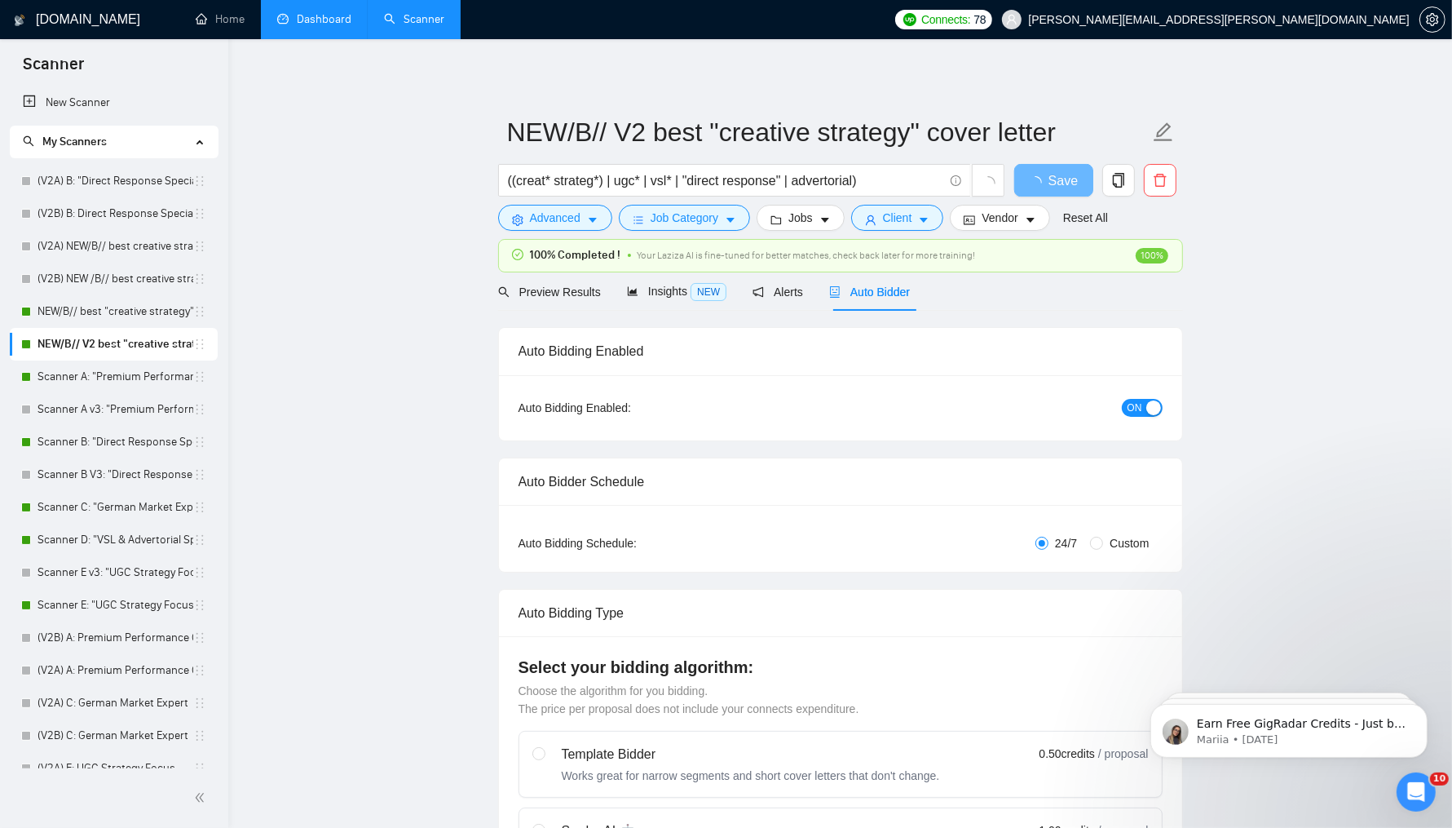
radio input "false"
radio input "true"
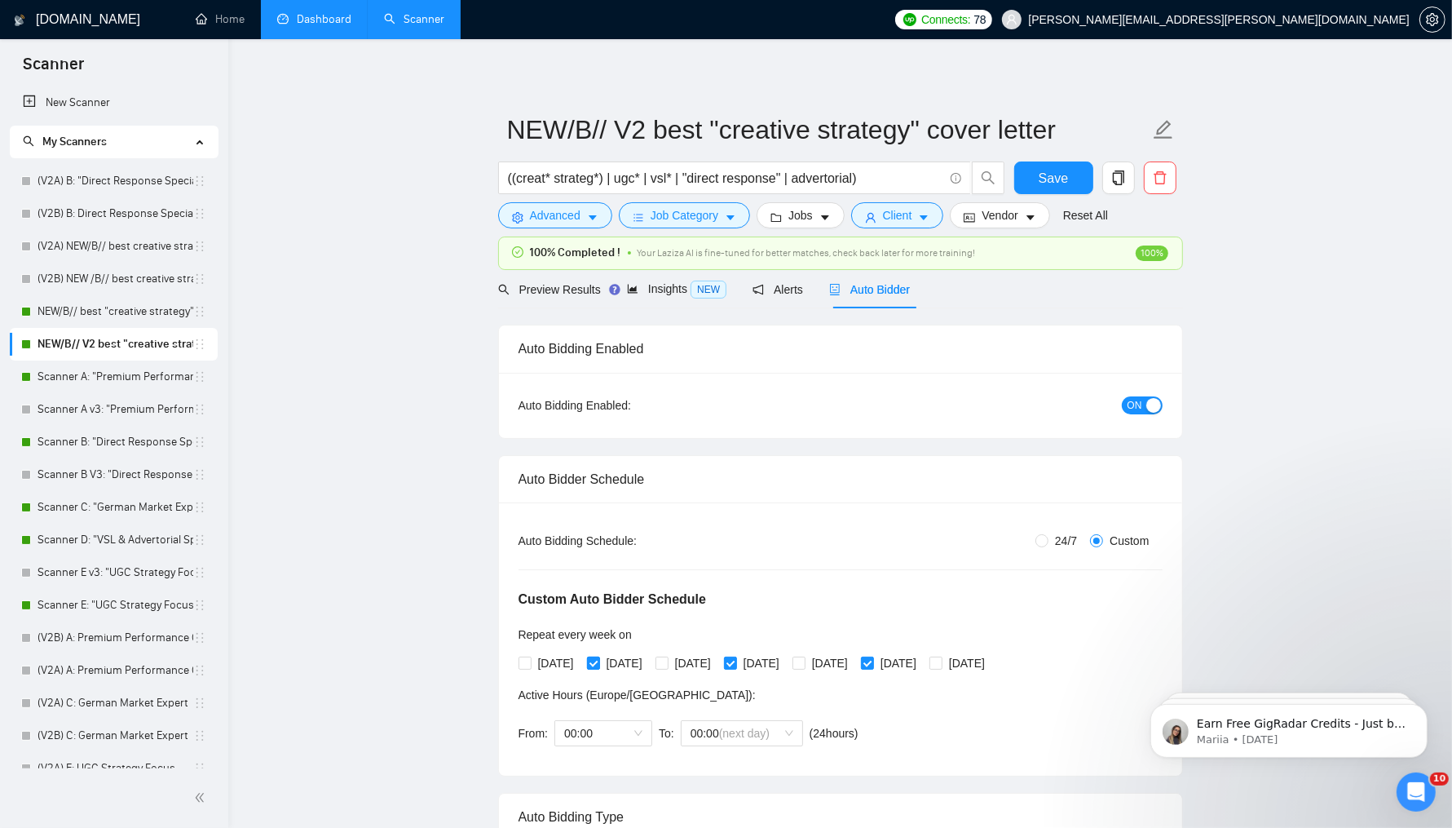
scroll to position [4, 0]
click at [1141, 399] on span "ON" at bounding box center [1135, 404] width 15 height 18
click at [1062, 176] on div "Reset all filters" at bounding box center [1090, 183] width 88 height 28
click at [1058, 171] on div "Reset all filters" at bounding box center [1090, 183] width 88 height 28
click at [1034, 177] on button "Save" at bounding box center [1053, 176] width 79 height 33
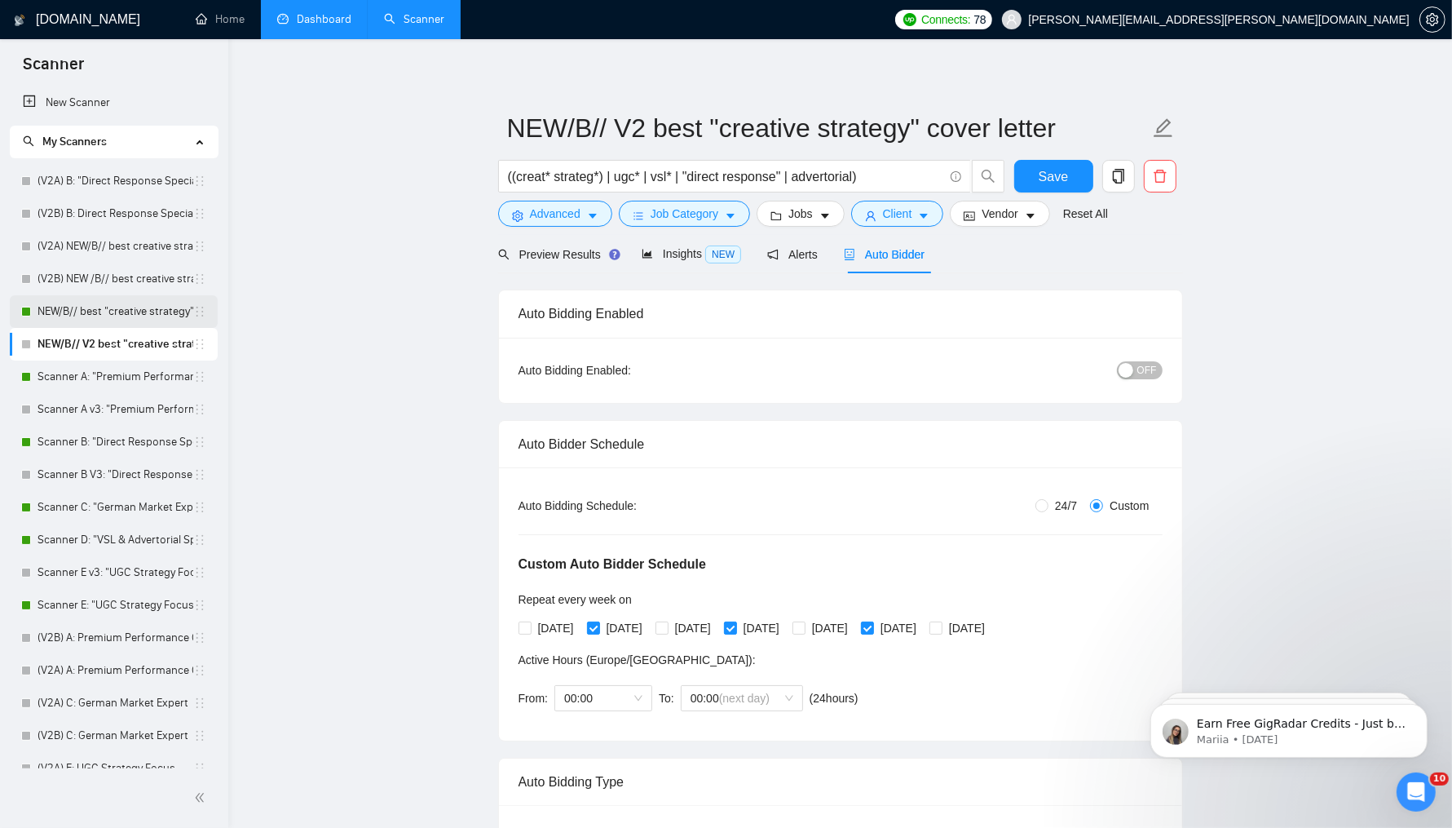
click at [95, 307] on link "NEW/B// best "creative strategy" cover letter" at bounding box center [116, 311] width 156 height 33
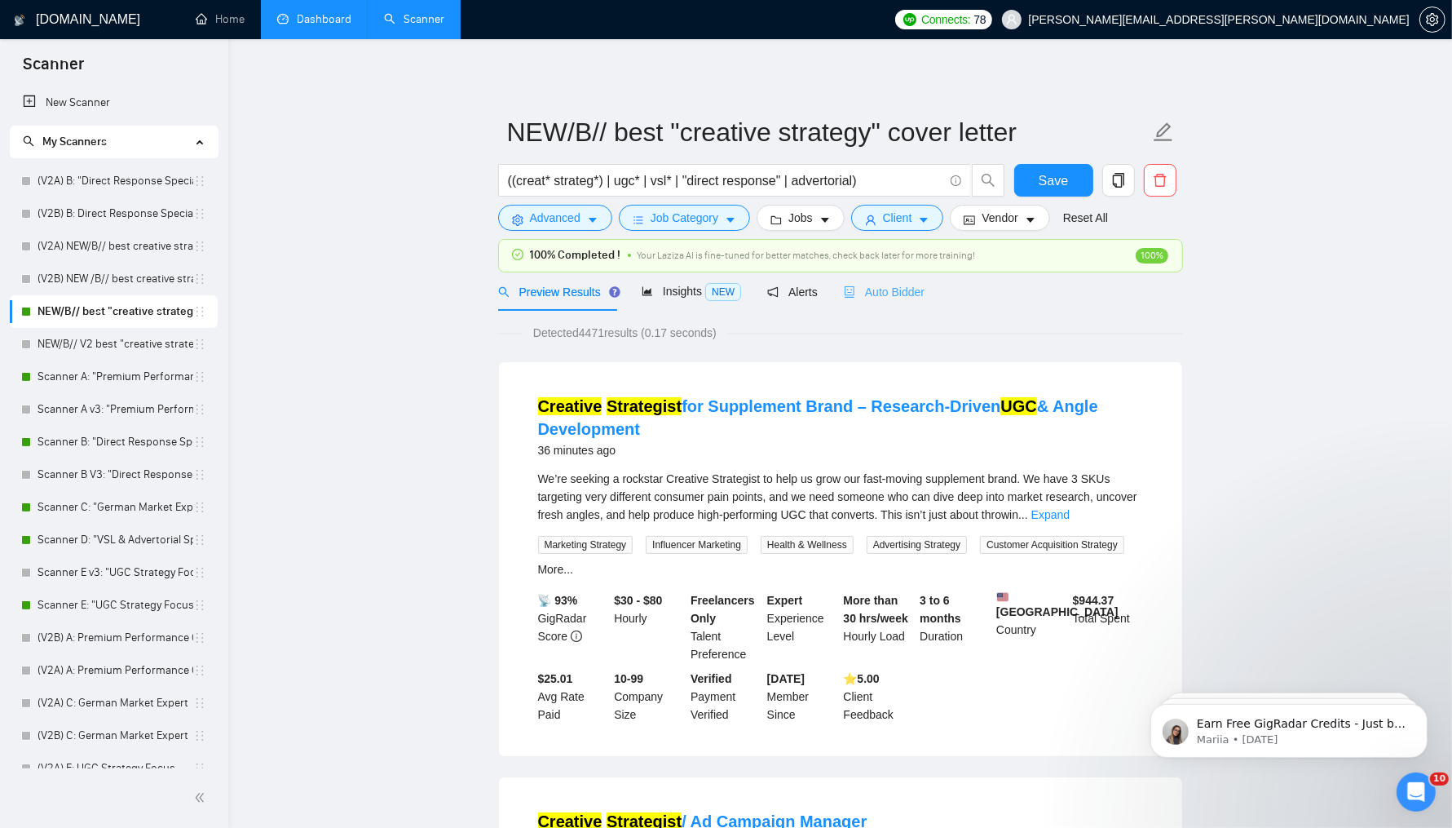
click at [907, 276] on div "Auto Bidder" at bounding box center [884, 291] width 81 height 38
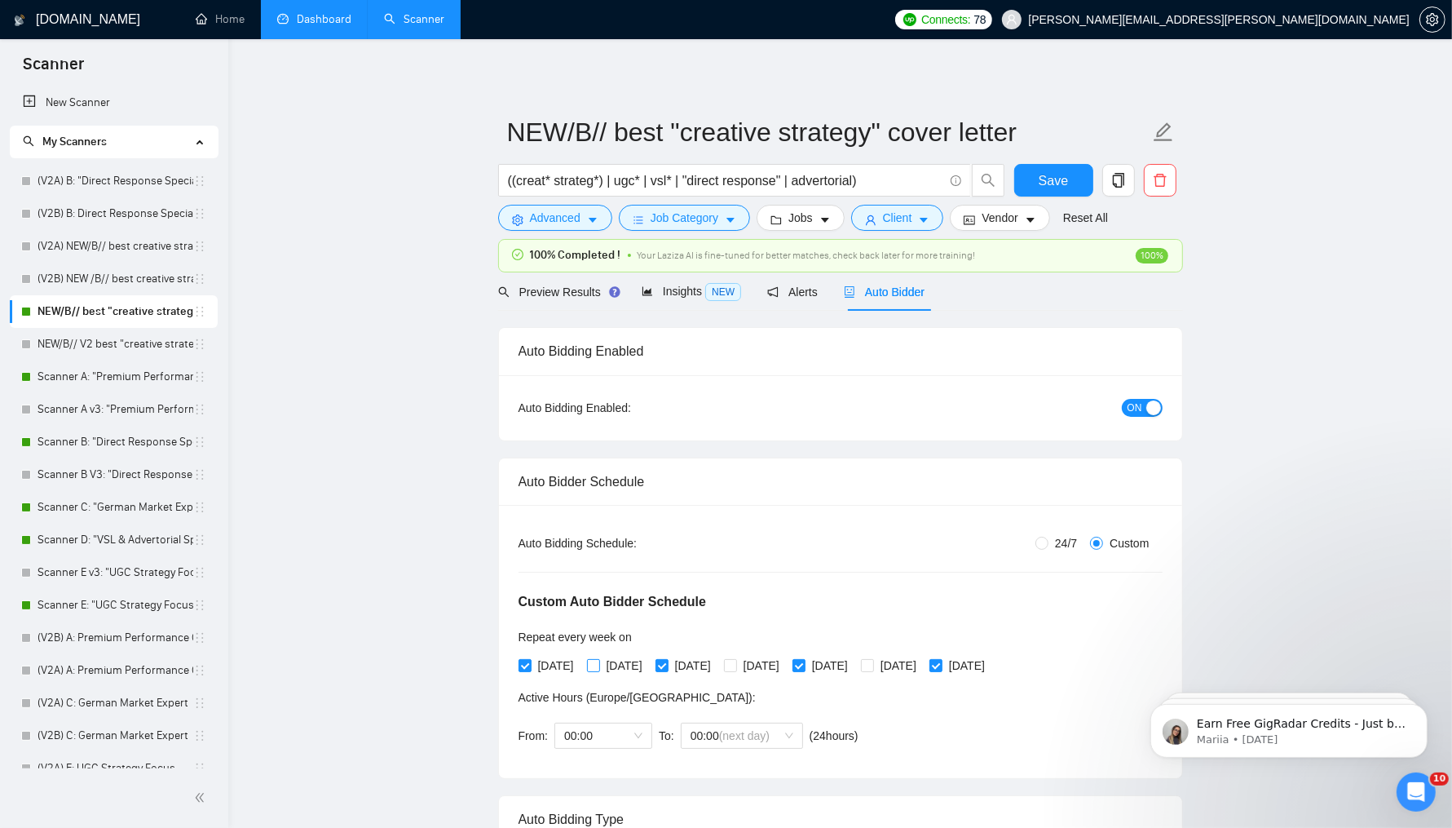
click at [614, 658] on span "[DATE]" at bounding box center [624, 665] width 49 height 18
click at [598, 659] on input "[DATE]" at bounding box center [592, 664] width 11 height 11
checkbox input "true"
click at [786, 657] on span "[DATE]" at bounding box center [761, 665] width 49 height 18
click at [735, 659] on input "[DATE]" at bounding box center [729, 664] width 11 height 11
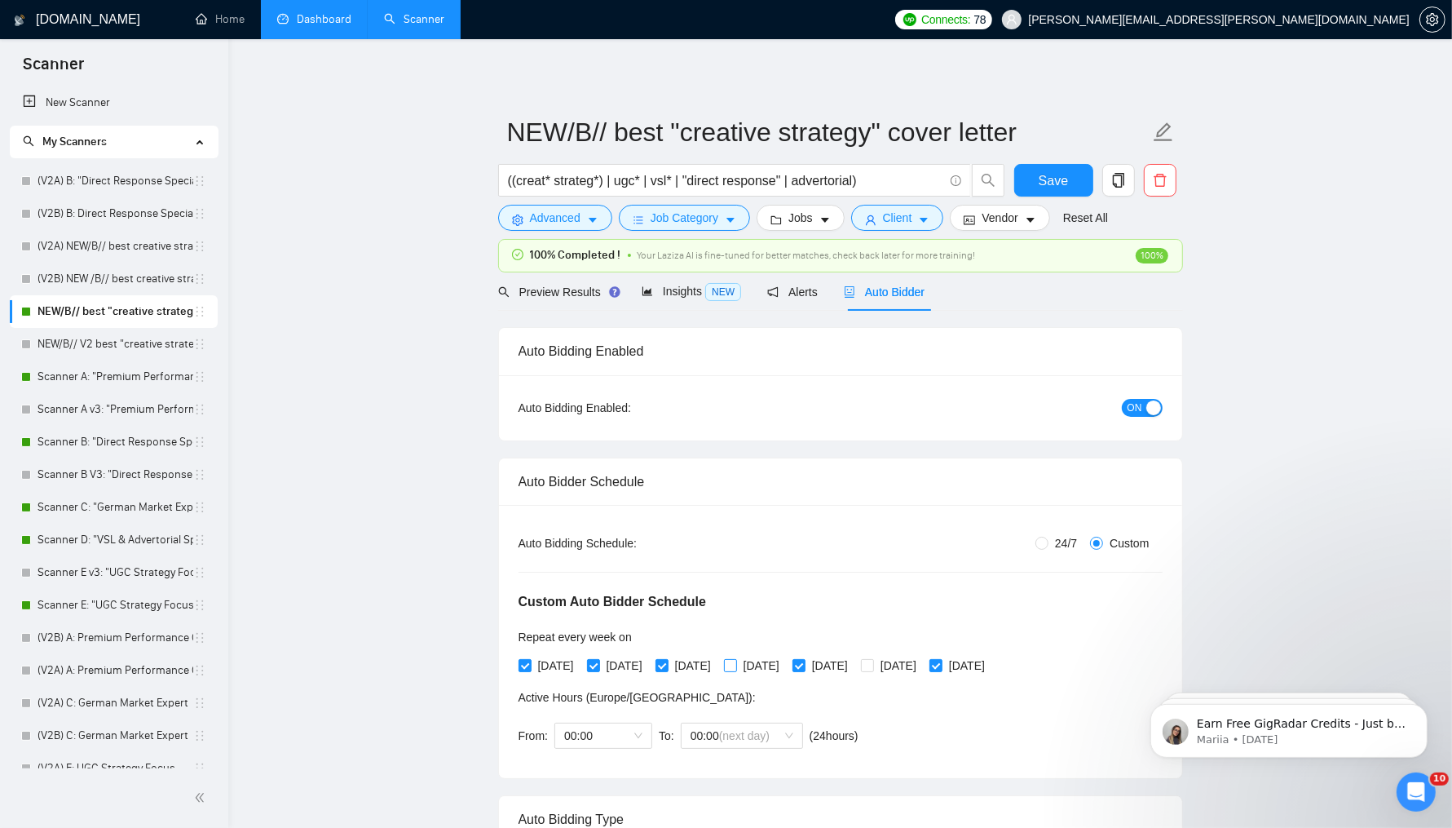
checkbox input "true"
click at [923, 657] on span "[DATE]" at bounding box center [898, 665] width 49 height 18
click at [872, 659] on input "[DATE]" at bounding box center [866, 664] width 11 height 11
checkbox input "true"
click at [1062, 193] on button "Save" at bounding box center [1053, 180] width 79 height 33
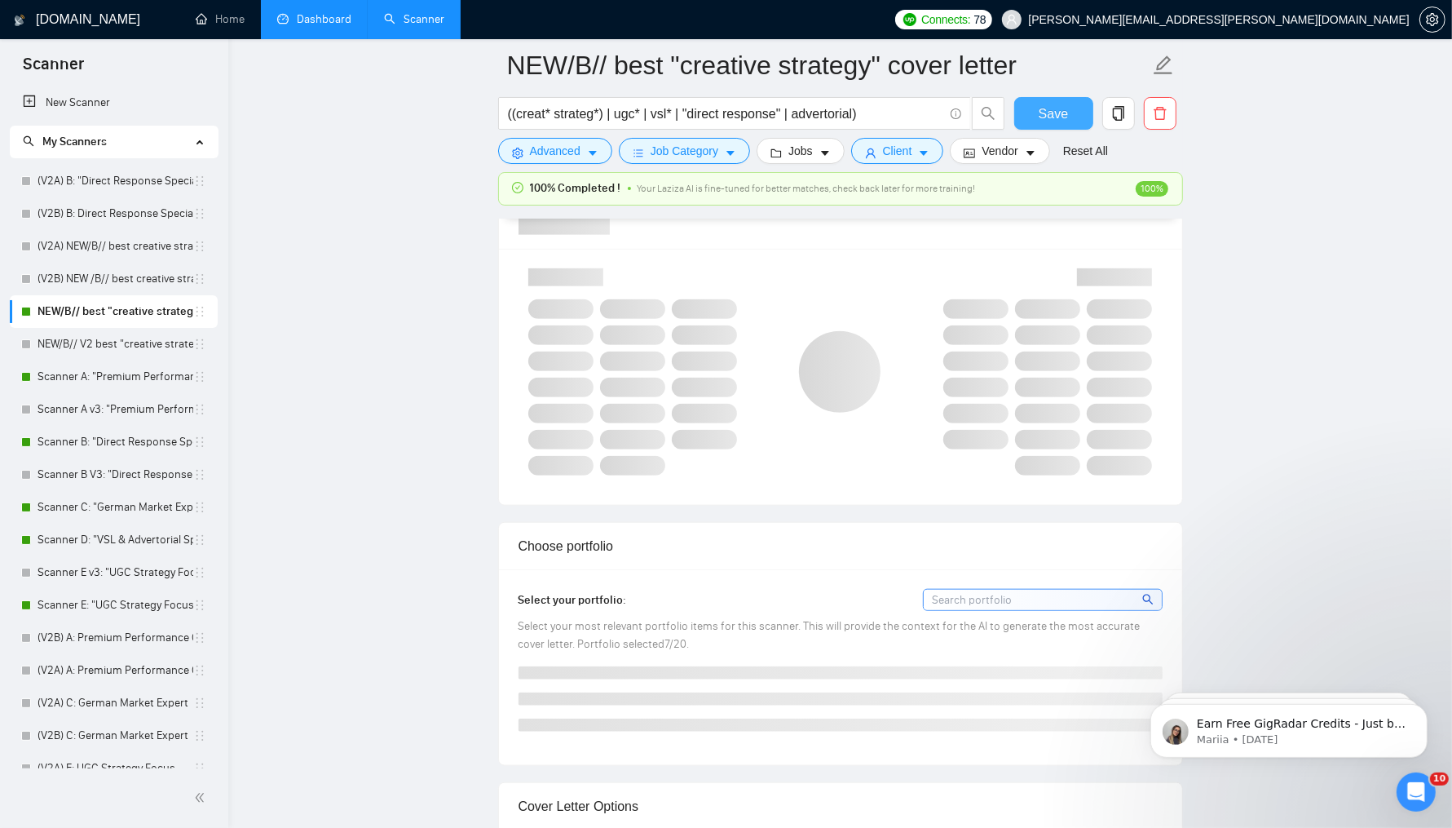
scroll to position [1227, 0]
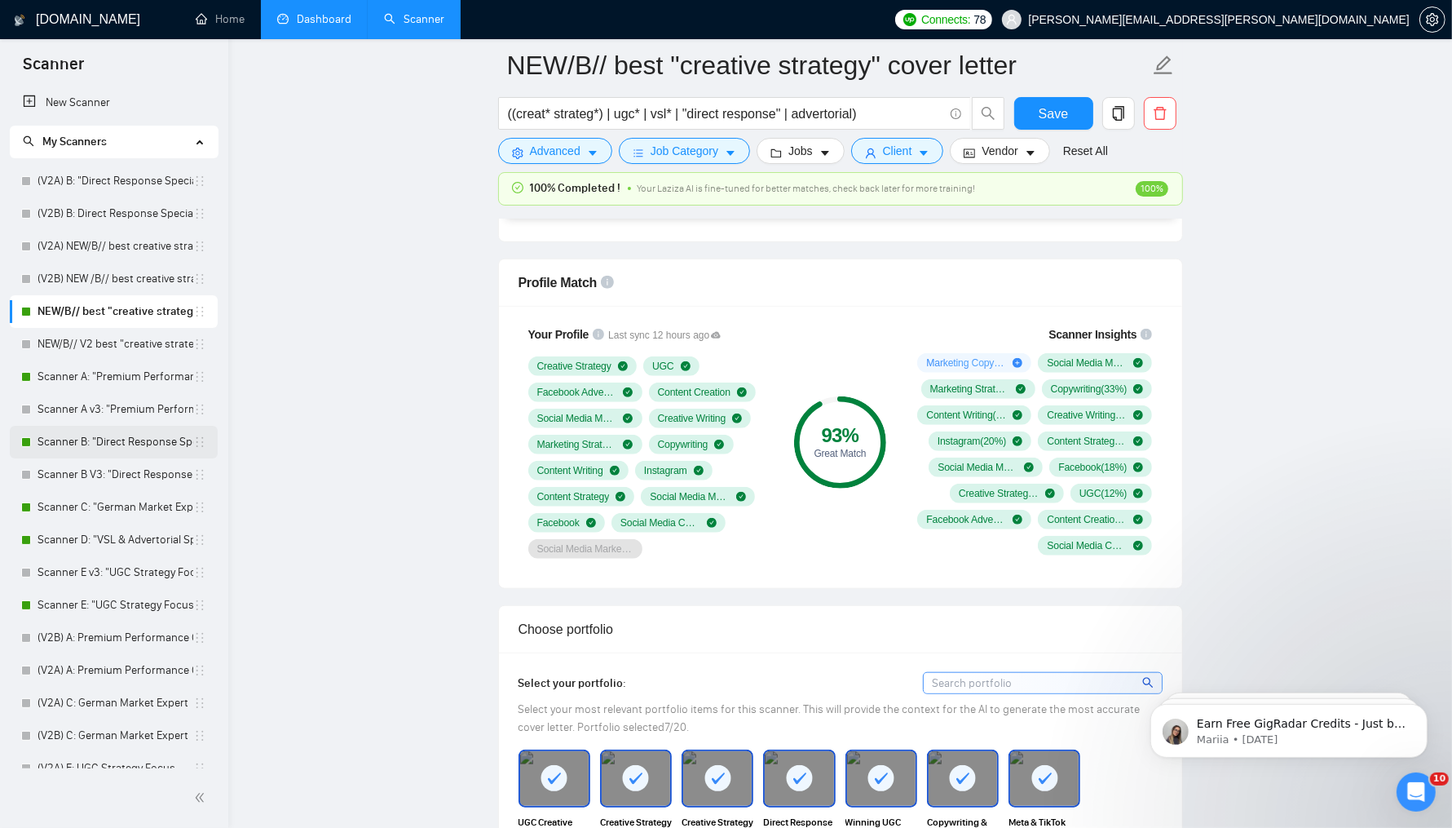
click at [115, 448] on link "Scanner B: "Direct Response Specialist"" at bounding box center [116, 442] width 156 height 33
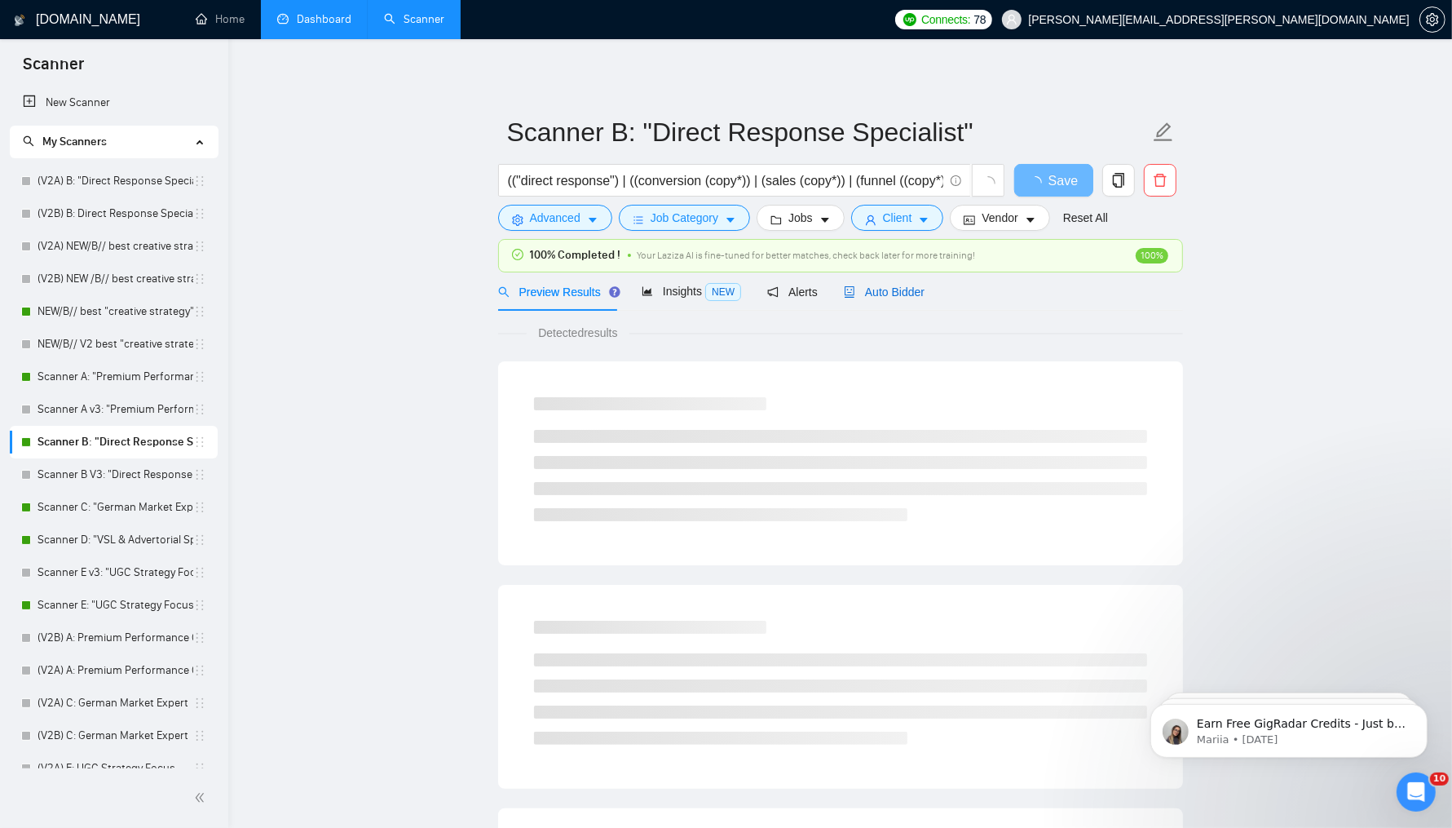
click at [917, 293] on span "Auto Bidder" at bounding box center [884, 291] width 81 height 13
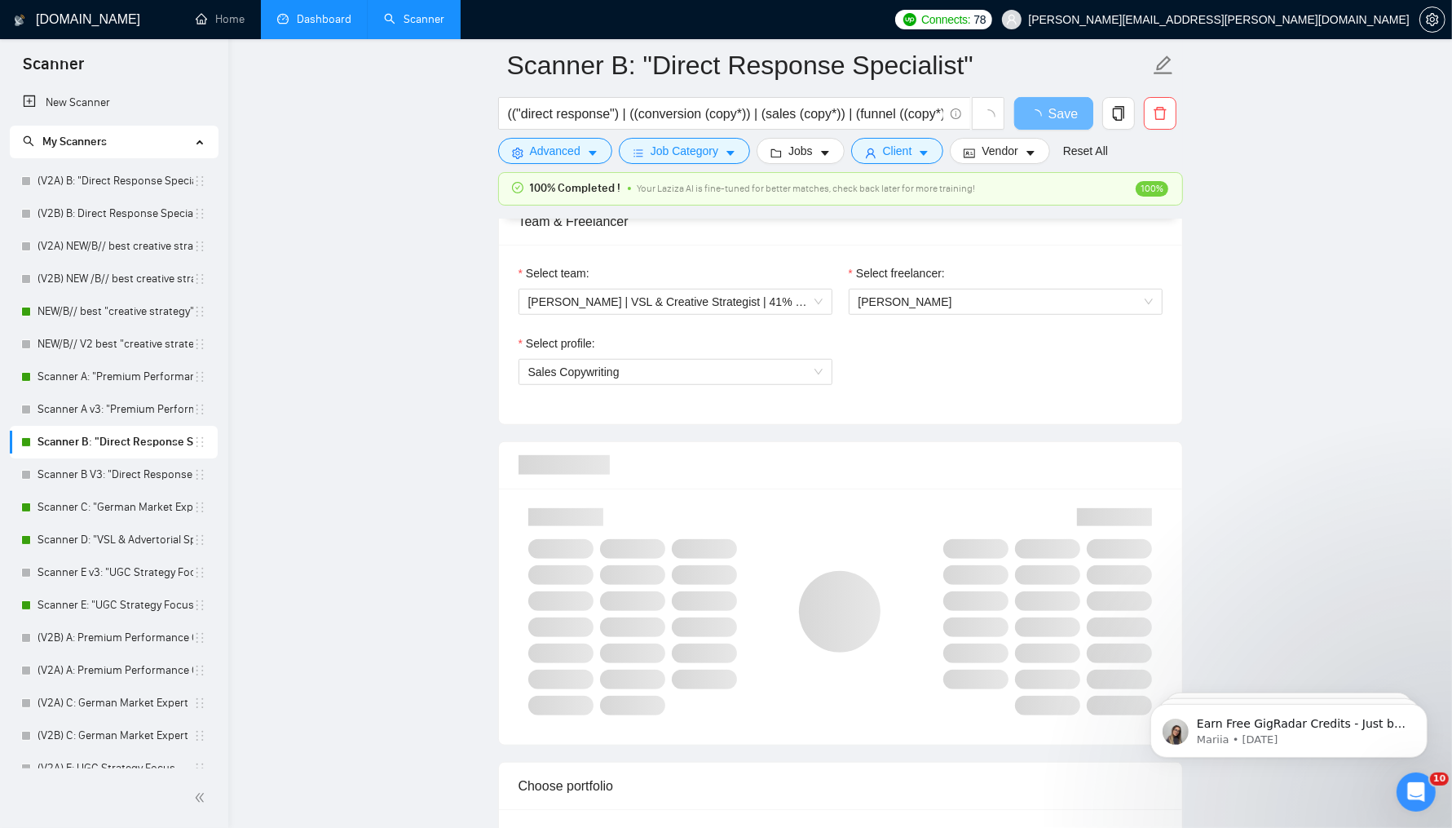
scroll to position [1044, 0]
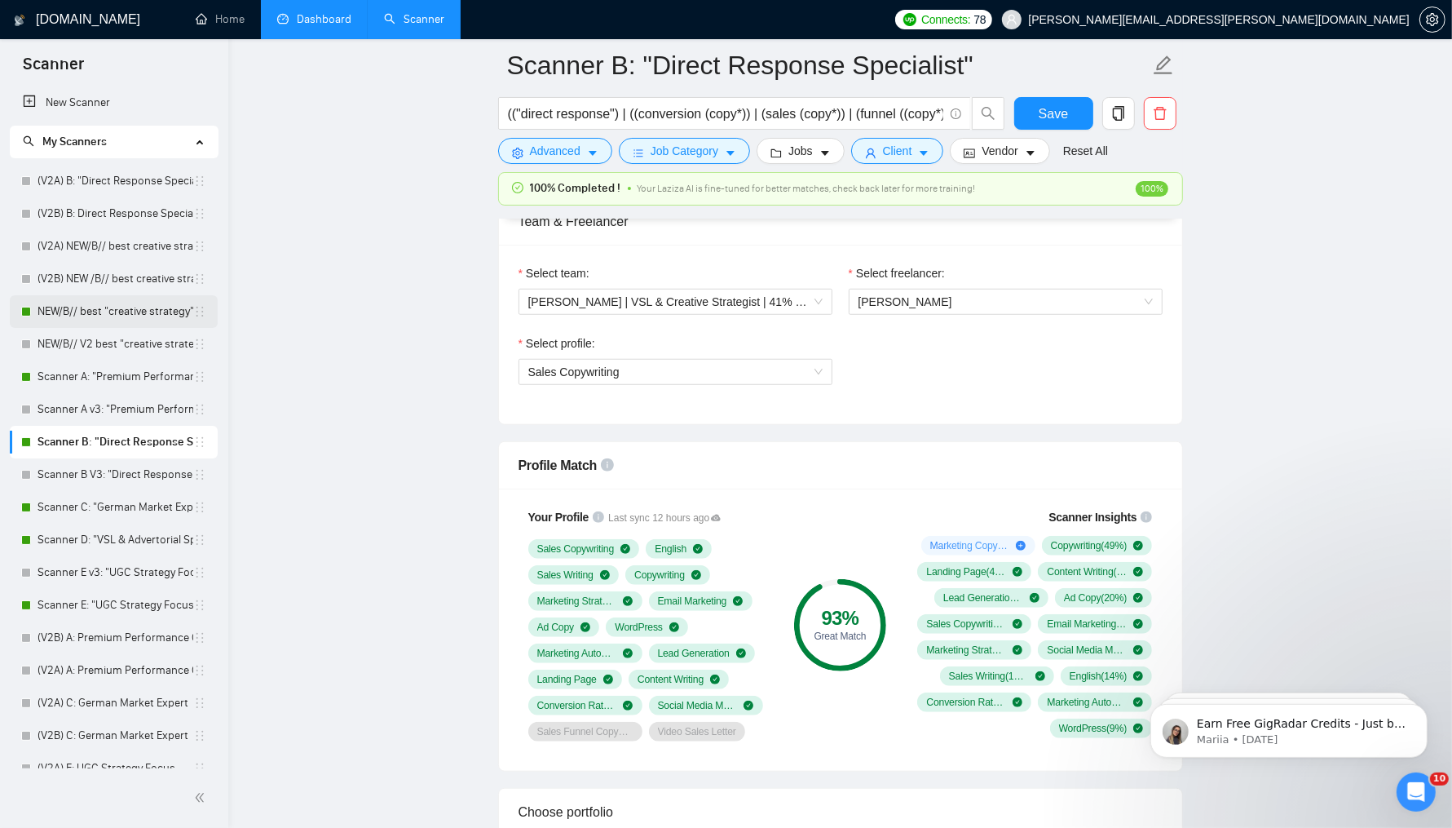
click at [113, 320] on link "NEW/B// best "creative strategy" cover letter" at bounding box center [116, 311] width 156 height 33
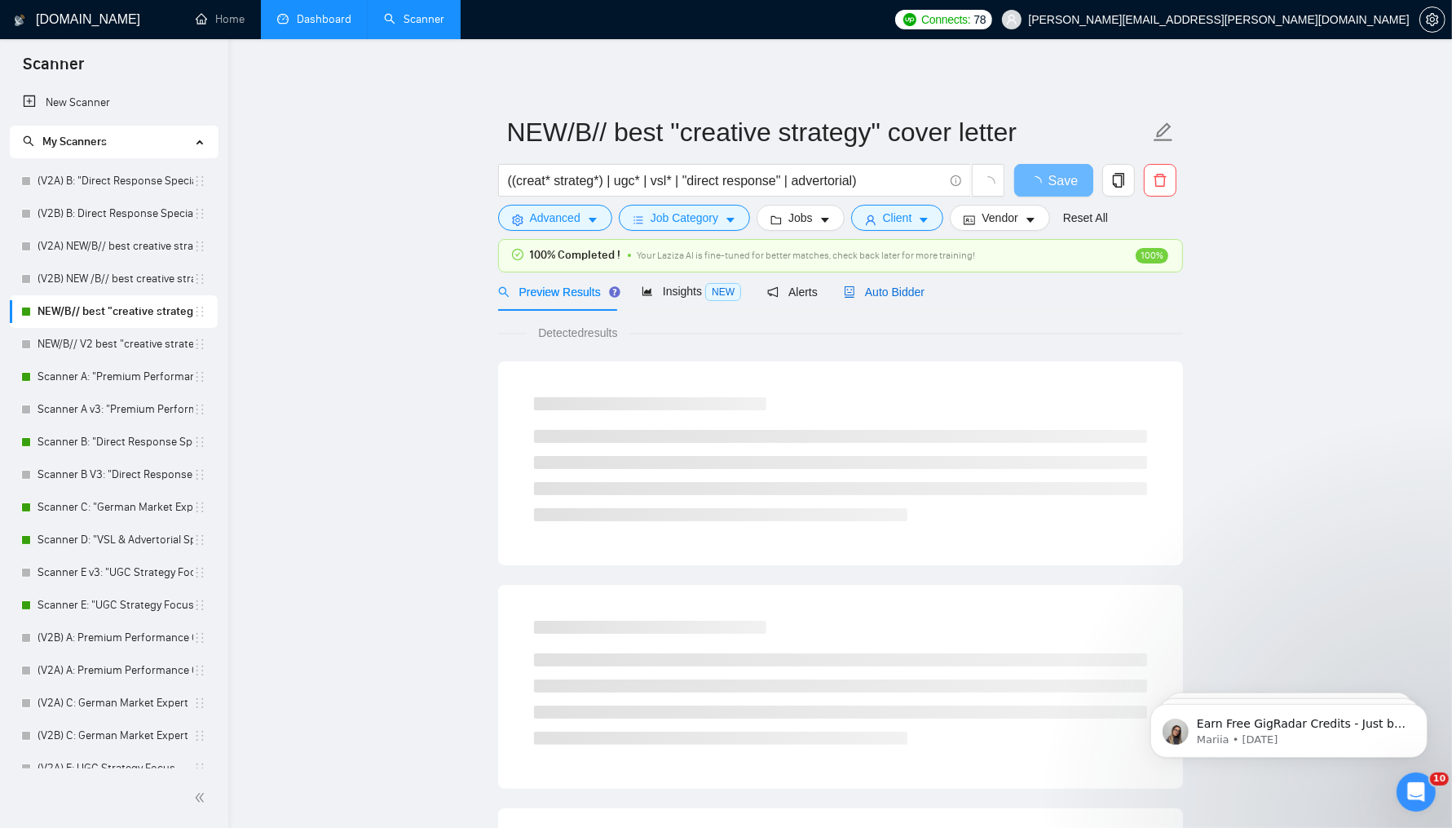
click at [903, 298] on div "Auto Bidder" at bounding box center [884, 292] width 81 height 18
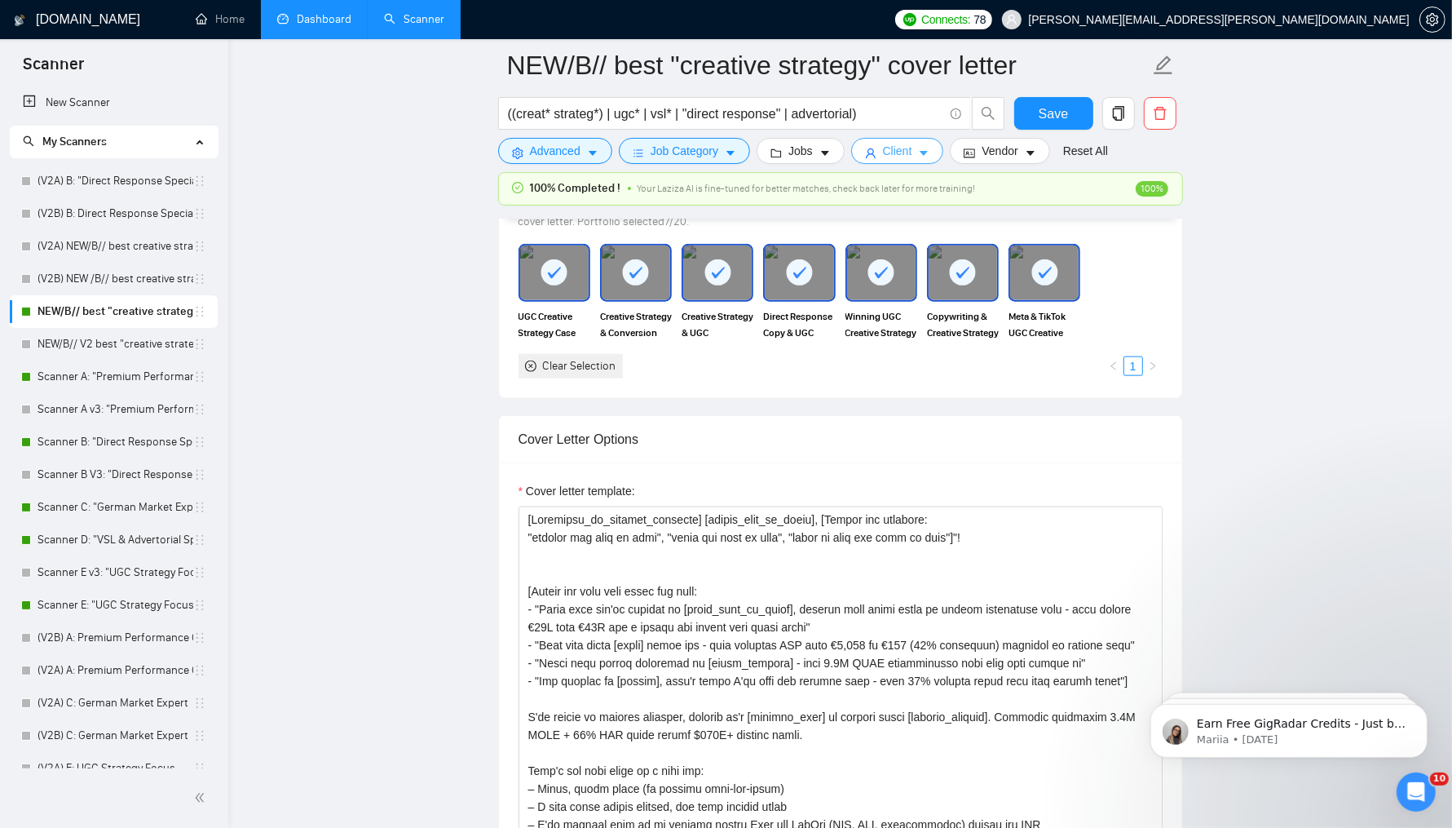
scroll to position [1736, 0]
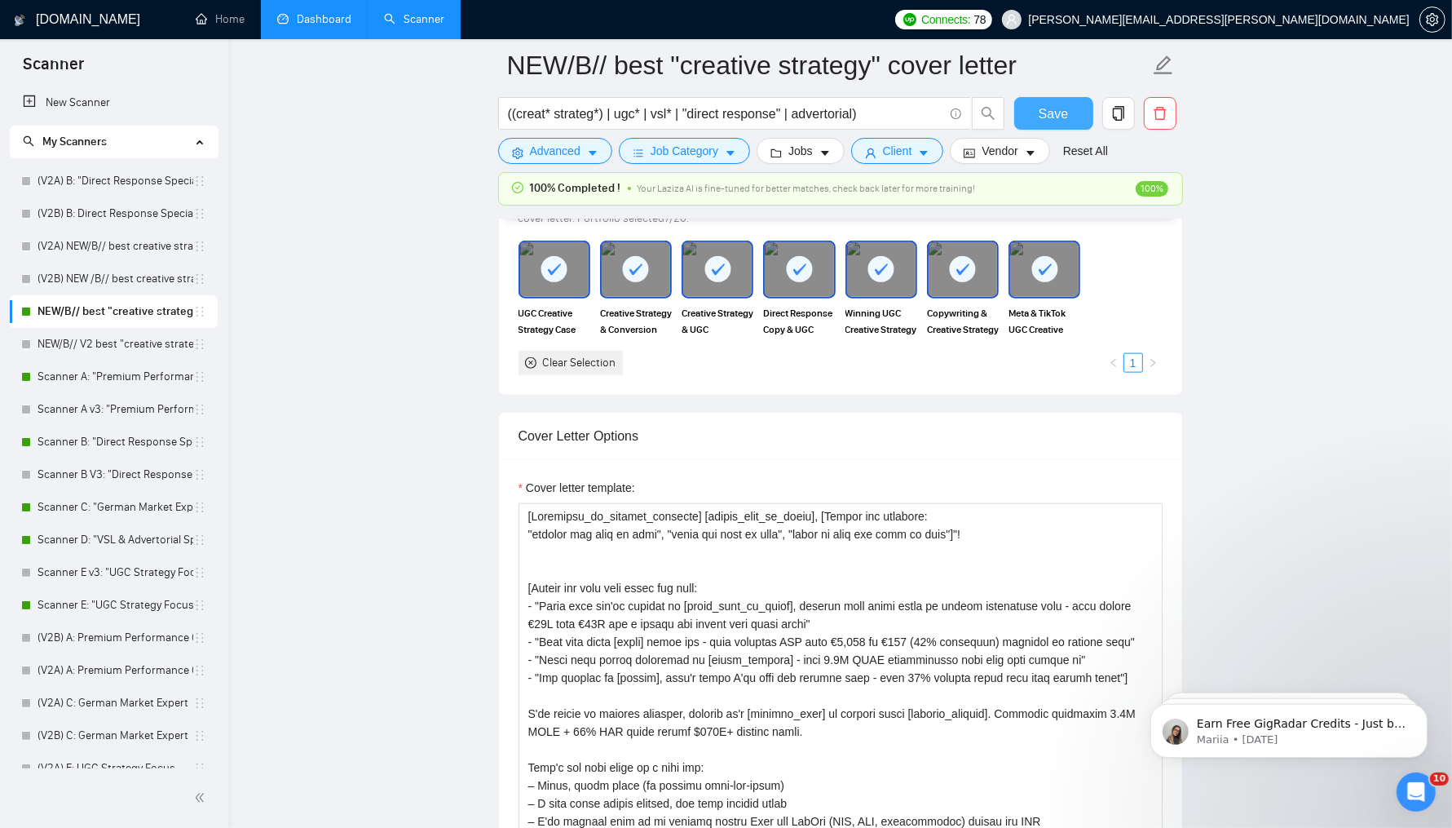
click at [1052, 121] on span "Save" at bounding box center [1053, 114] width 29 height 20
